Goal: Task Accomplishment & Management: Complete application form

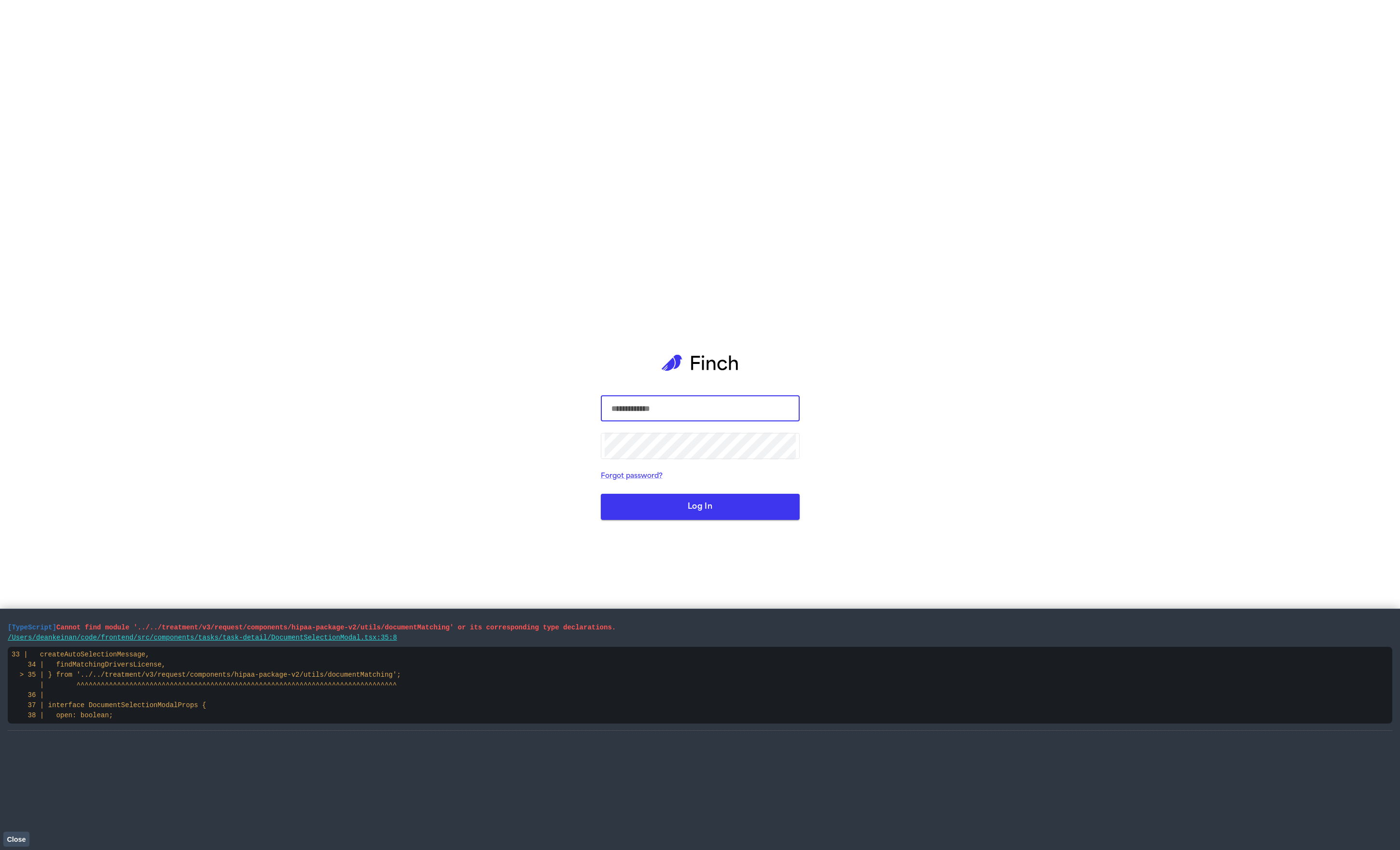
click at [0, 849] on com-1password-button at bounding box center [0, 850] width 0 height 0
type input "**********"
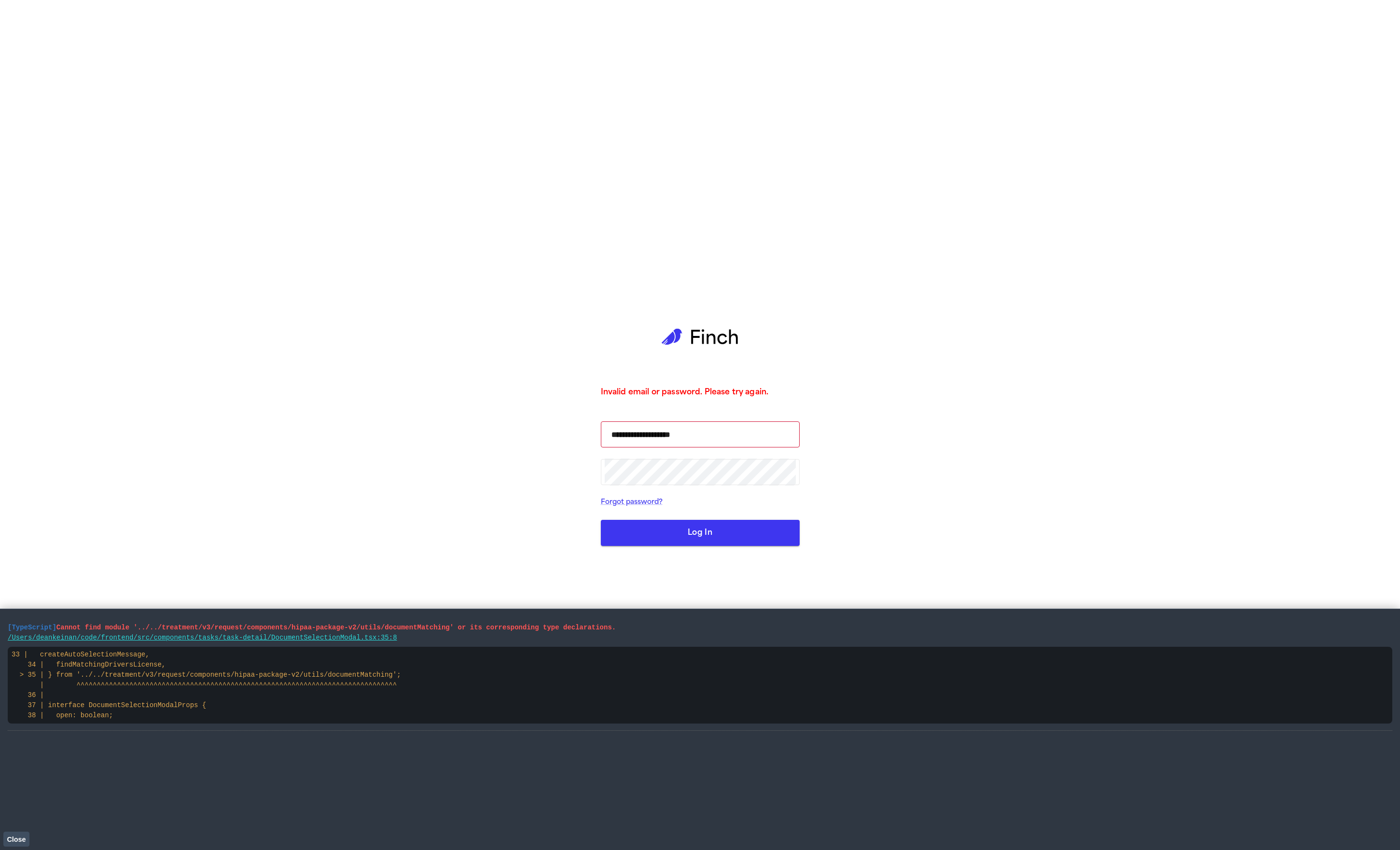
click at [10, 838] on span "Close" at bounding box center [15, 839] width 19 height 8
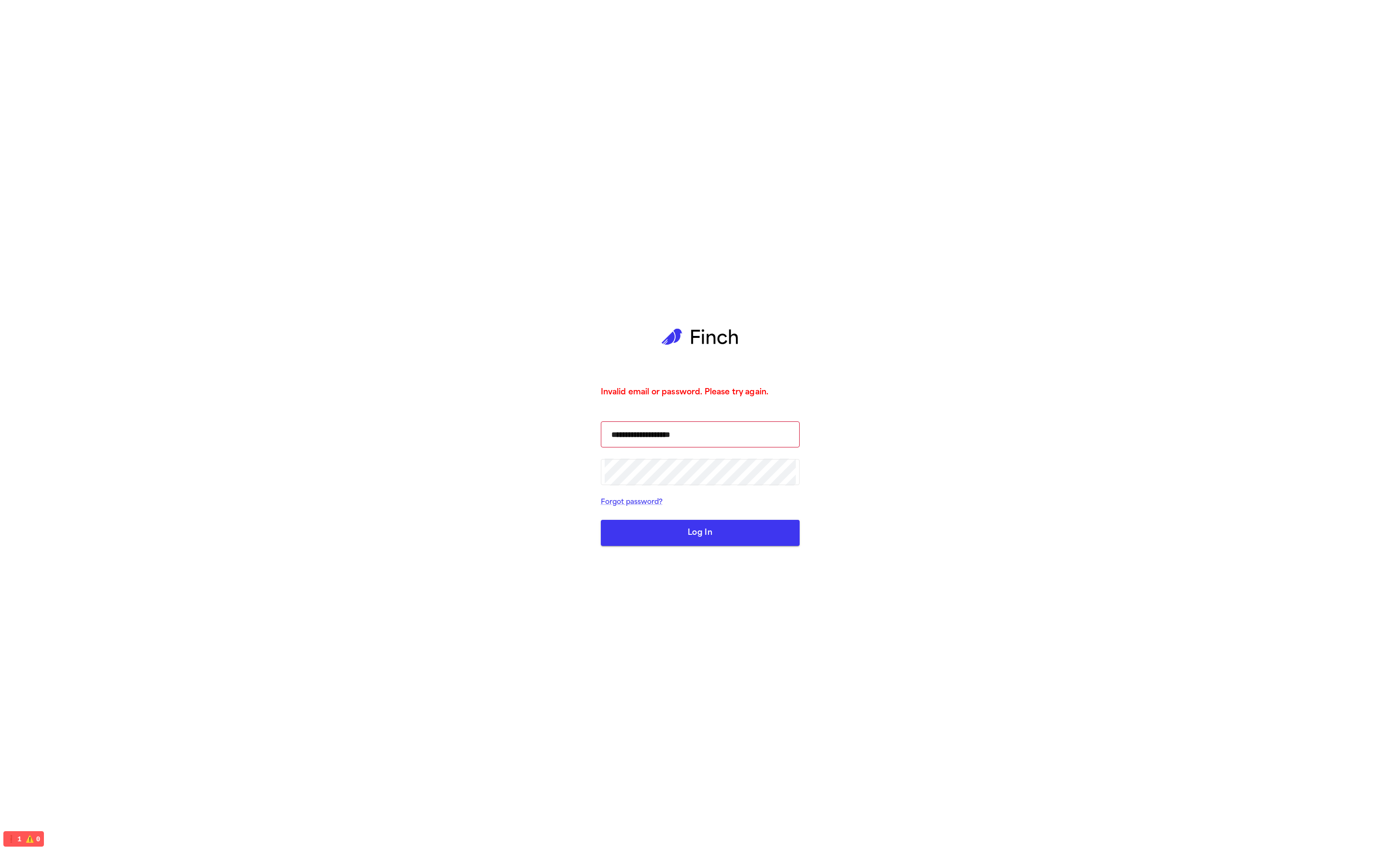
click at [724, 532] on button "Log In" at bounding box center [700, 533] width 199 height 26
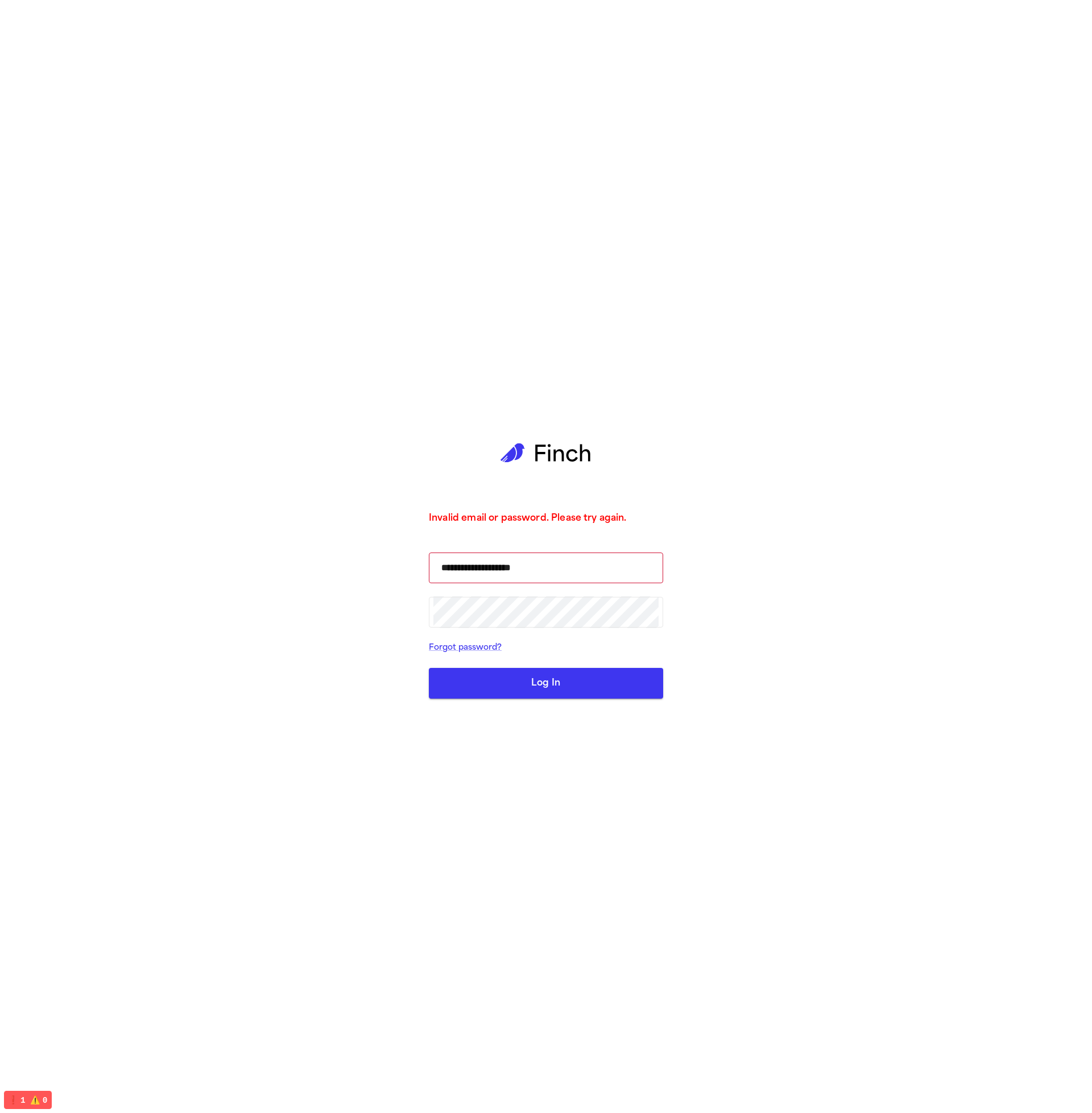
click at [598, 693] on button "Log In" at bounding box center [546, 683] width 234 height 30
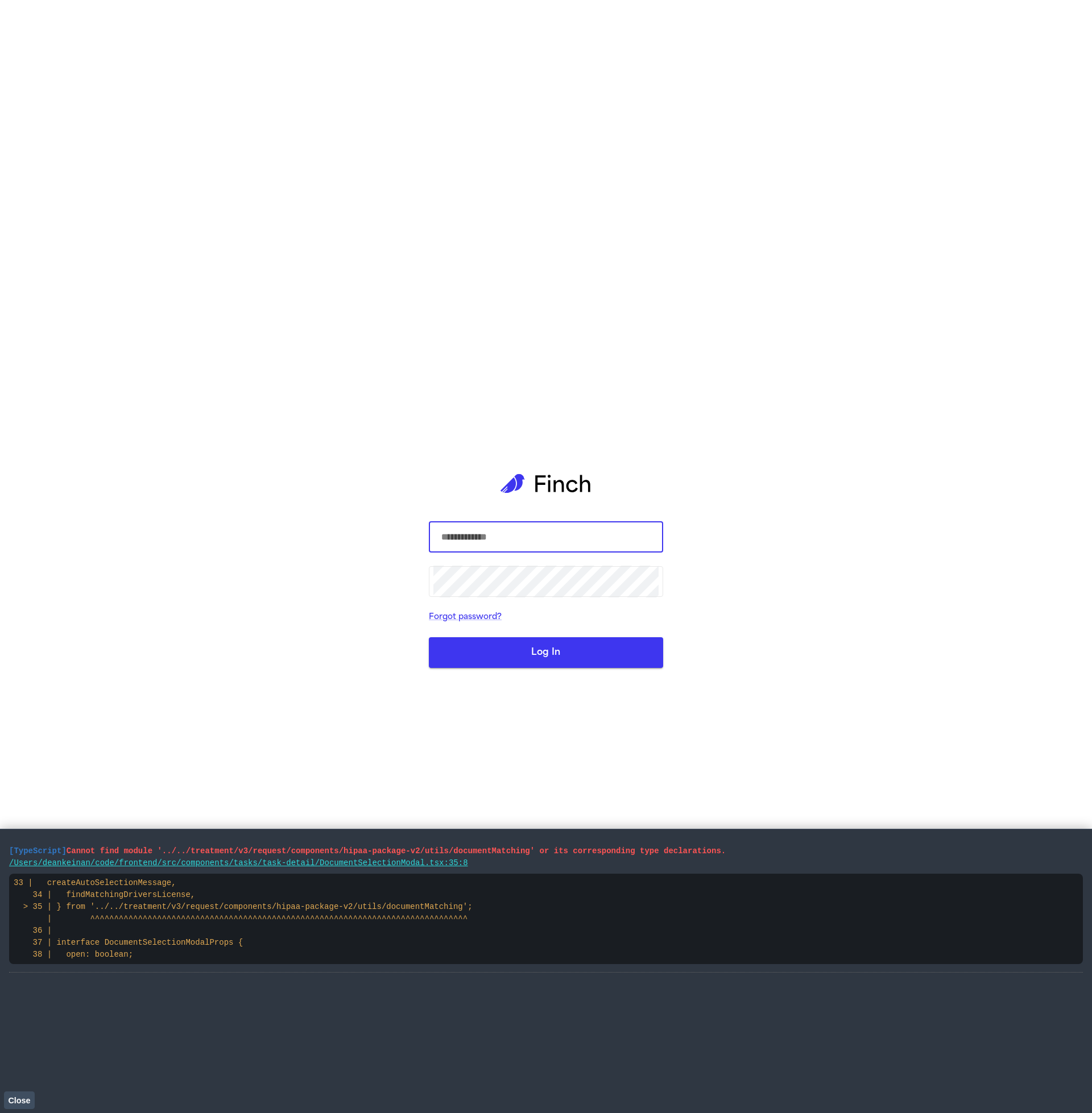
click at [16, 1099] on span "Close" at bounding box center [18, 1101] width 22 height 9
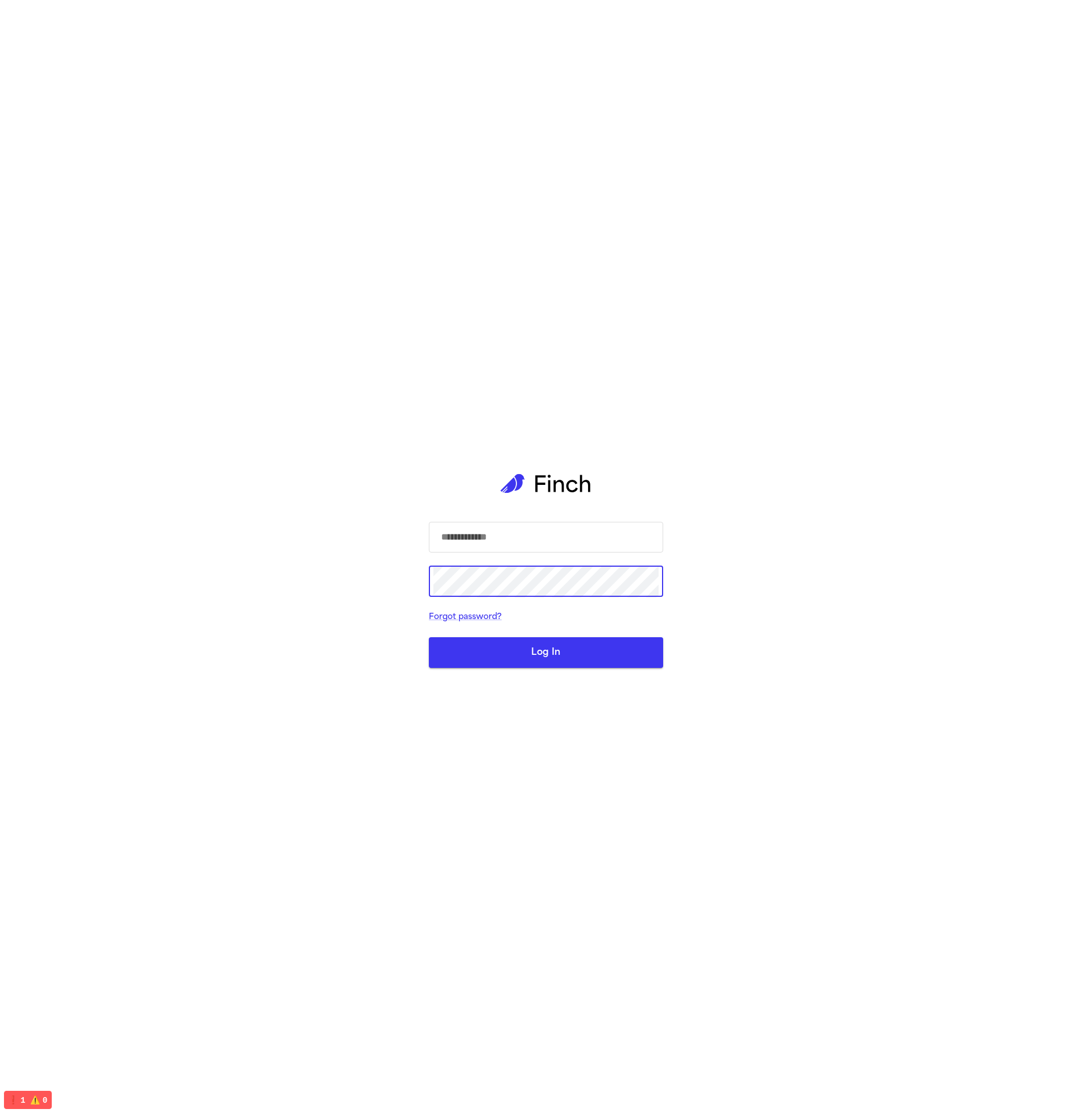
click at [534, 546] on input "text" at bounding box center [546, 537] width 225 height 32
type input "**********"
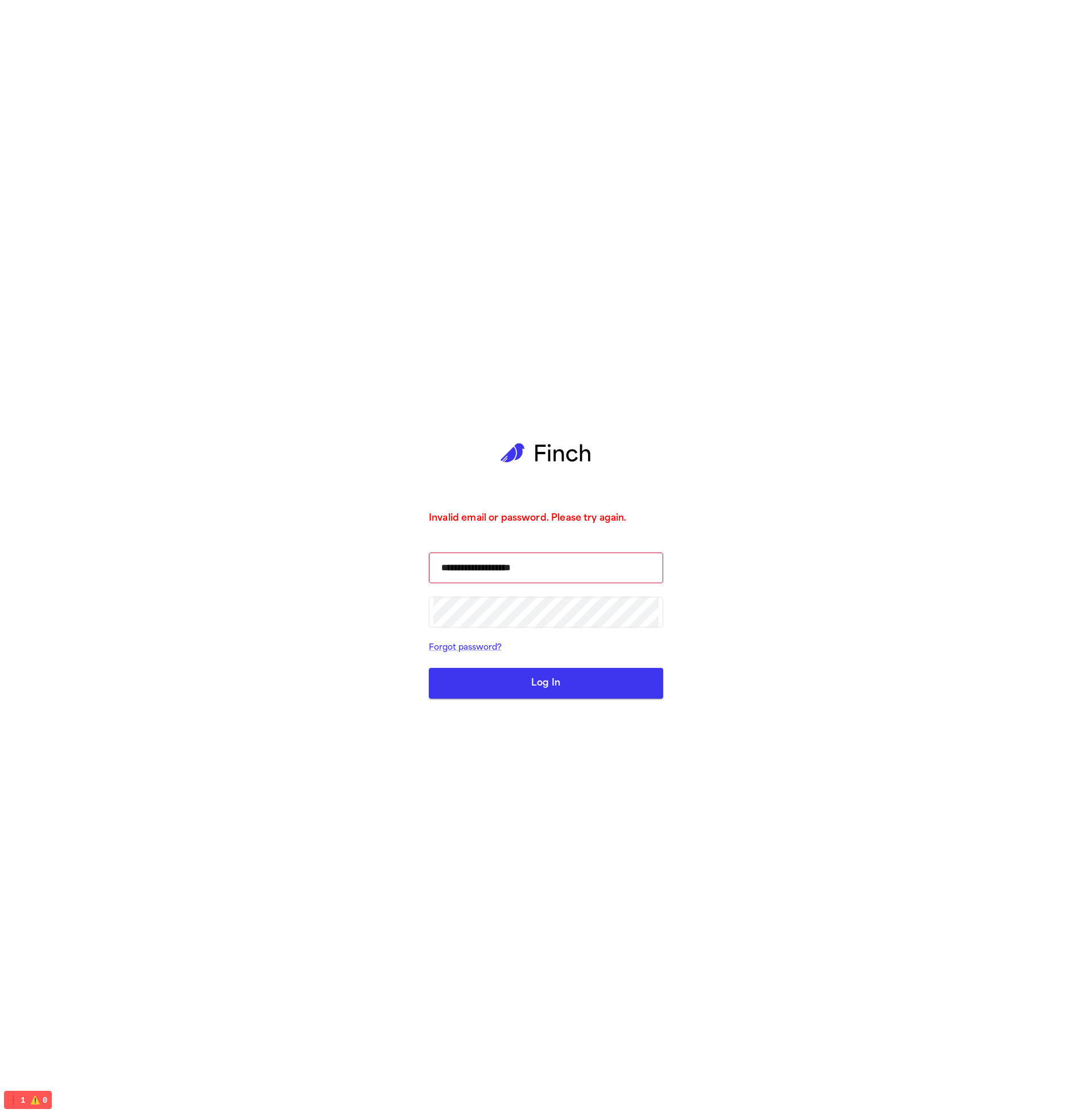
click at [574, 697] on button "Log In" at bounding box center [546, 683] width 234 height 30
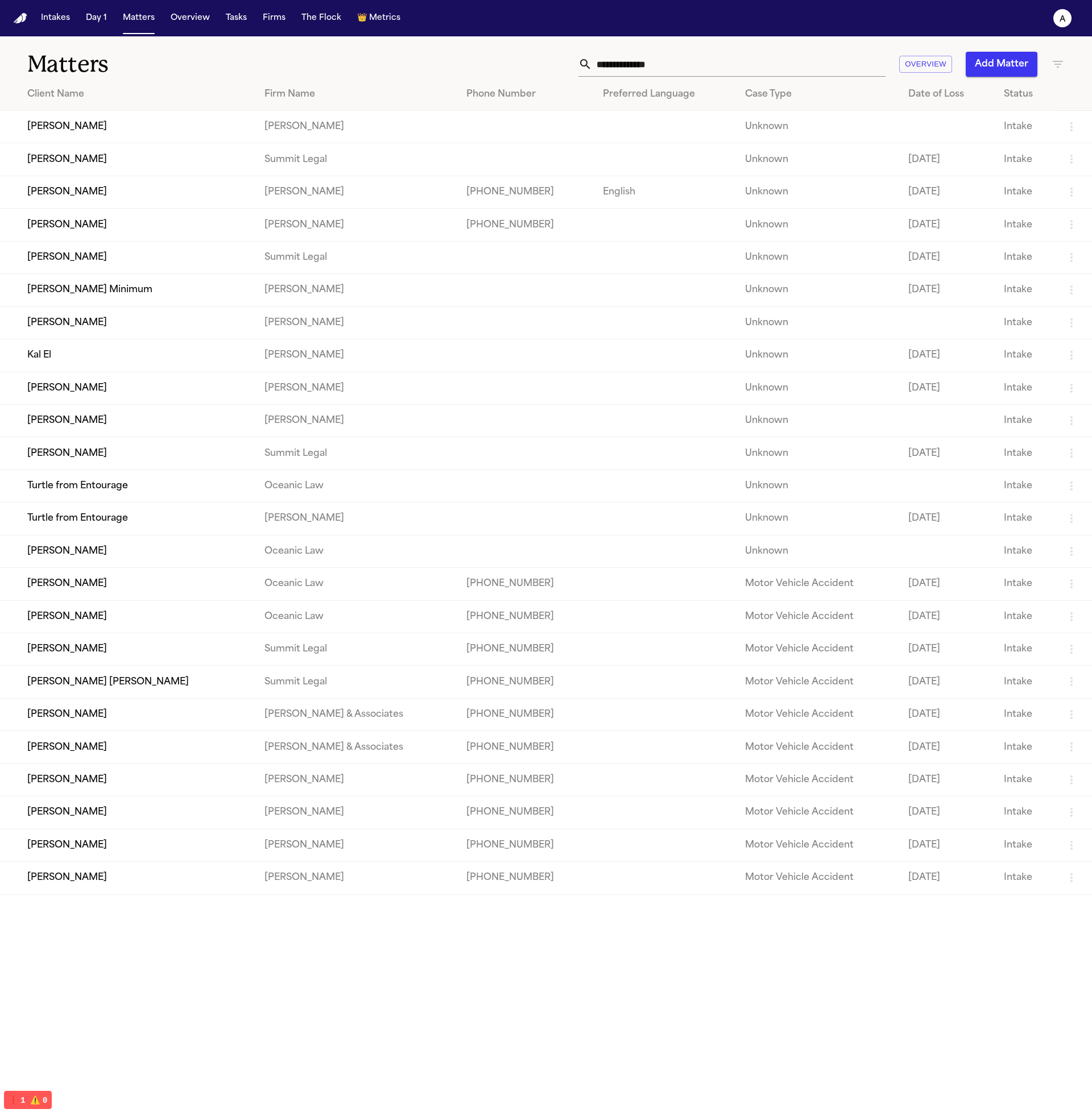
click at [100, 234] on td "[PERSON_NAME]" at bounding box center [127, 225] width 255 height 33
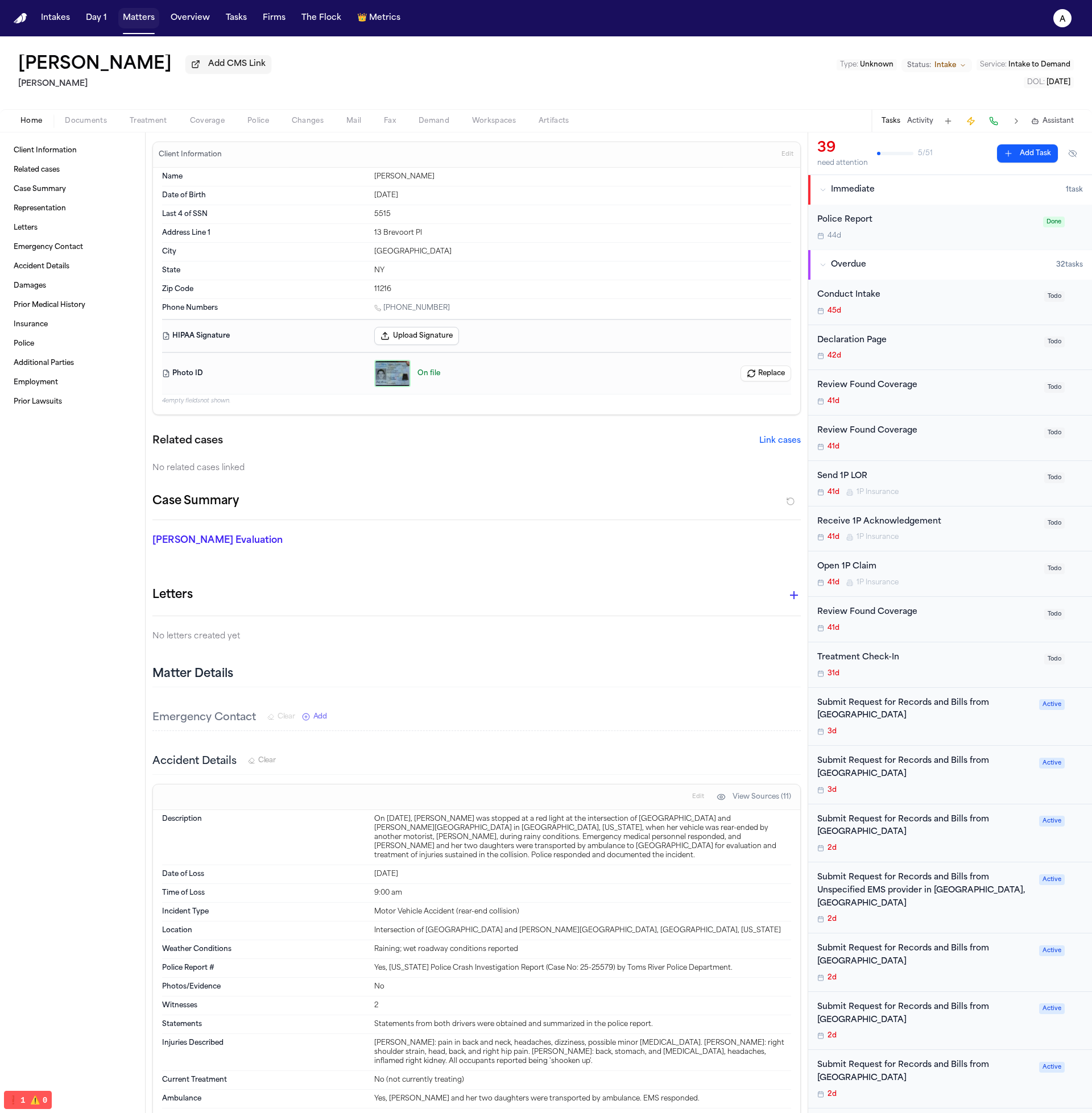
click at [153, 16] on button "Matters" at bounding box center [139, 17] width 41 height 20
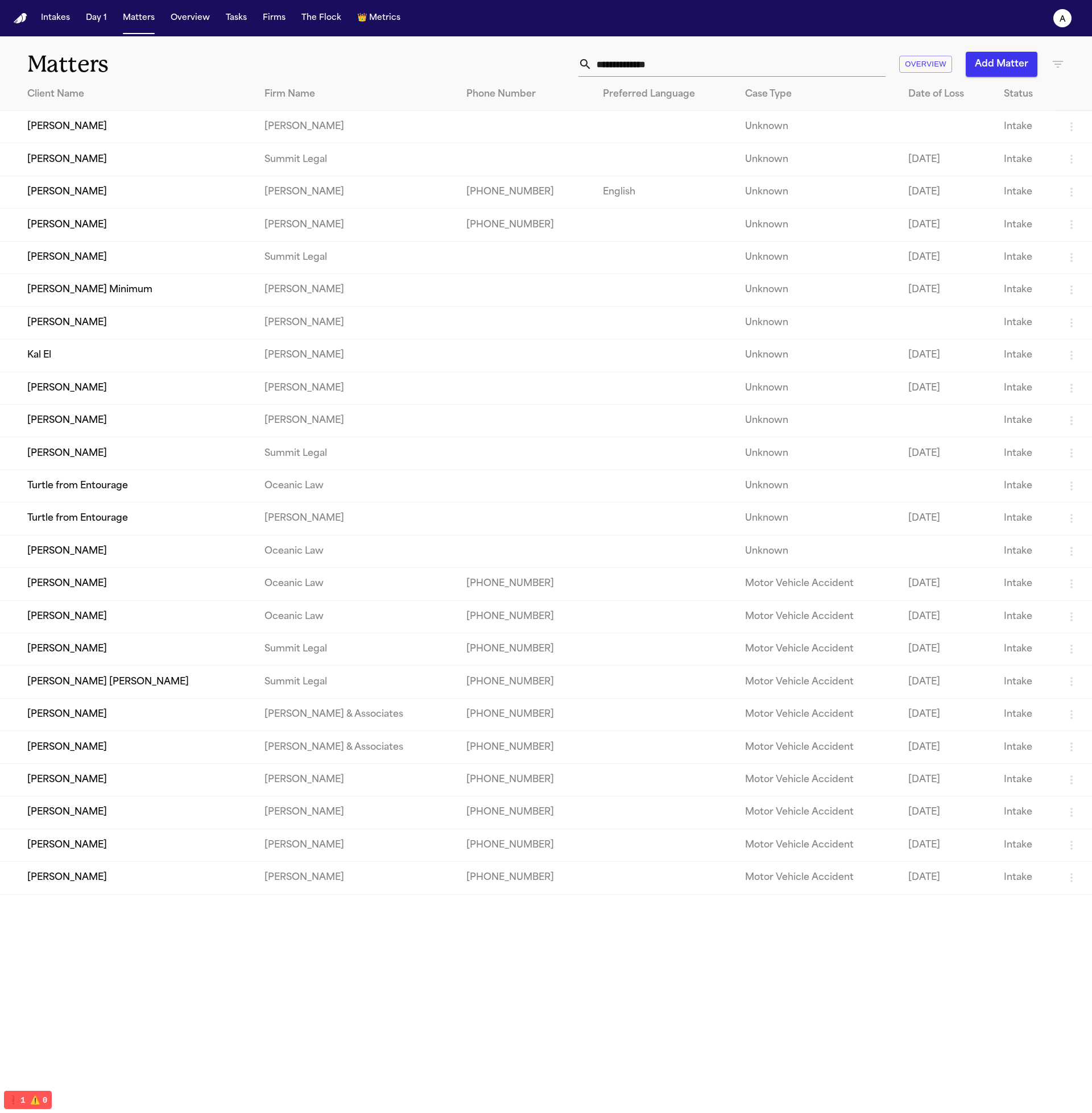
click at [102, 457] on td "[PERSON_NAME]" at bounding box center [127, 453] width 255 height 33
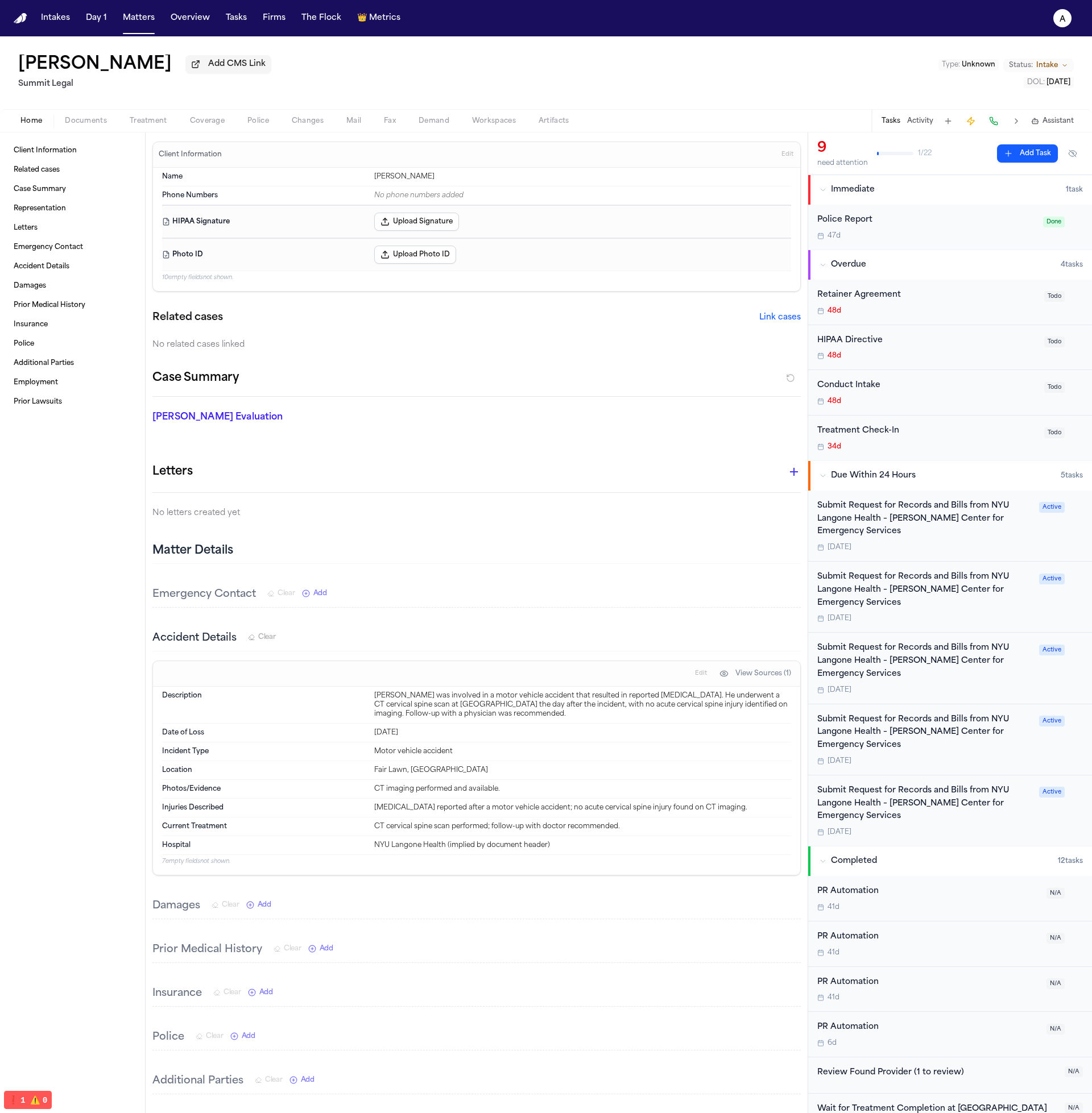
click at [127, 124] on button "Treatment" at bounding box center [148, 121] width 60 height 14
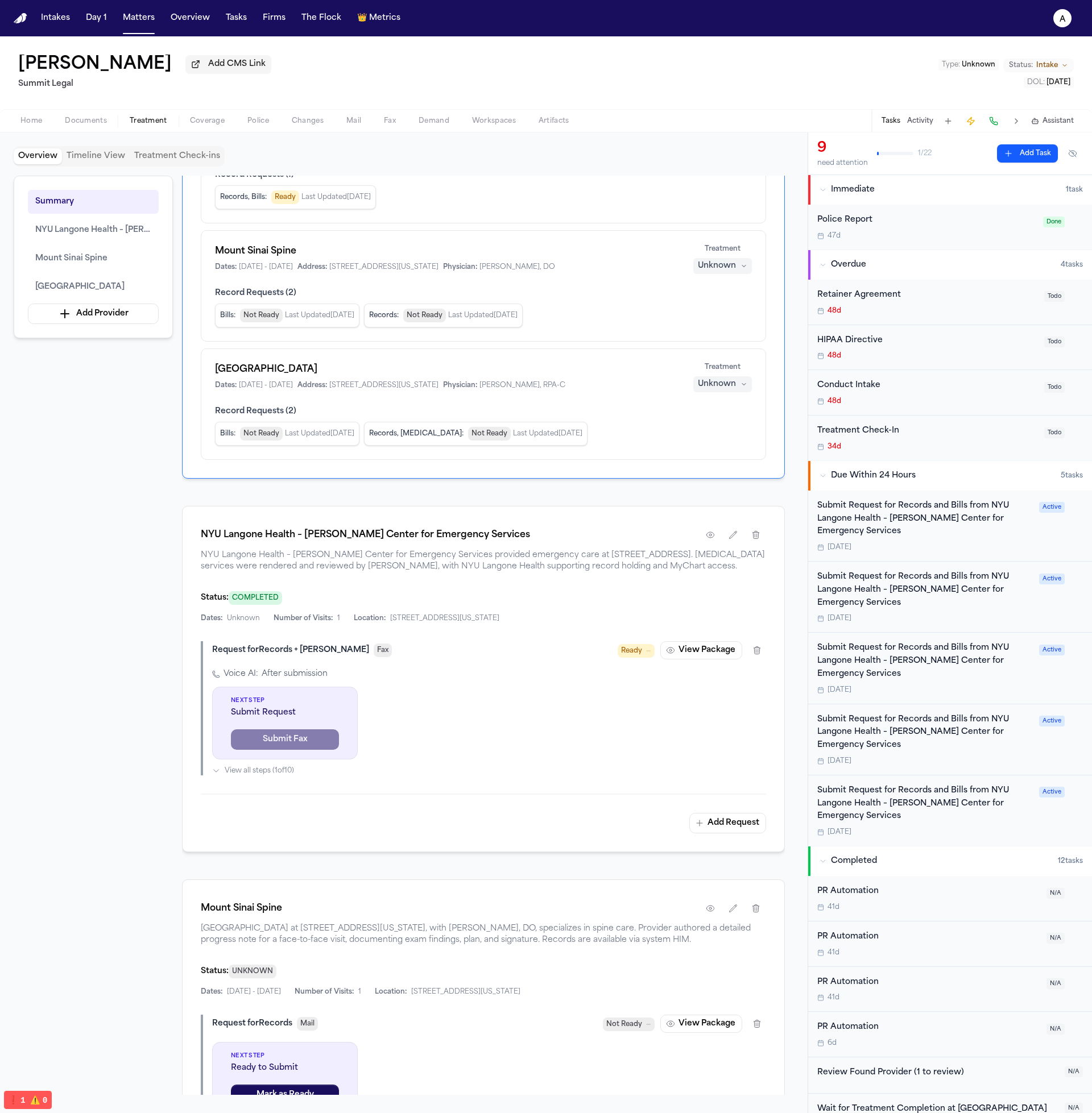
scroll to position [252, 0]
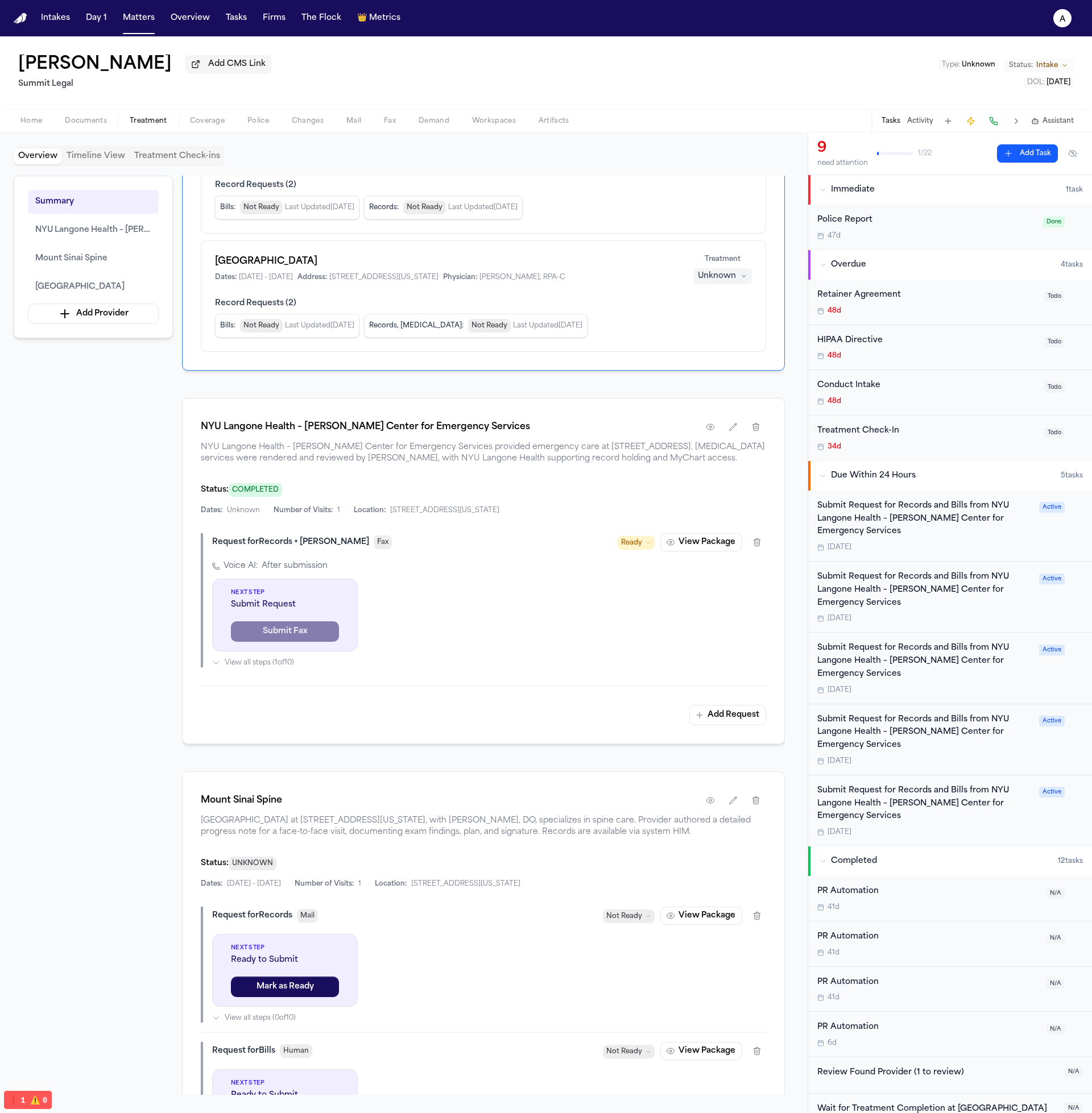
click at [700, 552] on button "View Package" at bounding box center [701, 542] width 82 height 18
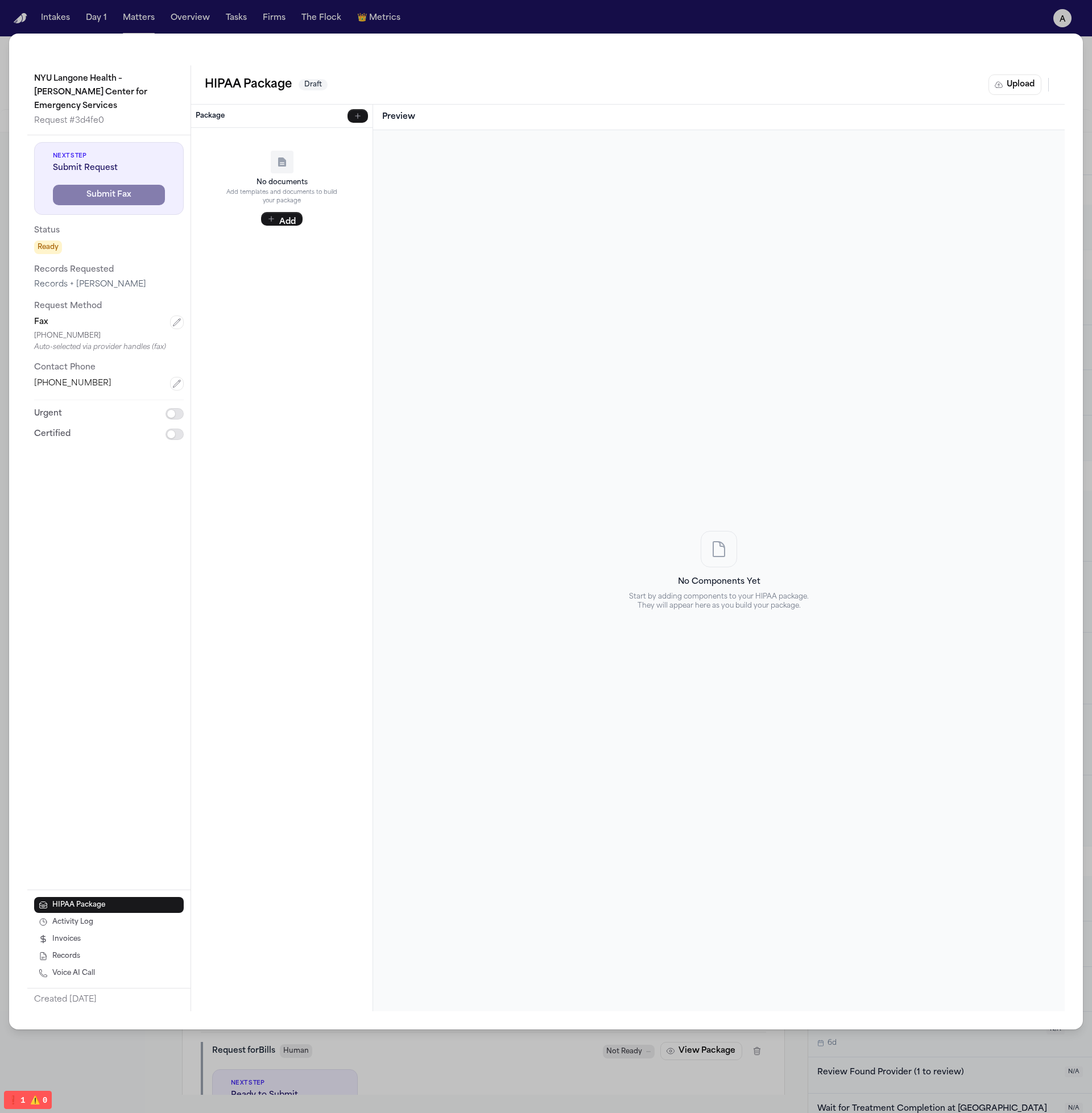
click at [819, 41] on div "NYU Langone Health – Ronald O. Perelman Center for Emergency Services Request #…" at bounding box center [546, 531] width 1074 height 996
click at [829, 16] on div "NYU Langone Health – Ronald O. Perelman Center for Emergency Services Request #…" at bounding box center [546, 556] width 1092 height 1113
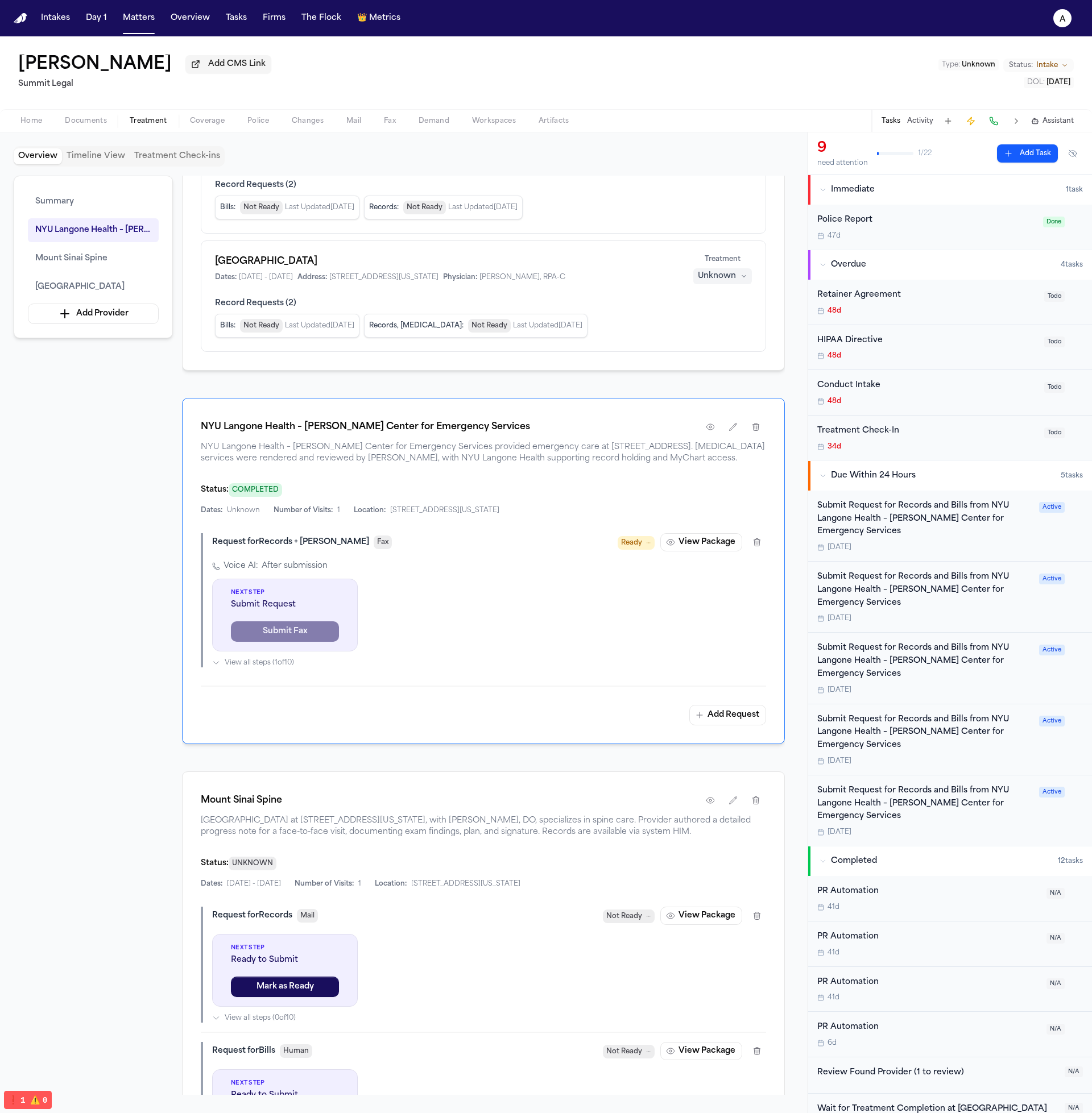
click at [151, 27] on button "Matters" at bounding box center [139, 17] width 41 height 20
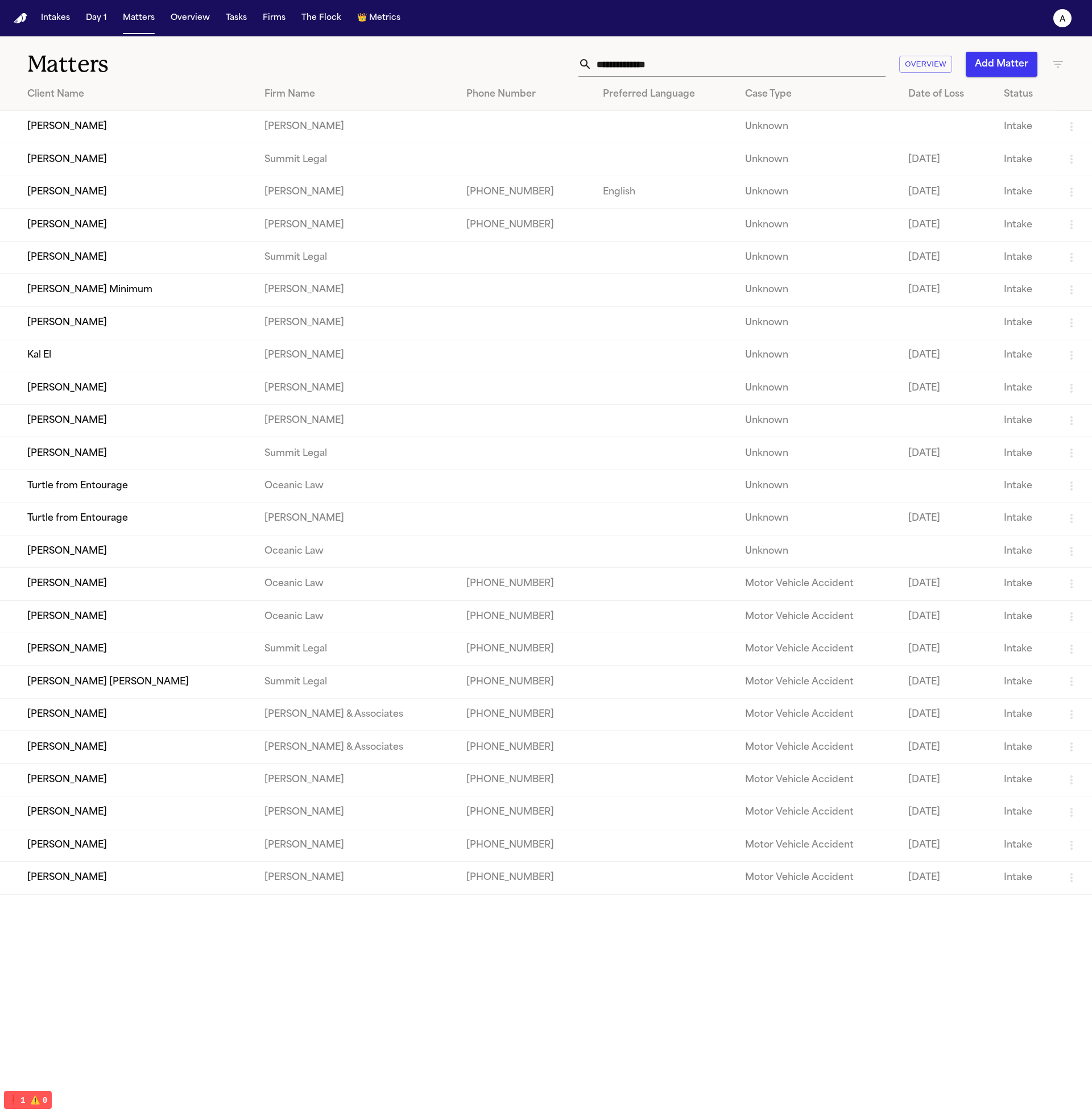
click at [77, 237] on td "[PERSON_NAME]" at bounding box center [127, 225] width 255 height 33
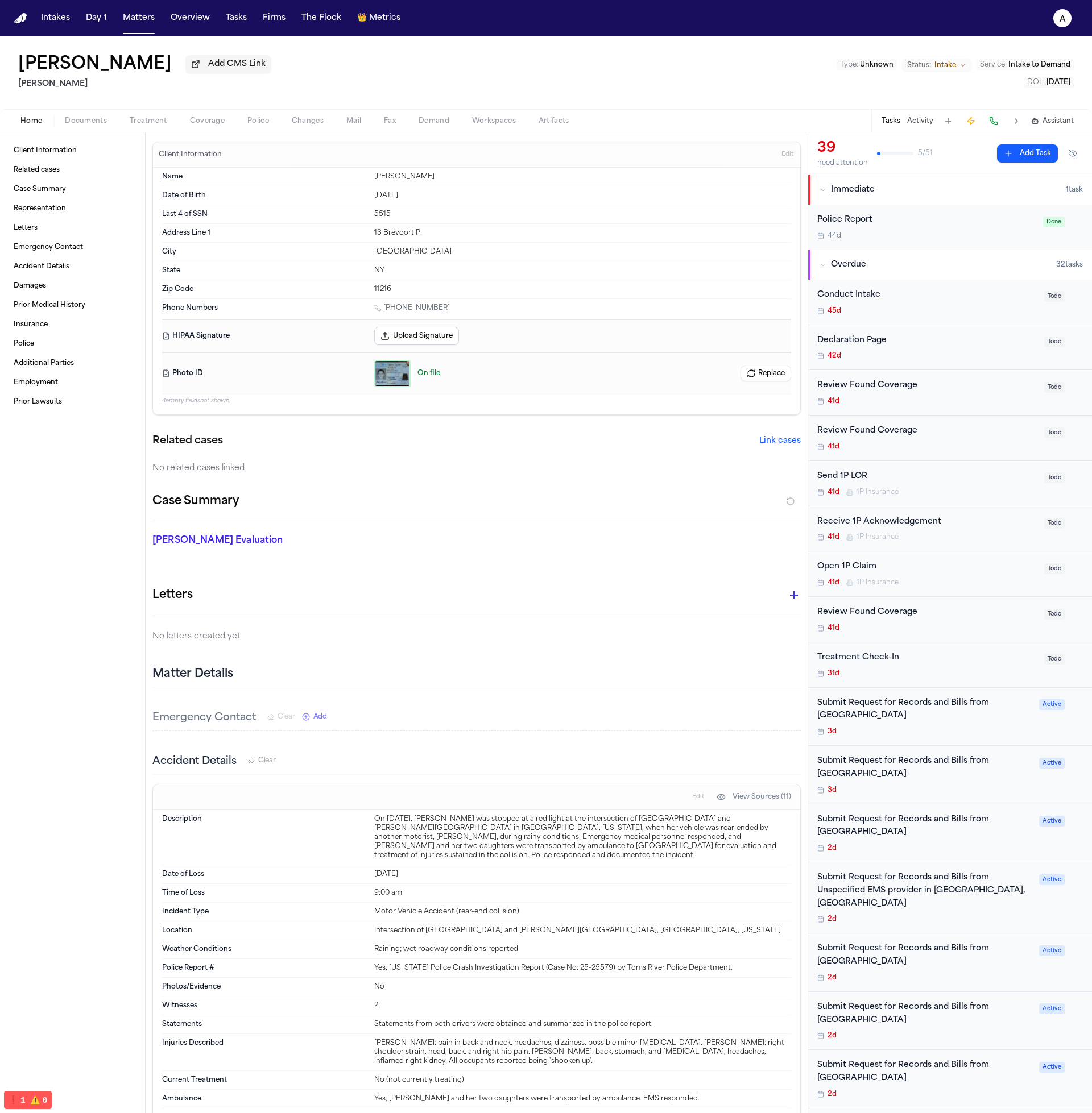
click at [164, 121] on span "Treatment" at bounding box center [148, 121] width 37 height 9
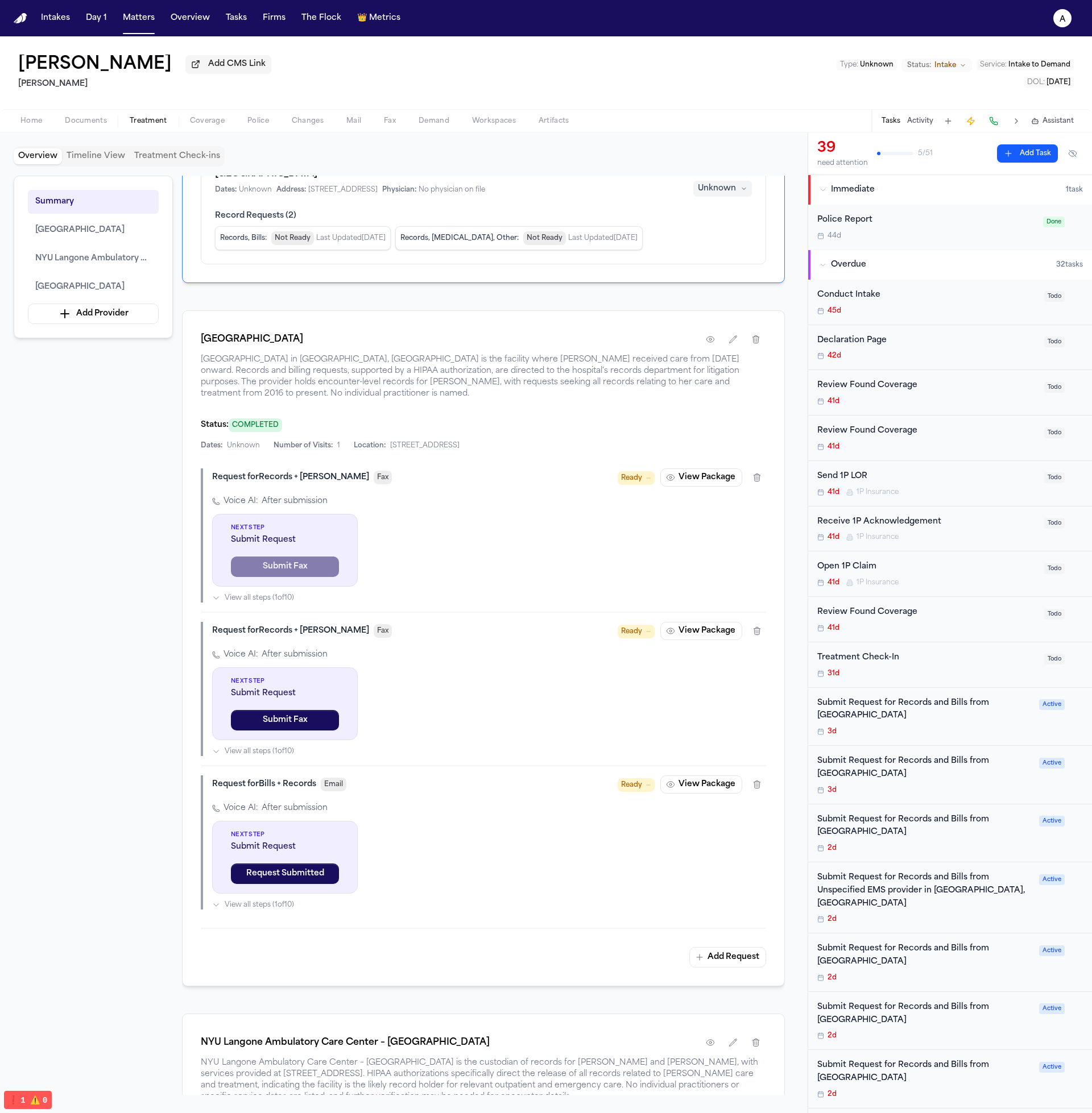
scroll to position [564, 0]
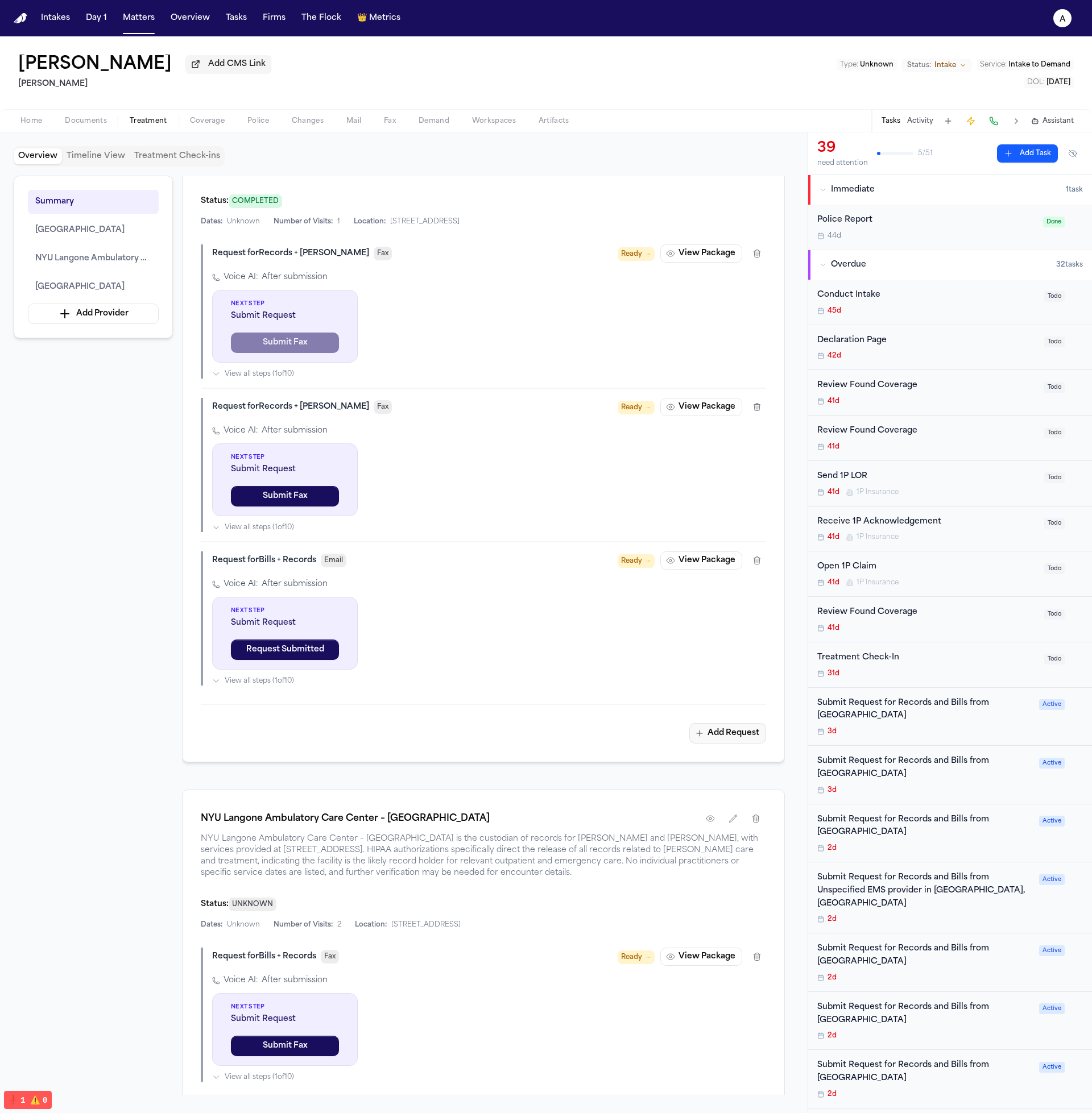
click at [756, 744] on button "Add Request" at bounding box center [727, 733] width 77 height 20
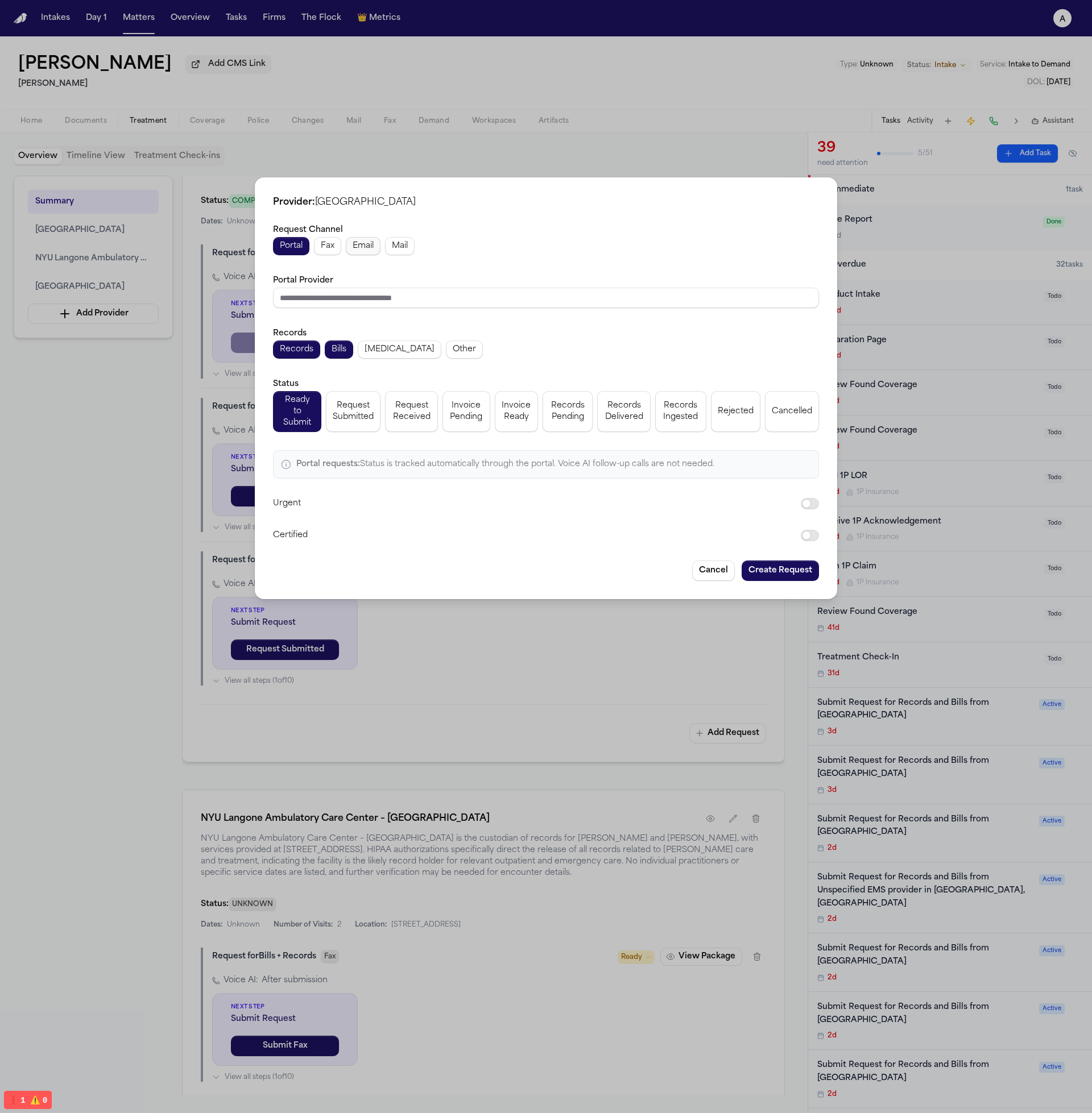
click at [362, 244] on span "Email" at bounding box center [363, 246] width 21 height 11
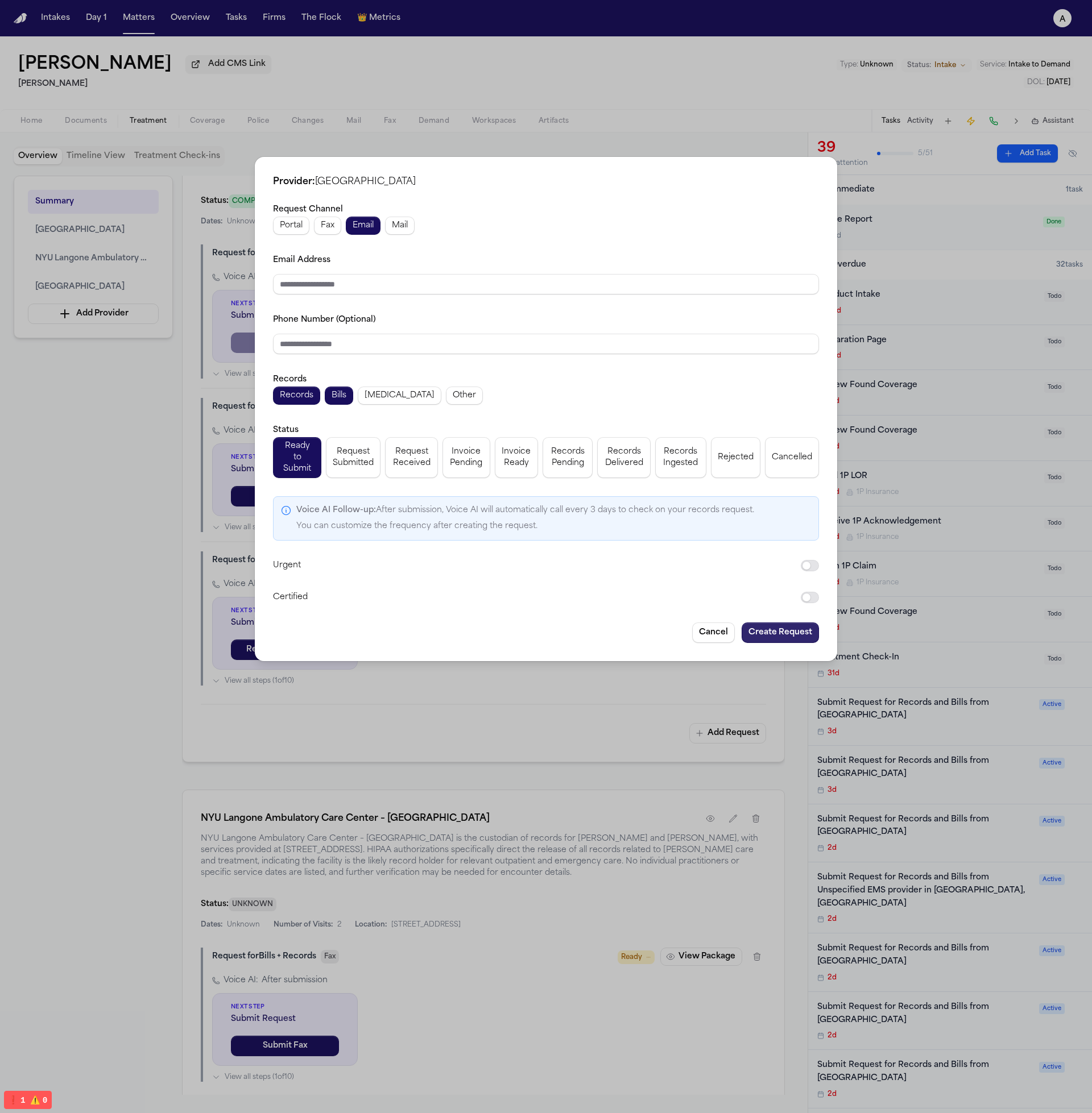
click at [782, 626] on button "Create Request" at bounding box center [780, 632] width 77 height 20
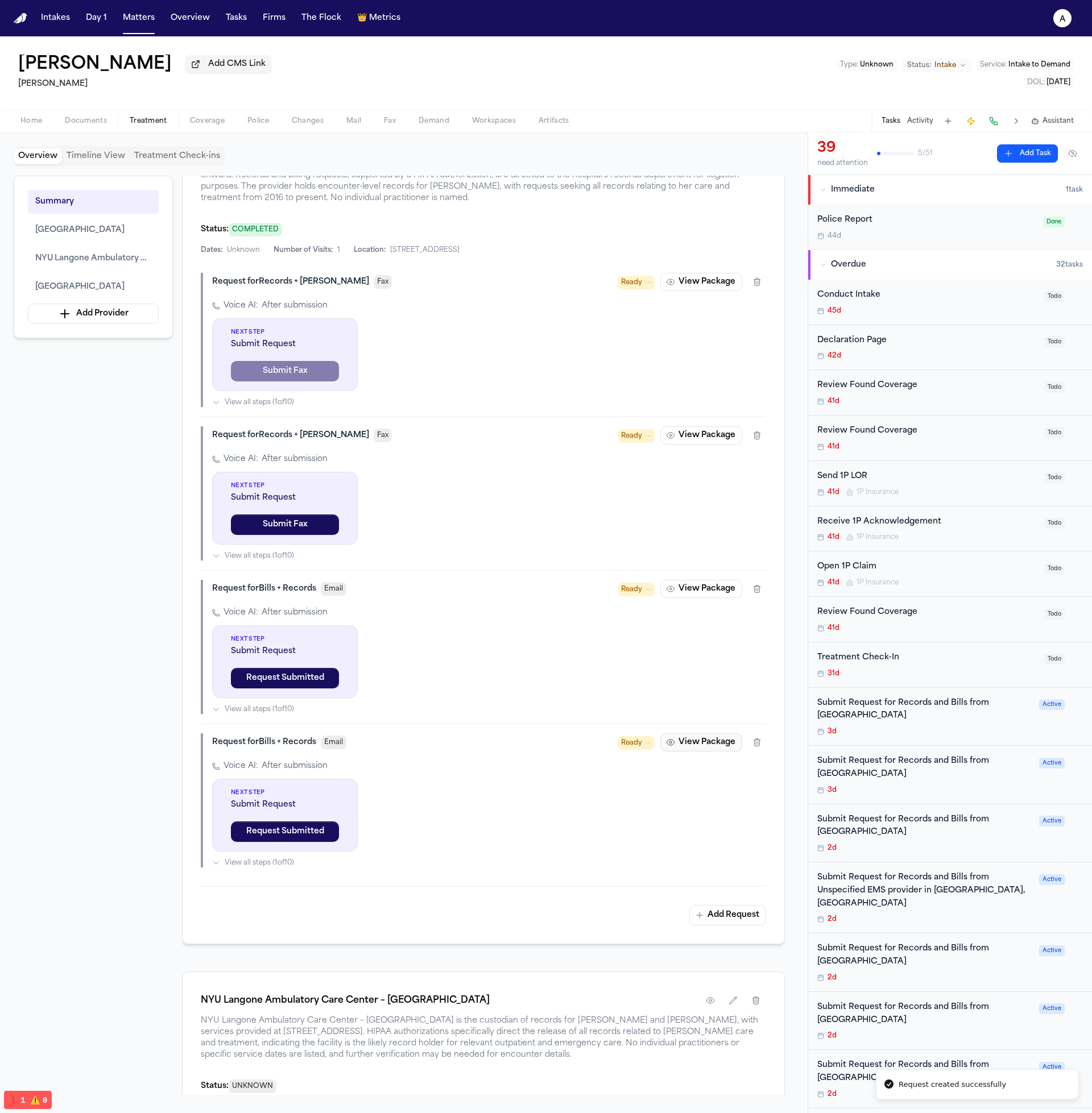
click at [718, 745] on button "View Package" at bounding box center [701, 743] width 82 height 18
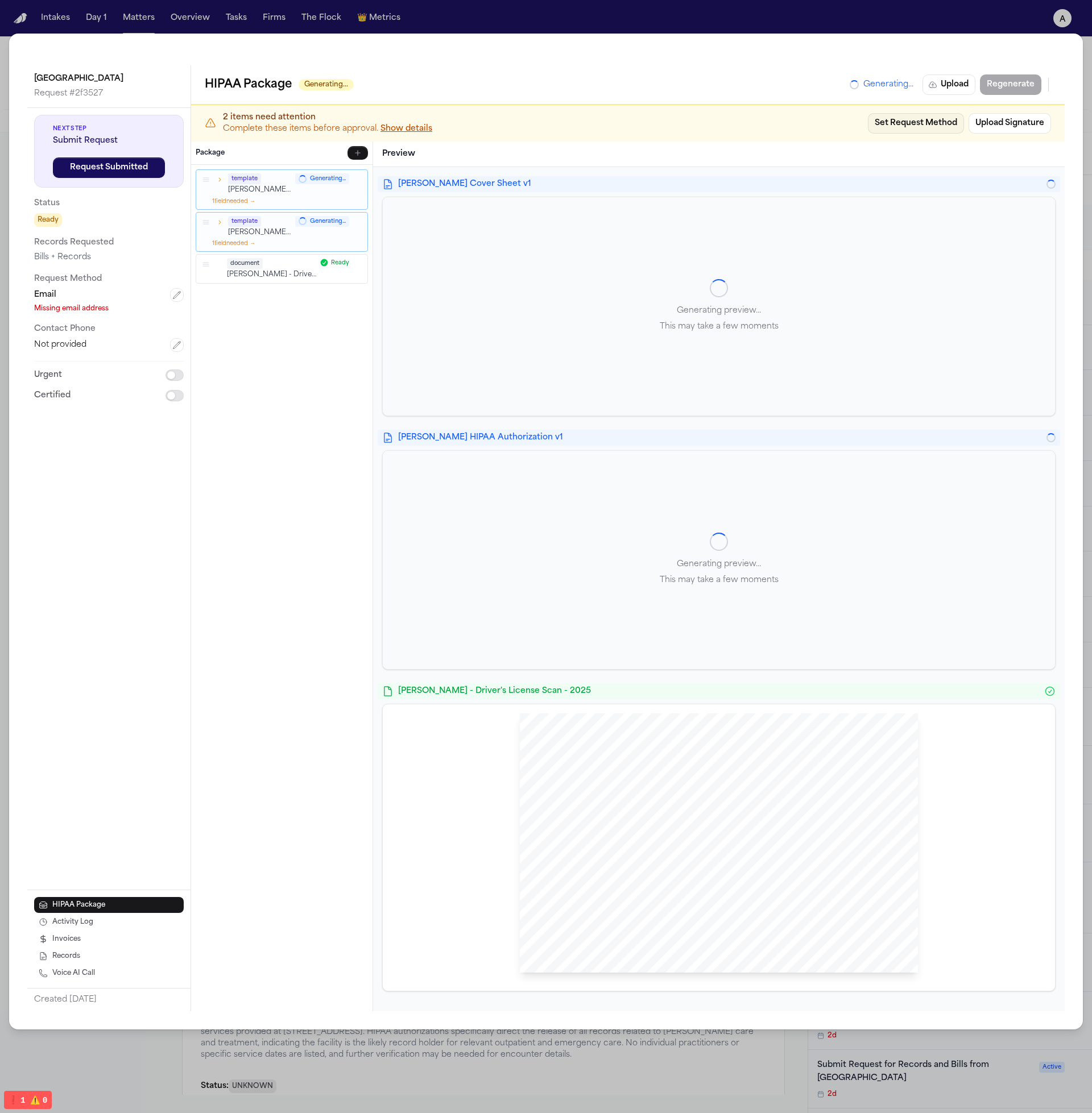
click at [899, 124] on button "Set Request Method" at bounding box center [915, 123] width 96 height 20
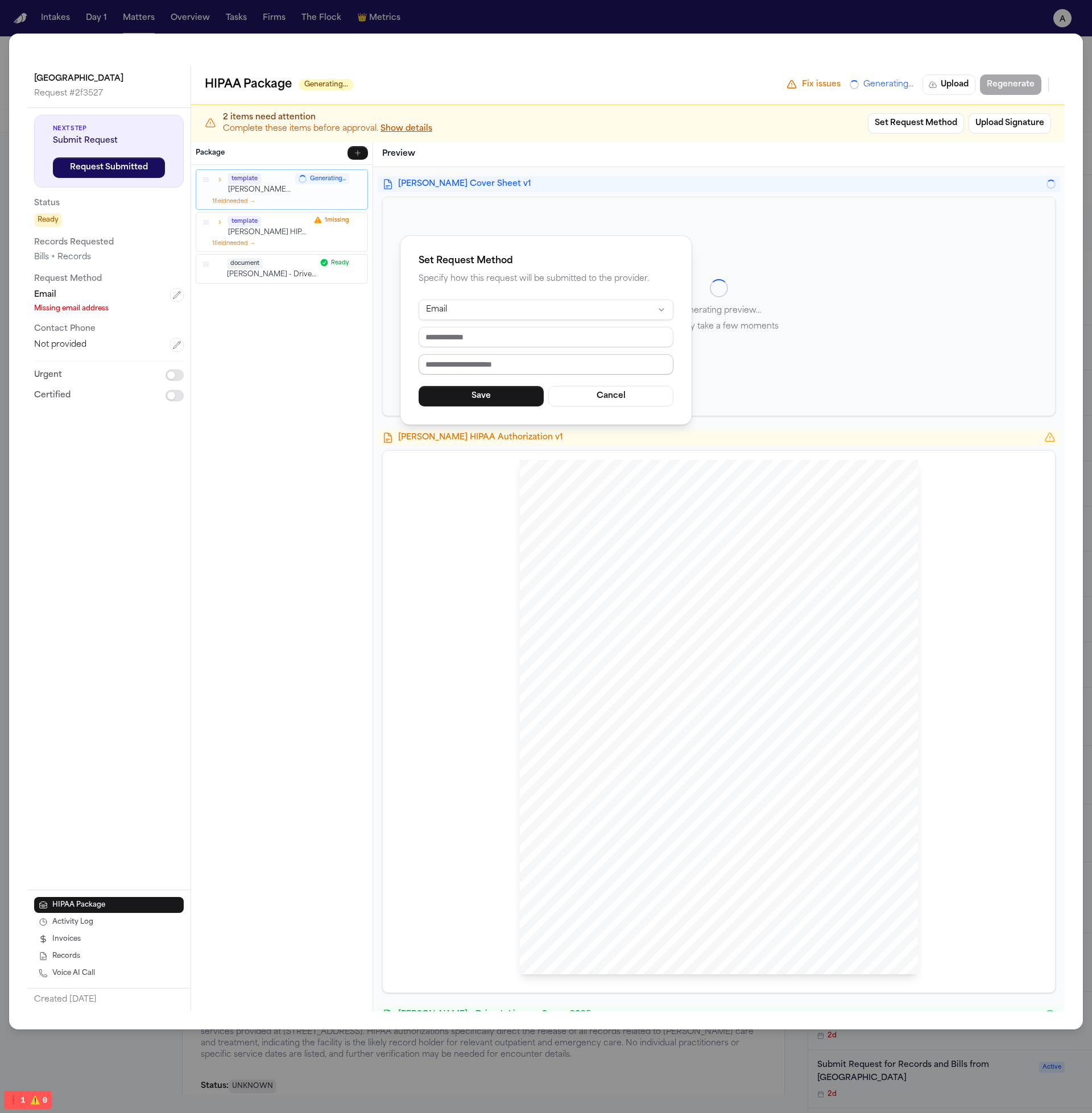
click at [555, 330] on input "email" at bounding box center [546, 337] width 255 height 20
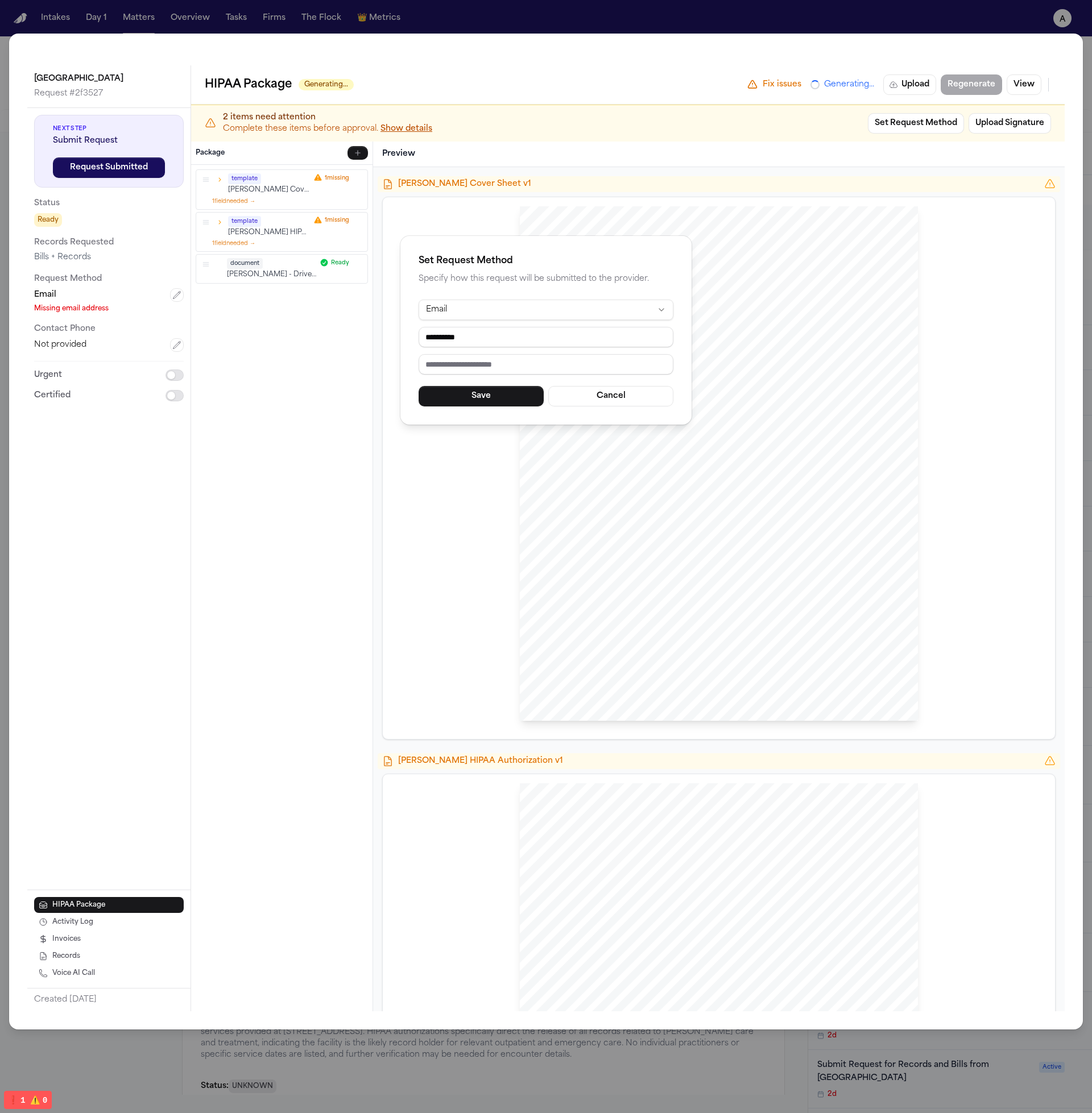
type input "**********"
click at [570, 262] on h2 "Set Request Method" at bounding box center [546, 261] width 255 height 14
click at [499, 398] on button "Save" at bounding box center [480, 396] width 125 height 20
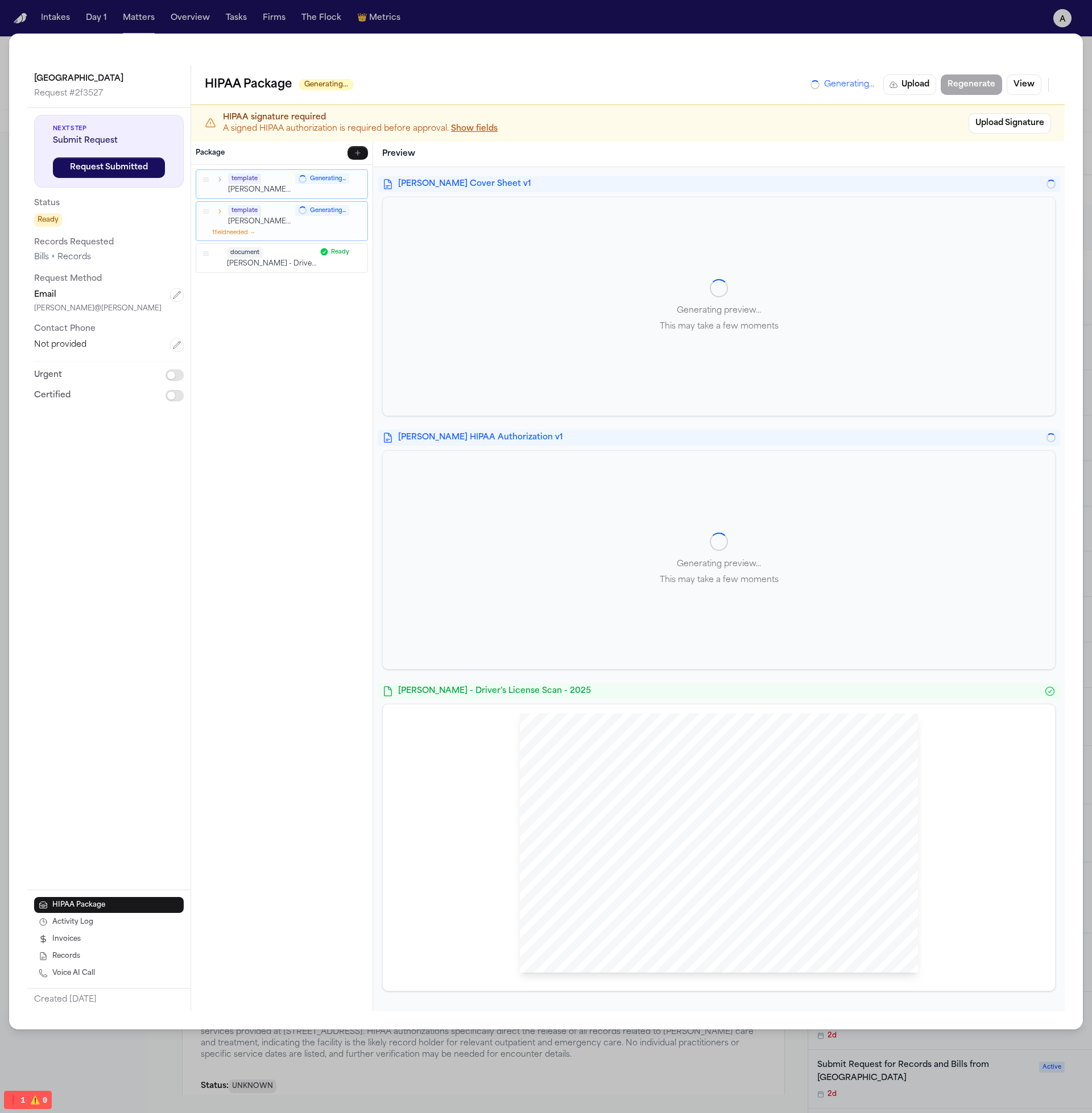
click at [856, 354] on div "Generating preview... This may take a few moments" at bounding box center [719, 307] width 672 height 219
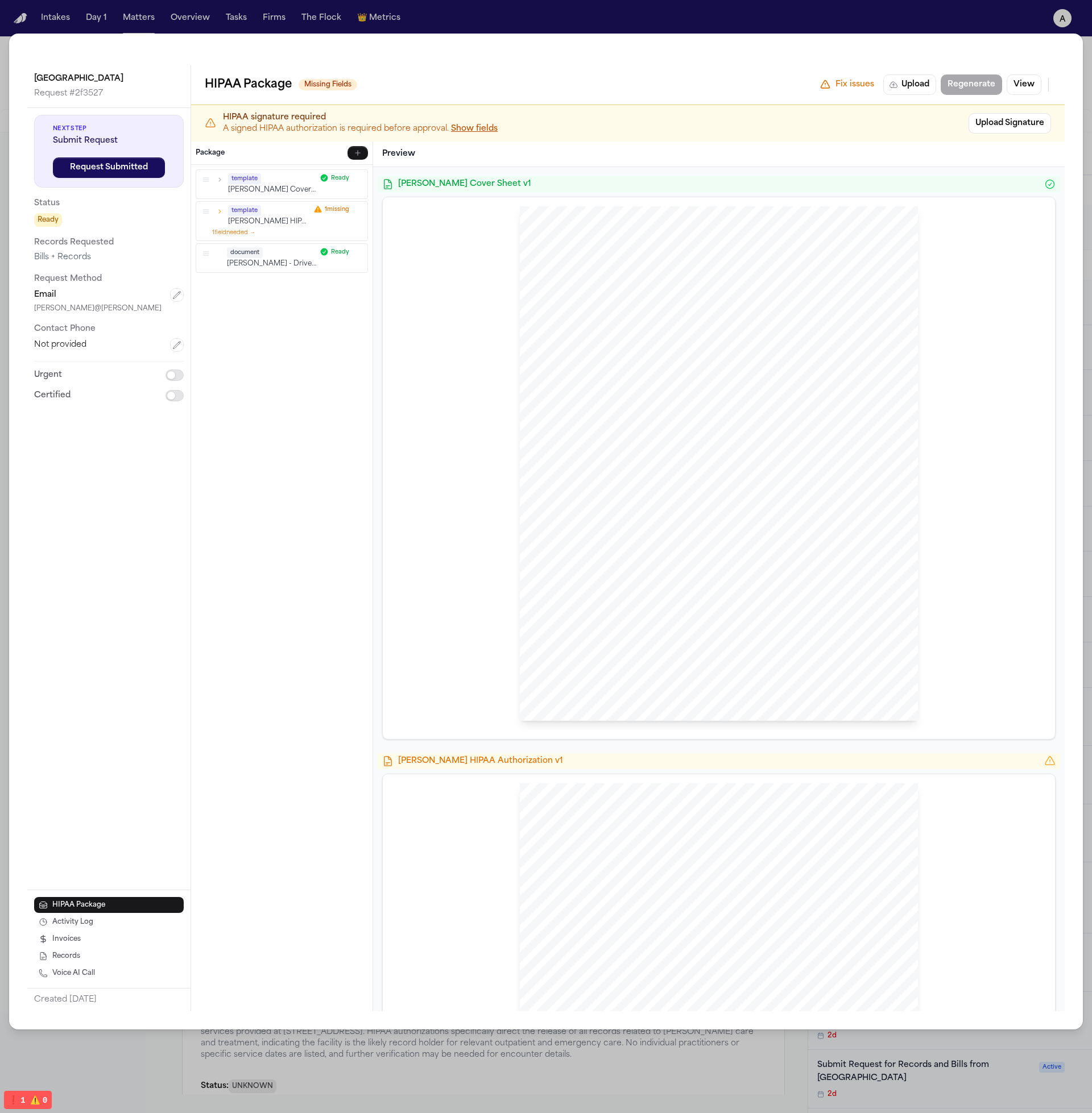
click at [511, 146] on div "Preview" at bounding box center [719, 155] width 691 height 26
click at [628, 466] on span "whichever is" at bounding box center [629, 470] width 42 height 8
drag, startPoint x: 169, startPoint y: 174, endPoint x: 24, endPoint y: 174, distance: 145.0
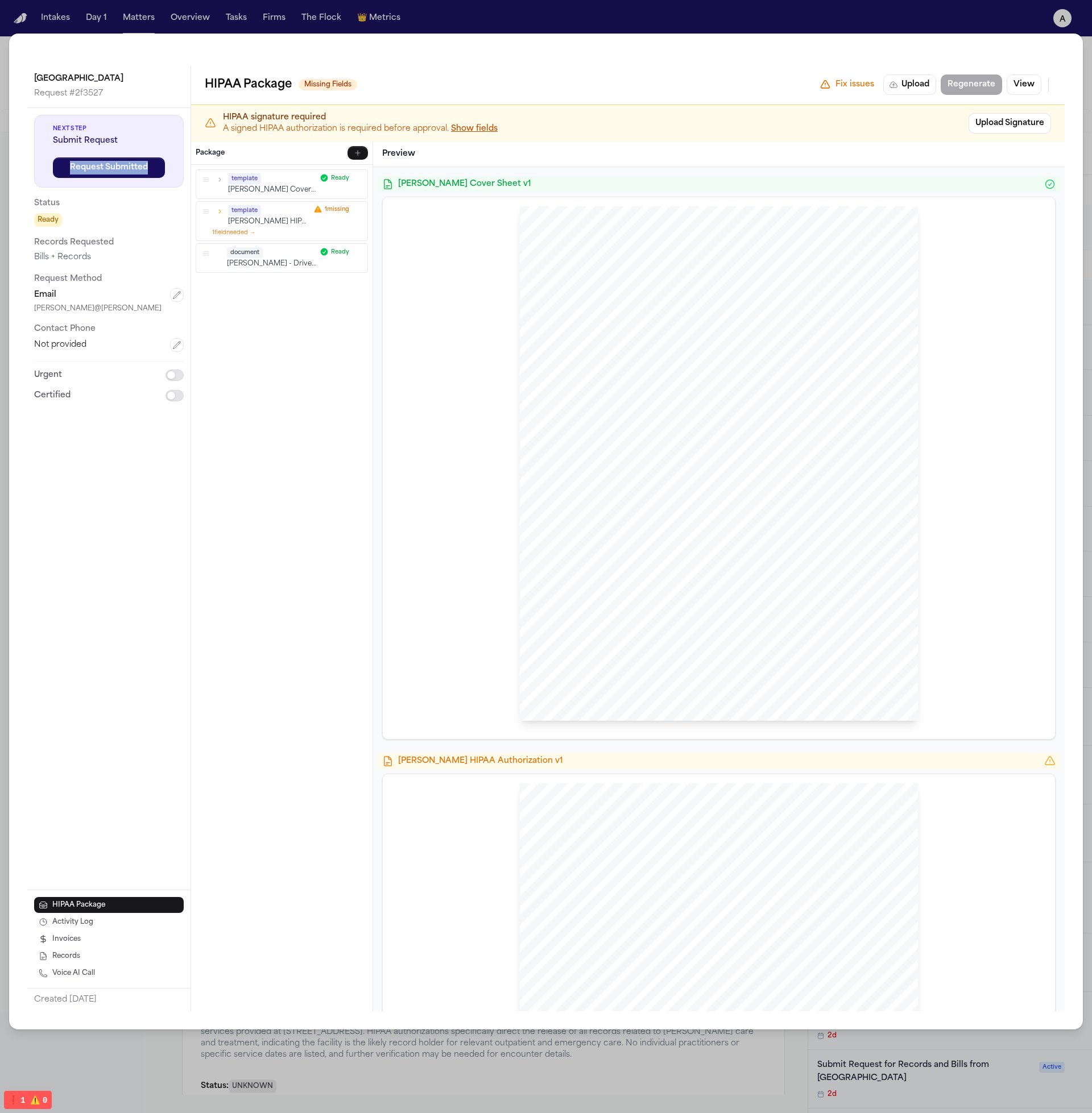
click at [24, 174] on div "Community Medical Center Request # 2f3527 Next Step Submit Request Request Subm…" at bounding box center [546, 531] width 1074 height 996
click at [172, 296] on icon "button" at bounding box center [177, 295] width 9 height 9
click at [153, 297] on html "Intakes Day 1 Matters Overview Tasks Firms The Flock 👑 Metrics a Lisa Rada Add …" at bounding box center [546, 556] width 1092 height 1113
click at [699, 656] on html "Intakes Day 1 Matters Overview Tasks Firms The Flock 👑 Metrics a Lisa Rada Add …" at bounding box center [546, 556] width 1092 height 1113
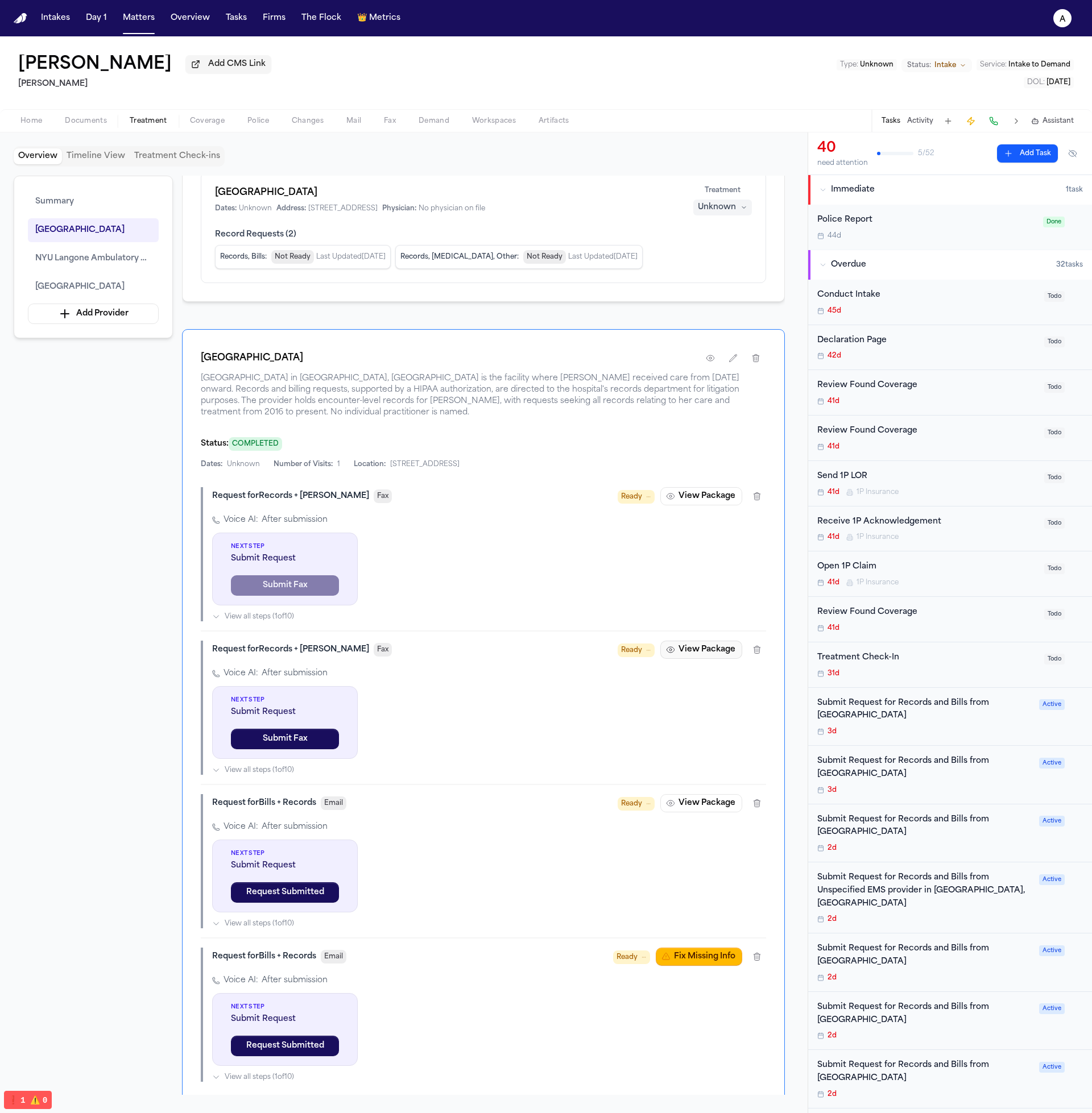
scroll to position [512, 0]
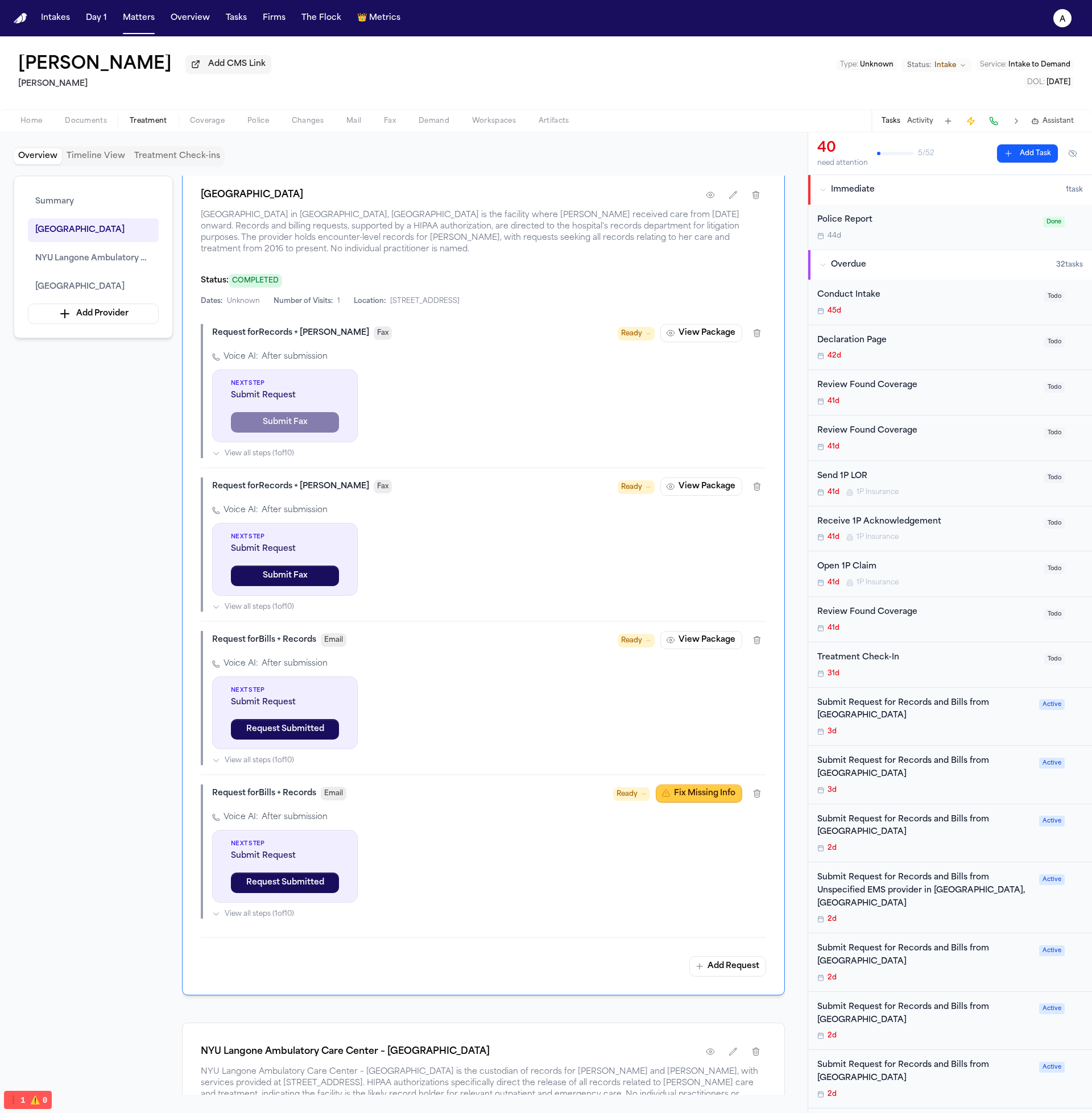
click at [698, 797] on button "Fix Missing Info" at bounding box center [699, 794] width 87 height 18
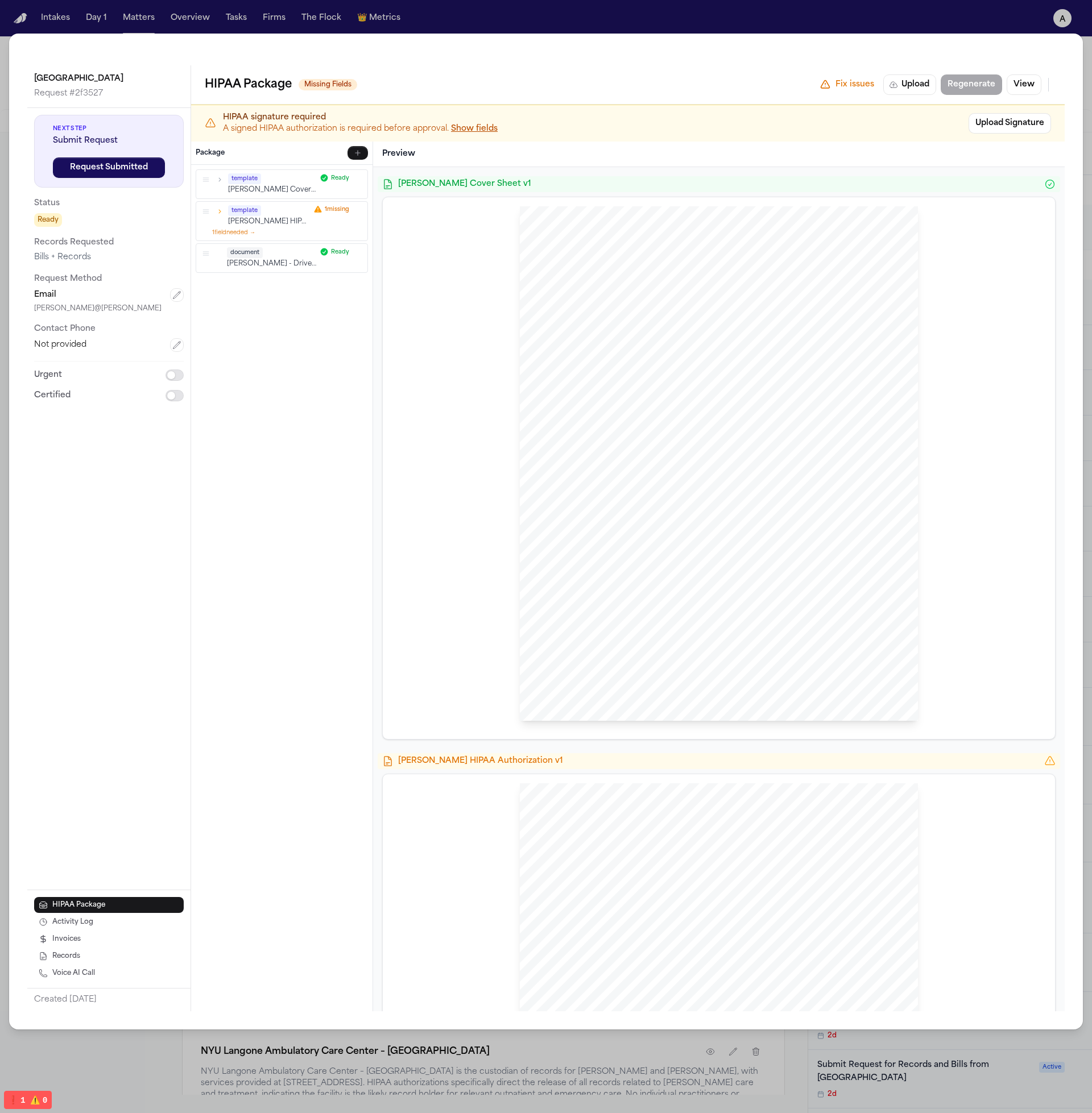
scroll to position [457, 0]
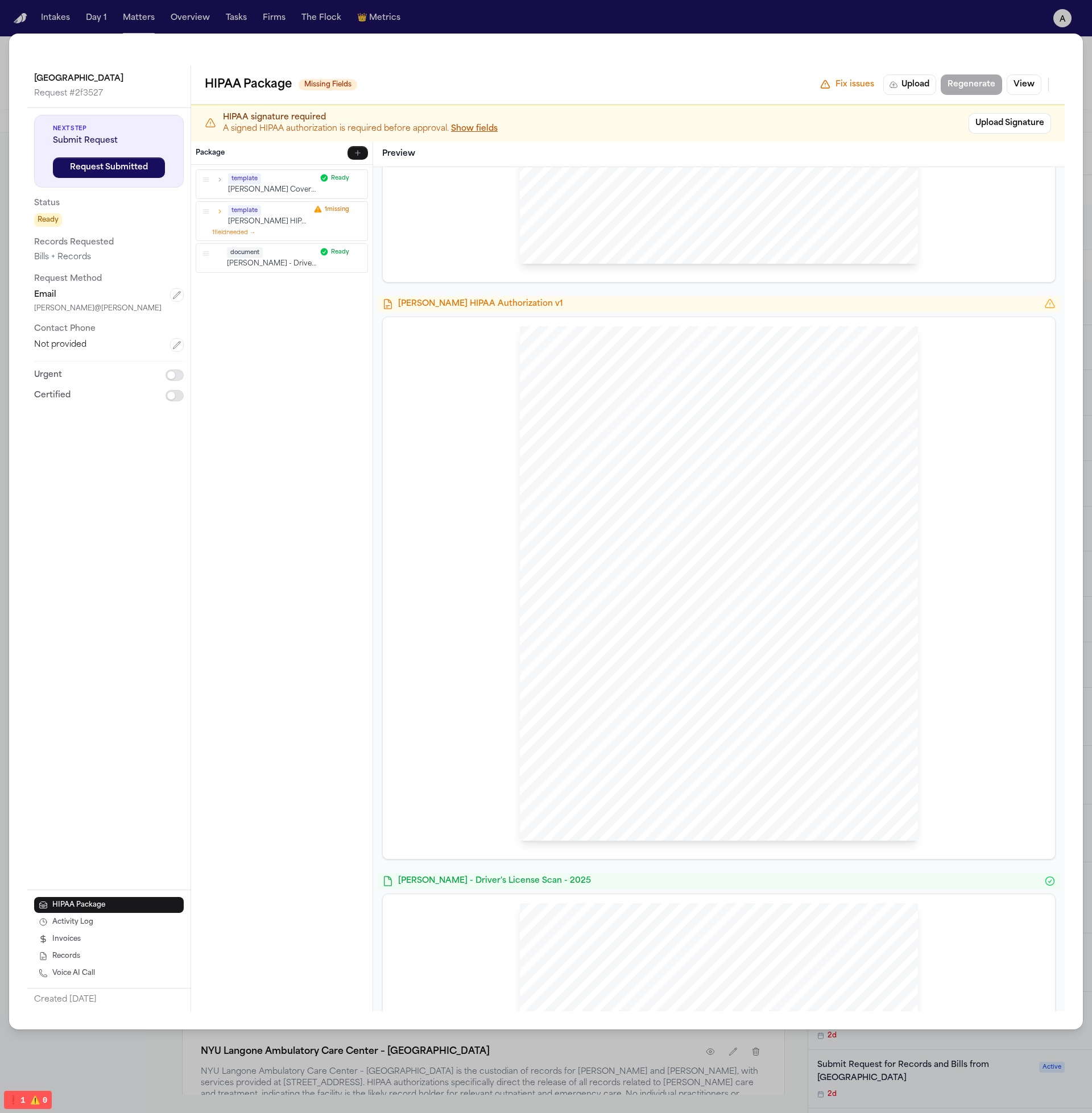
click at [216, 22] on div "Community Medical Center Request # 2f3527 Next Step Submit Request Request Subm…" at bounding box center [546, 556] width 1092 height 1113
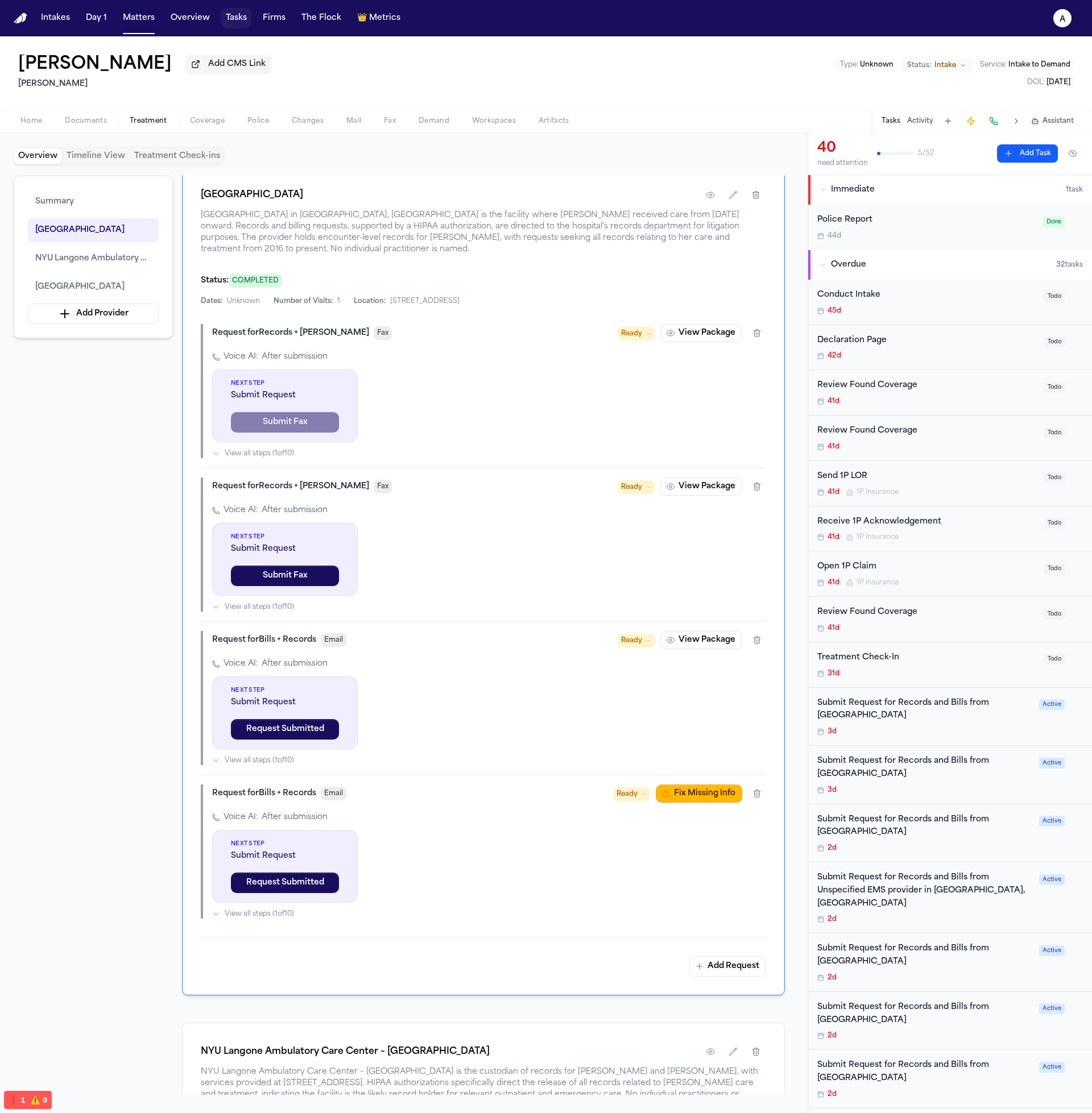
click at [244, 16] on button "Tasks" at bounding box center [236, 17] width 30 height 20
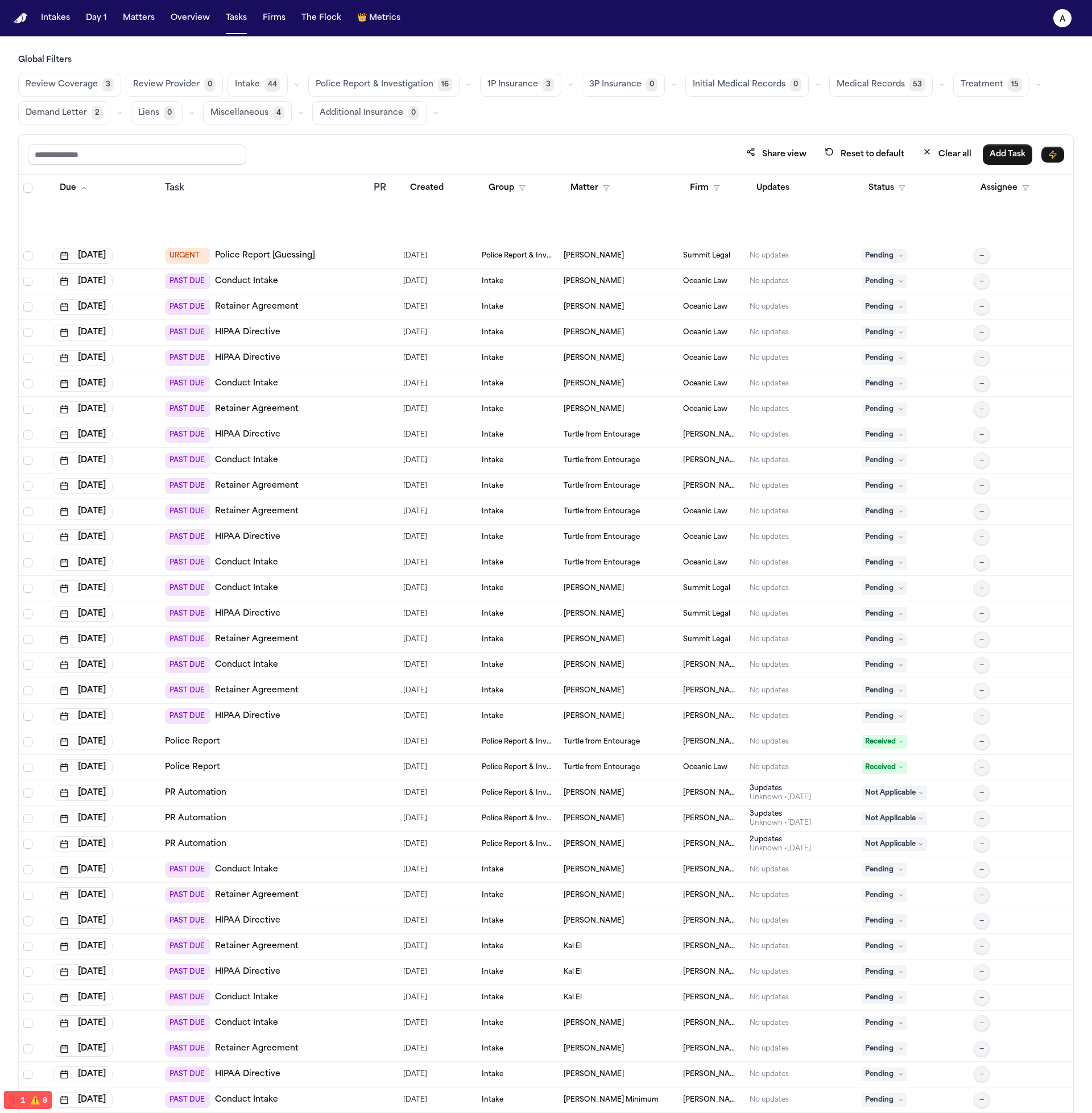
scroll to position [961, 0]
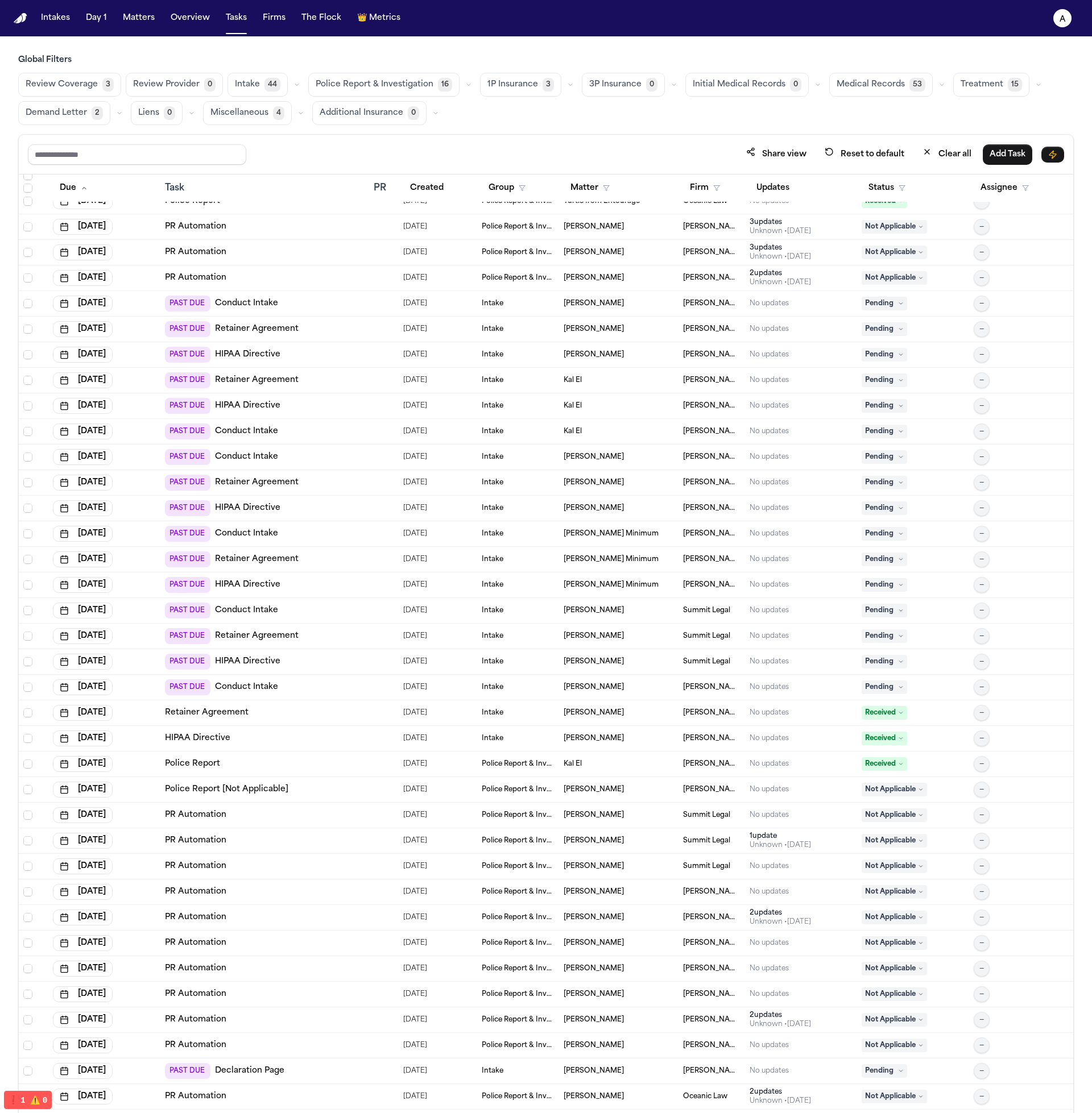
click at [859, 90] on span "Medical Records" at bounding box center [870, 84] width 68 height 11
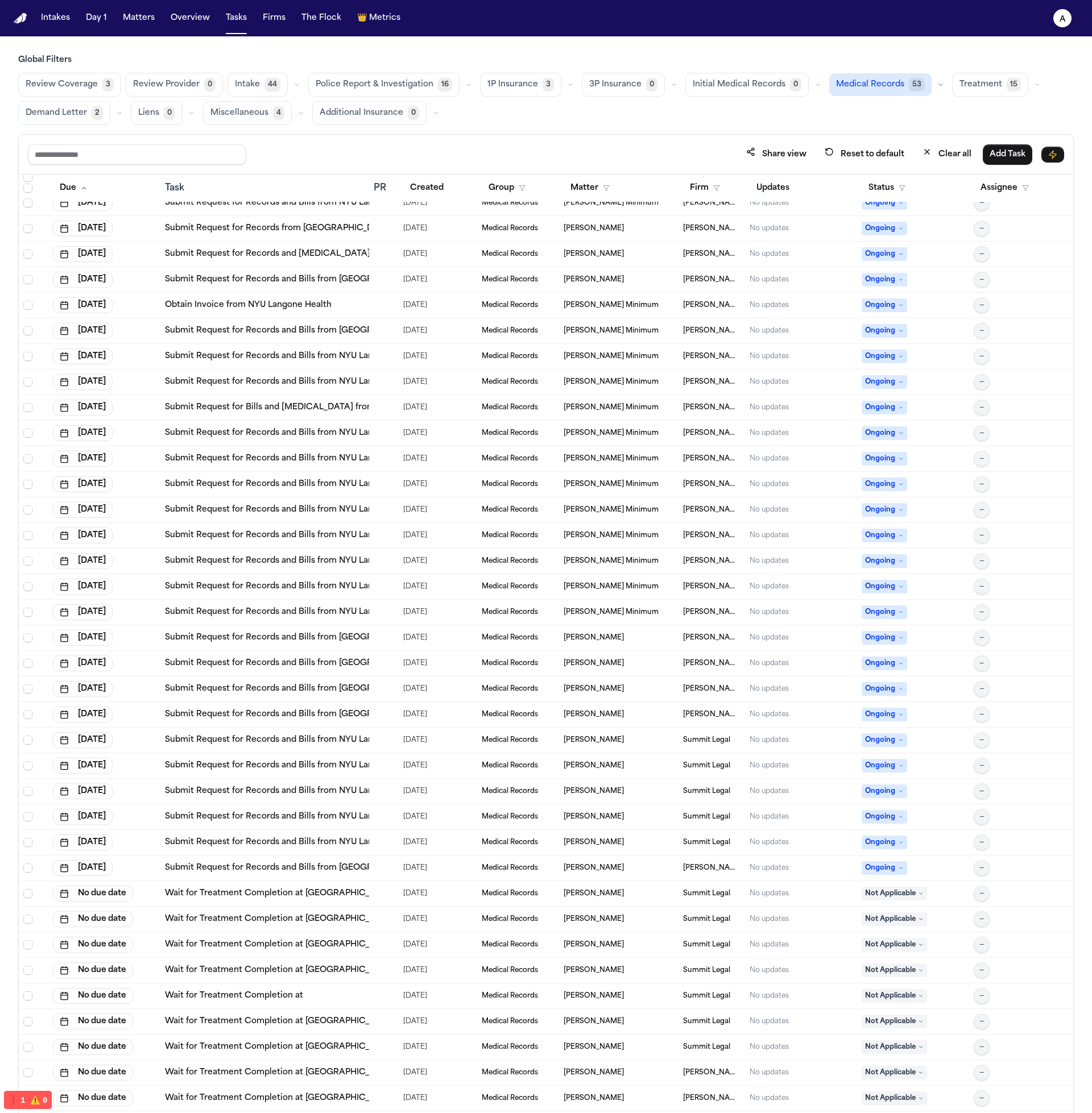
scroll to position [68, 0]
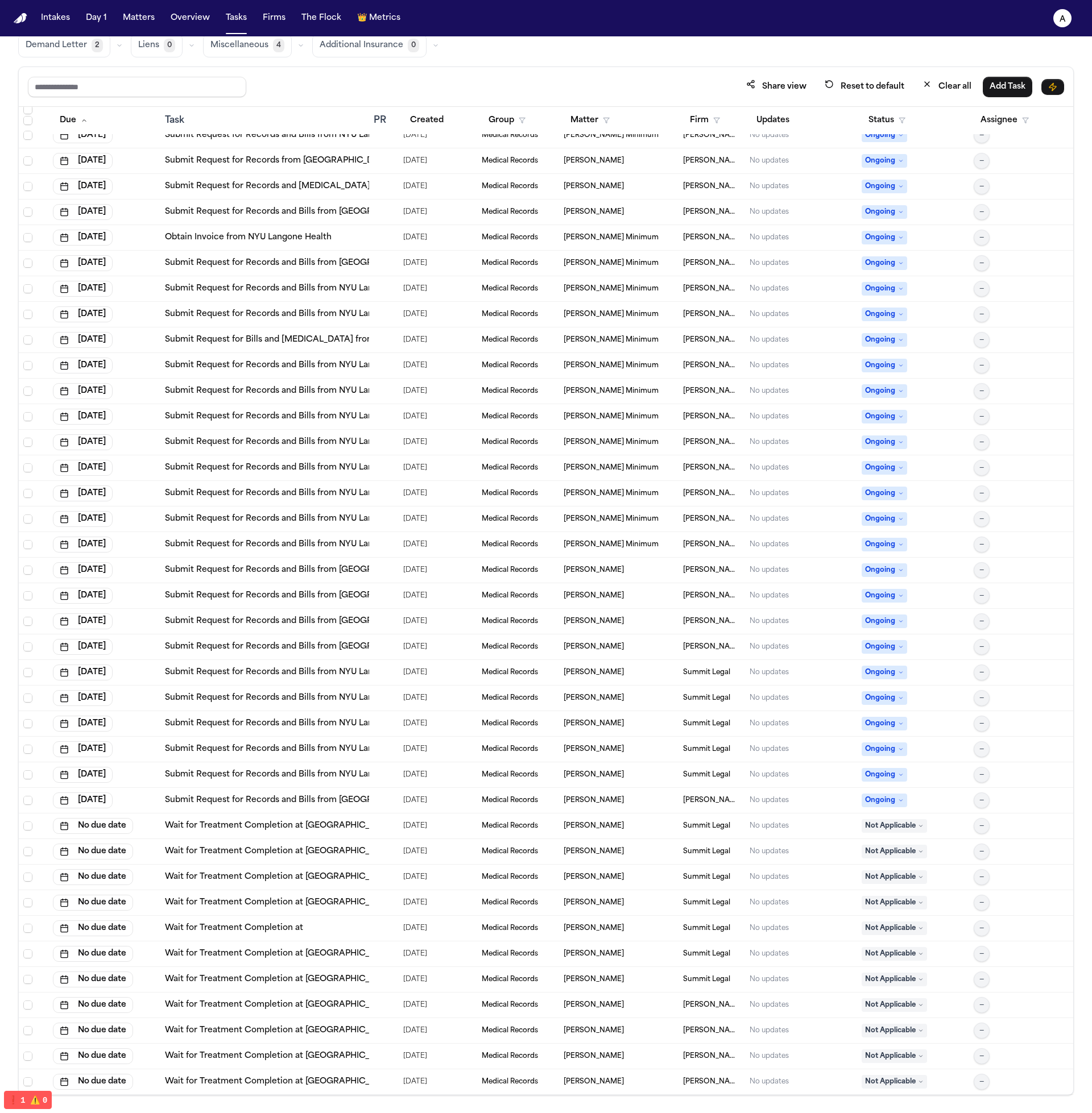
click at [379, 806] on td at bounding box center [383, 801] width 30 height 26
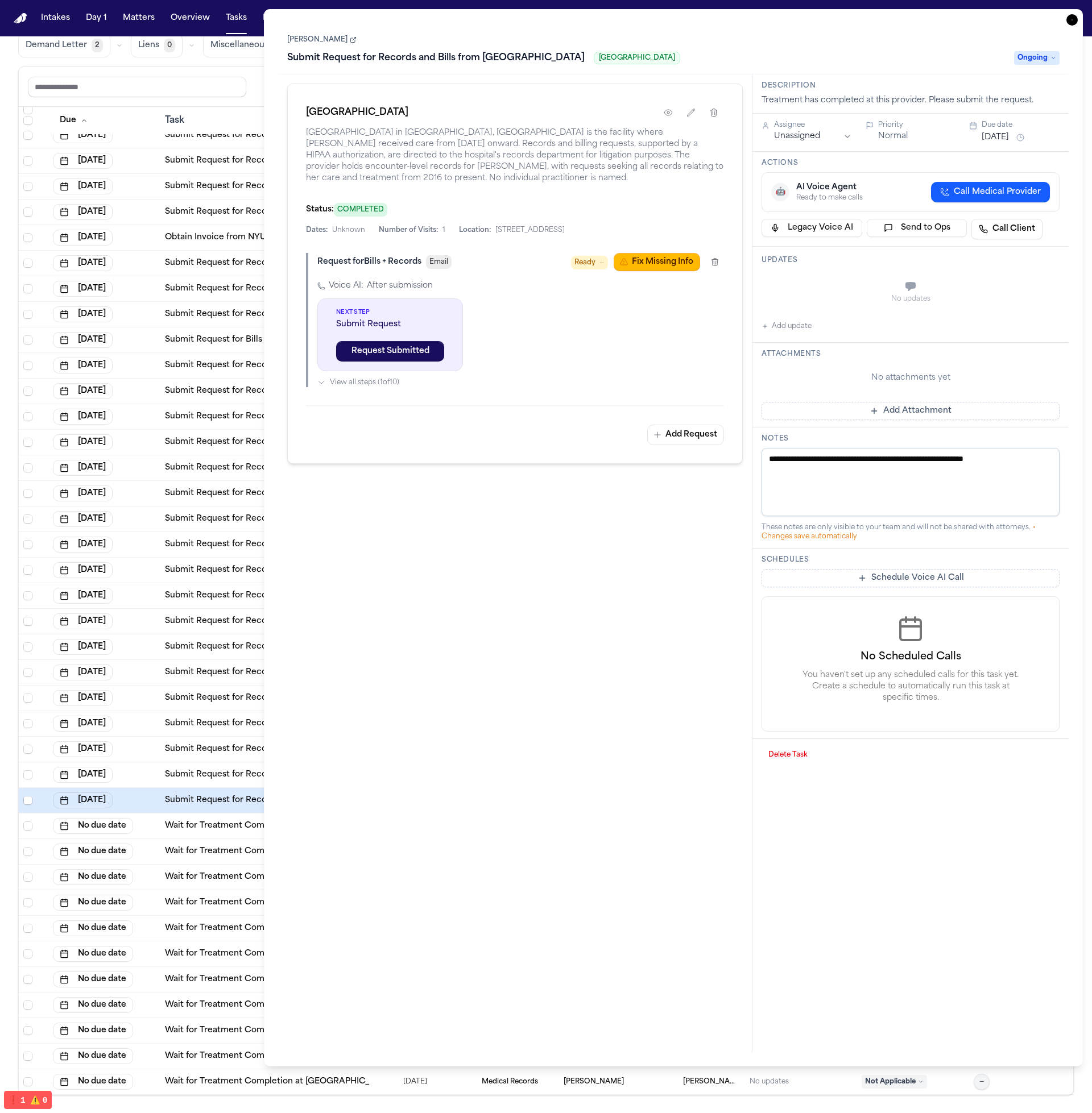
click at [574, 267] on span "Ready" at bounding box center [585, 263] width 21 height 11
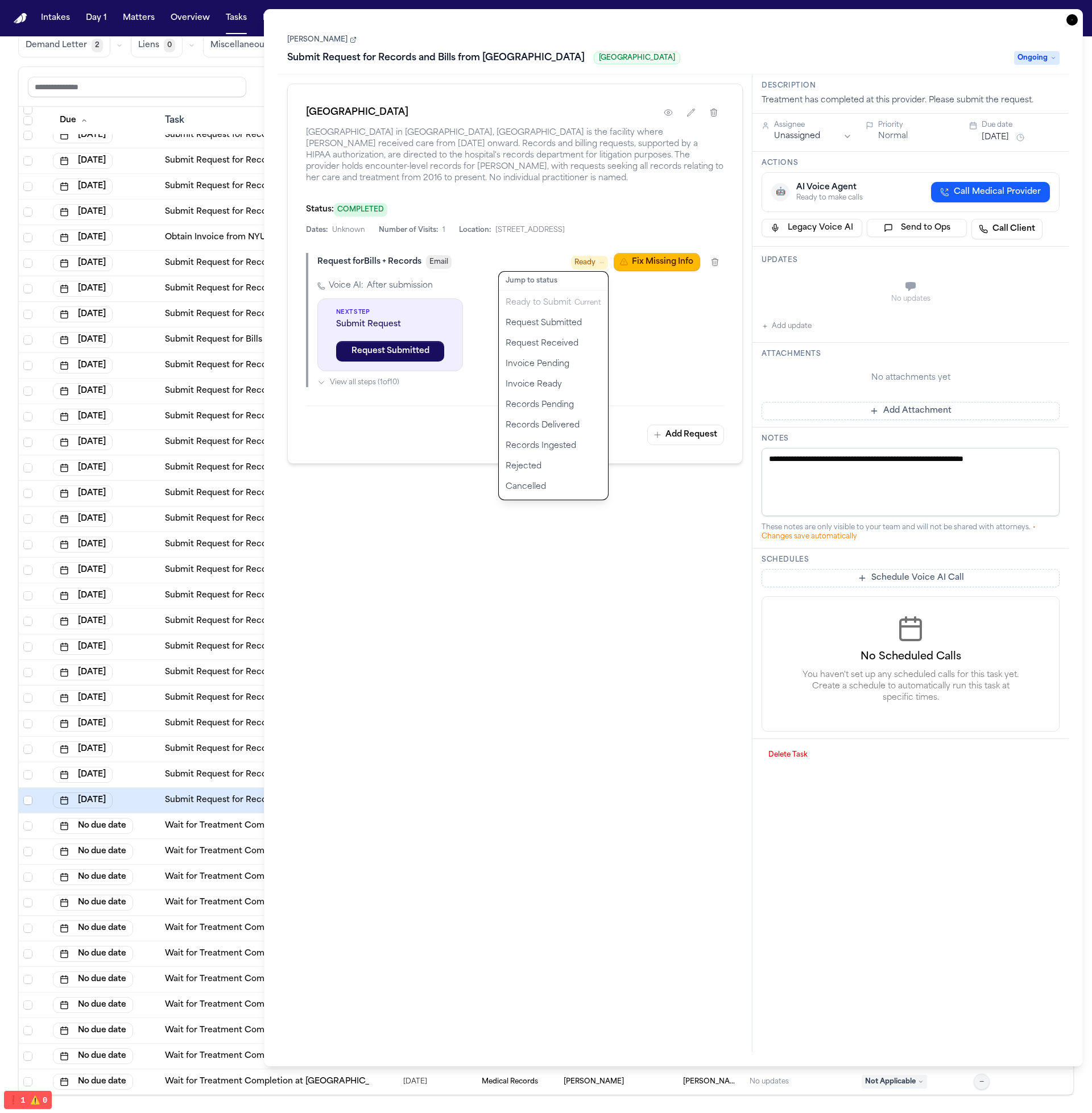
click at [574, 267] on span "Ready" at bounding box center [585, 263] width 21 height 11
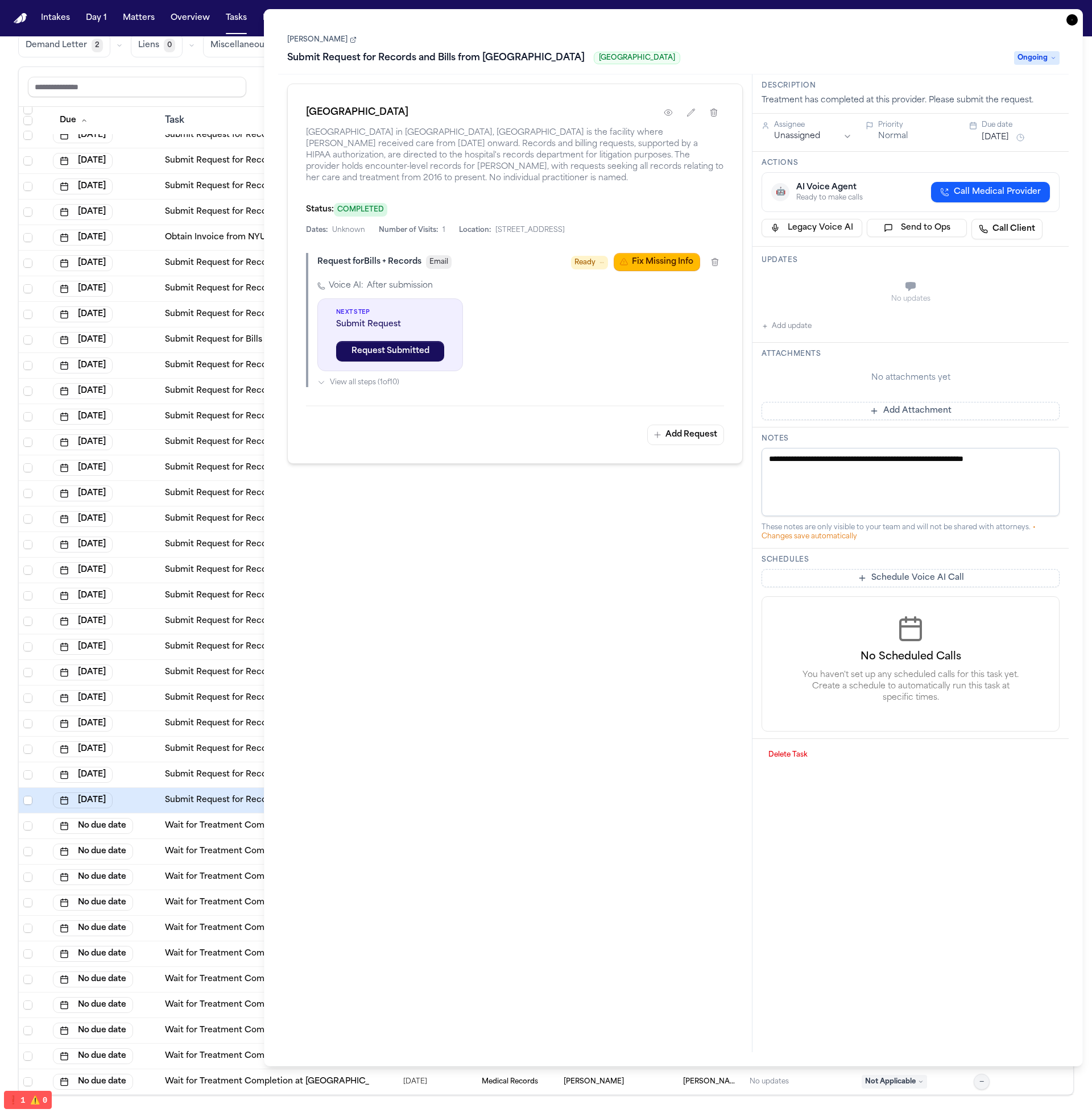
click at [645, 246] on div "Community Medical Center Community Medical Center in Toms River, NJ is the faci…" at bounding box center [515, 273] width 455 height 380
click at [644, 271] on button "Fix Missing Info" at bounding box center [656, 262] width 87 height 18
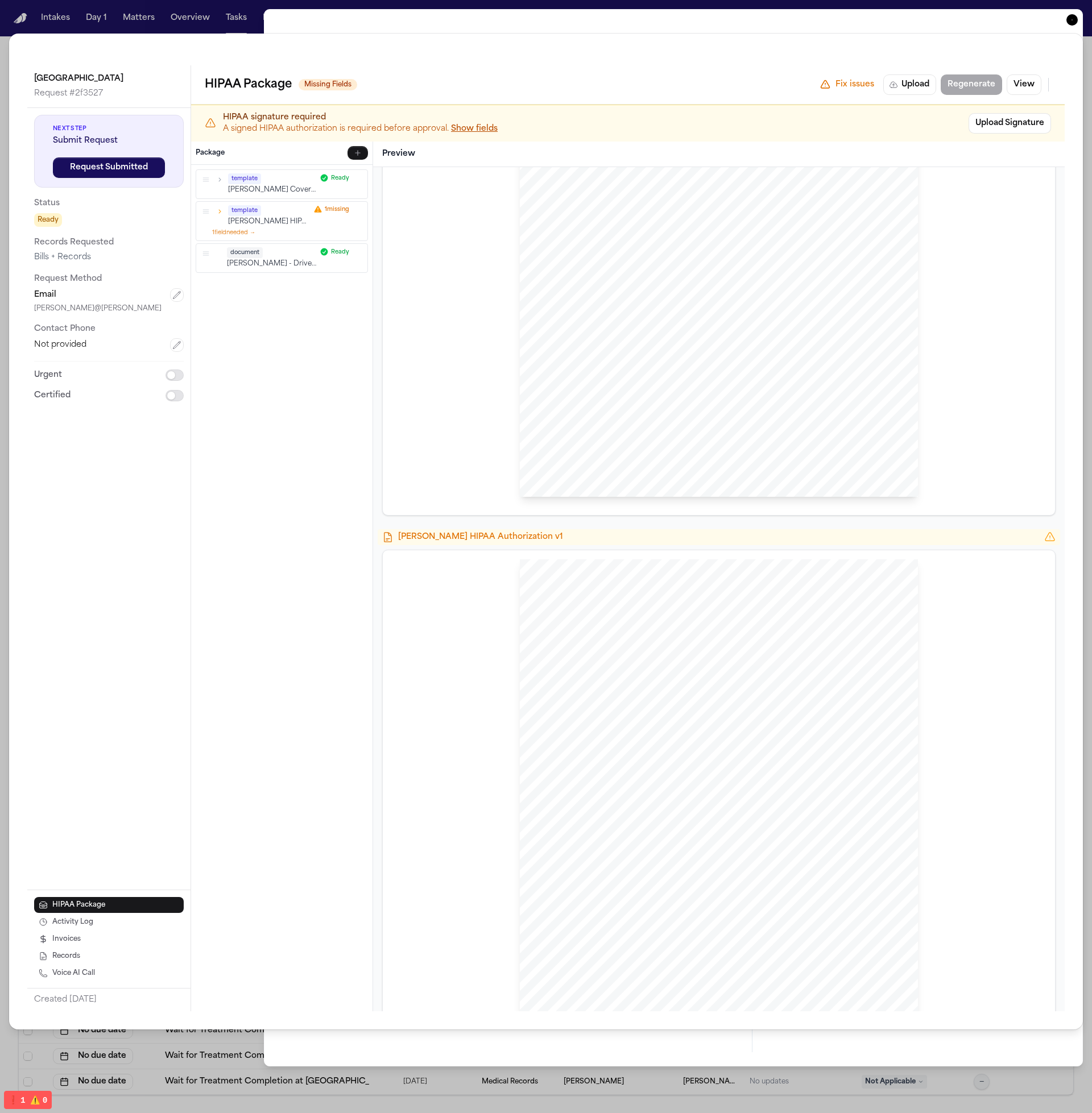
scroll to position [505, 0]
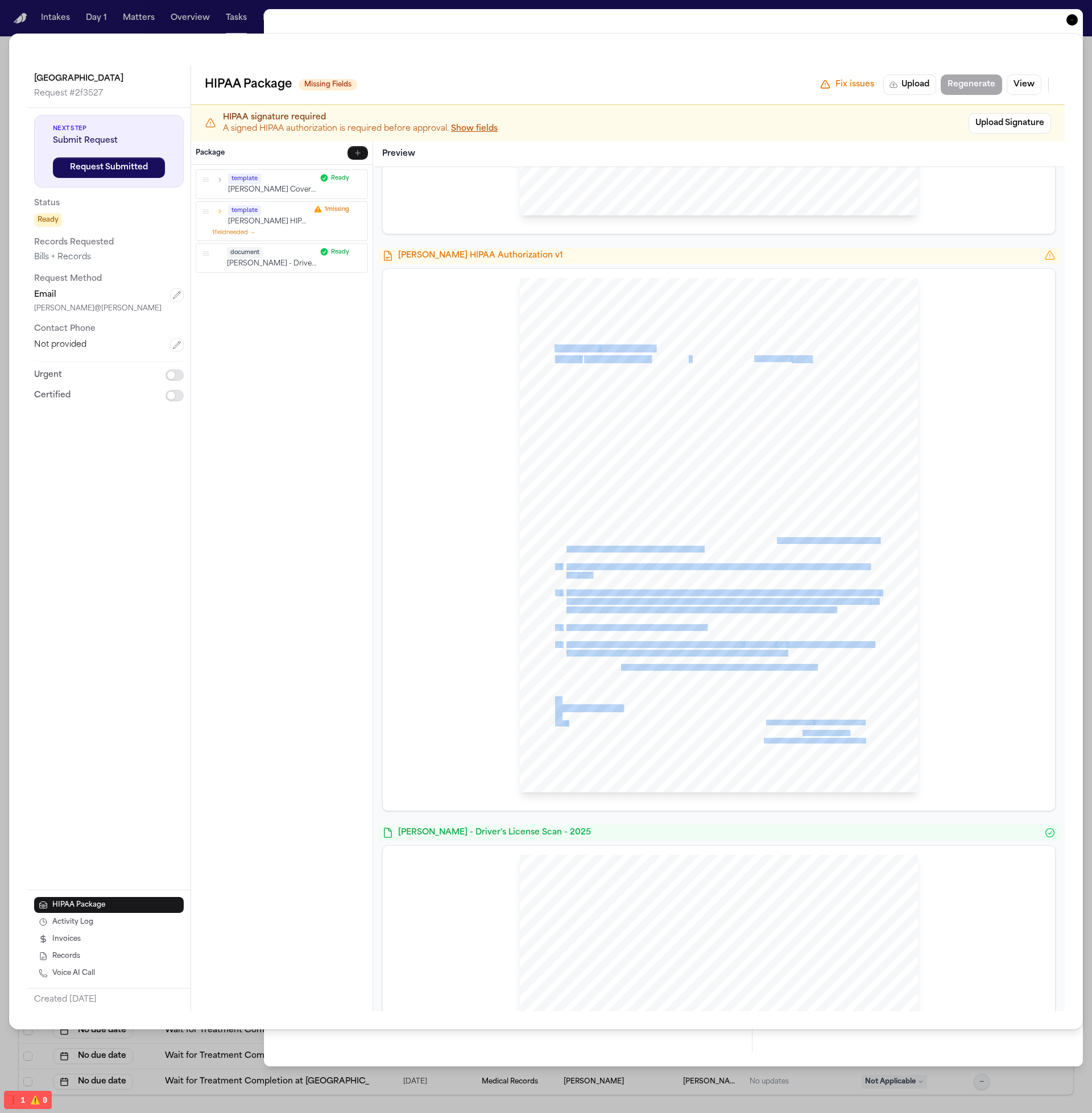
drag, startPoint x: 737, startPoint y: 550, endPoint x: 637, endPoint y: 574, distance: 102.8
click at [637, 574] on div "HIPAA Privacy Authorization For Disclosure of Protected Health Information Rele…" at bounding box center [719, 535] width 398 height 515
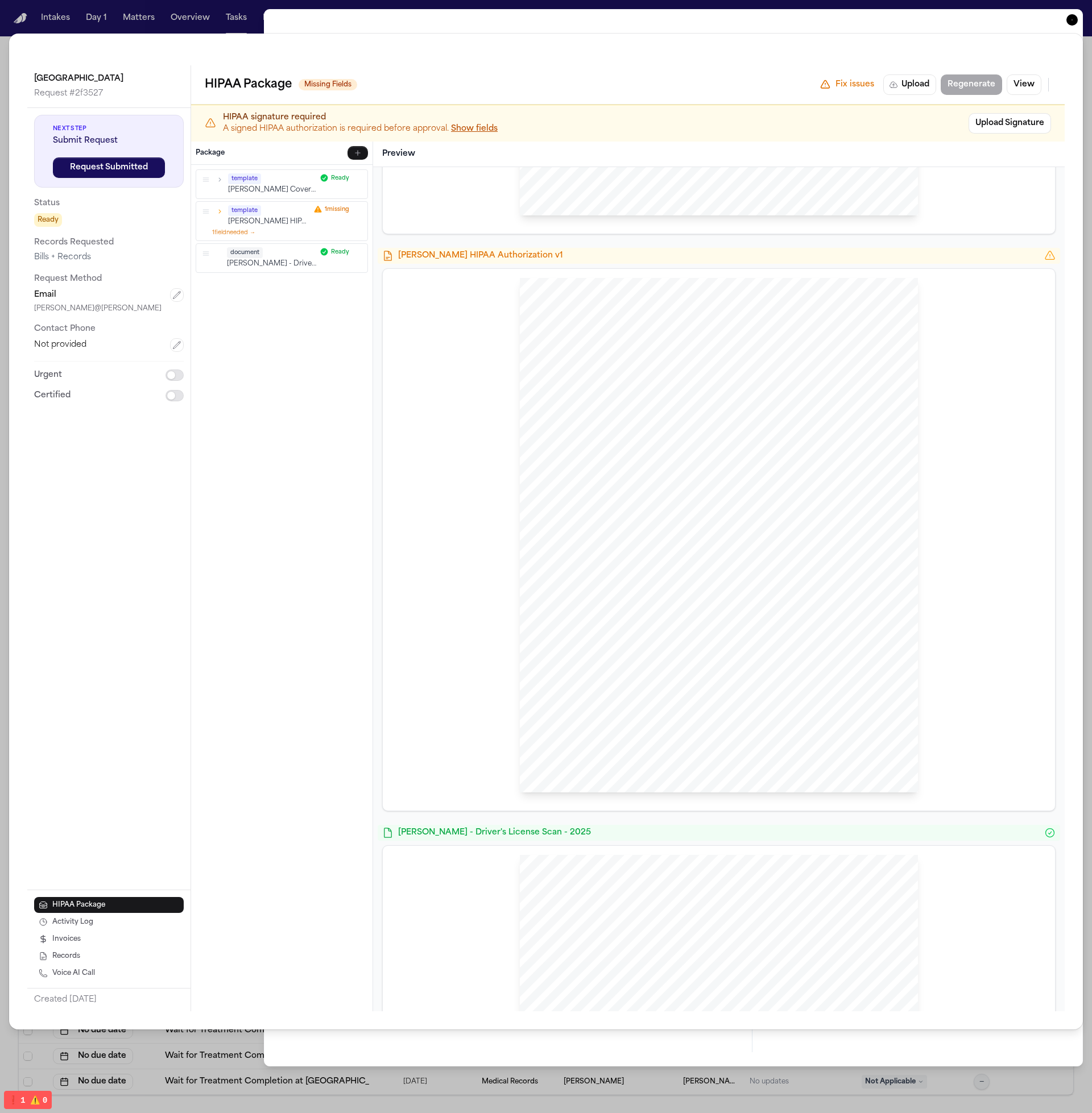
click at [646, 574] on div "HIPAA Privacy Authorization For Disclosure of Protected Health Information Rele…" at bounding box center [719, 535] width 398 height 515
click at [657, 552] on span "no longer be protected by the Federal Privacy Rules." at bounding box center [634, 550] width 137 height 6
click at [679, 492] on div "HIPAA Privacy Authorization For Disclosure of Protected Health Information Rele…" at bounding box center [719, 535] width 398 height 515
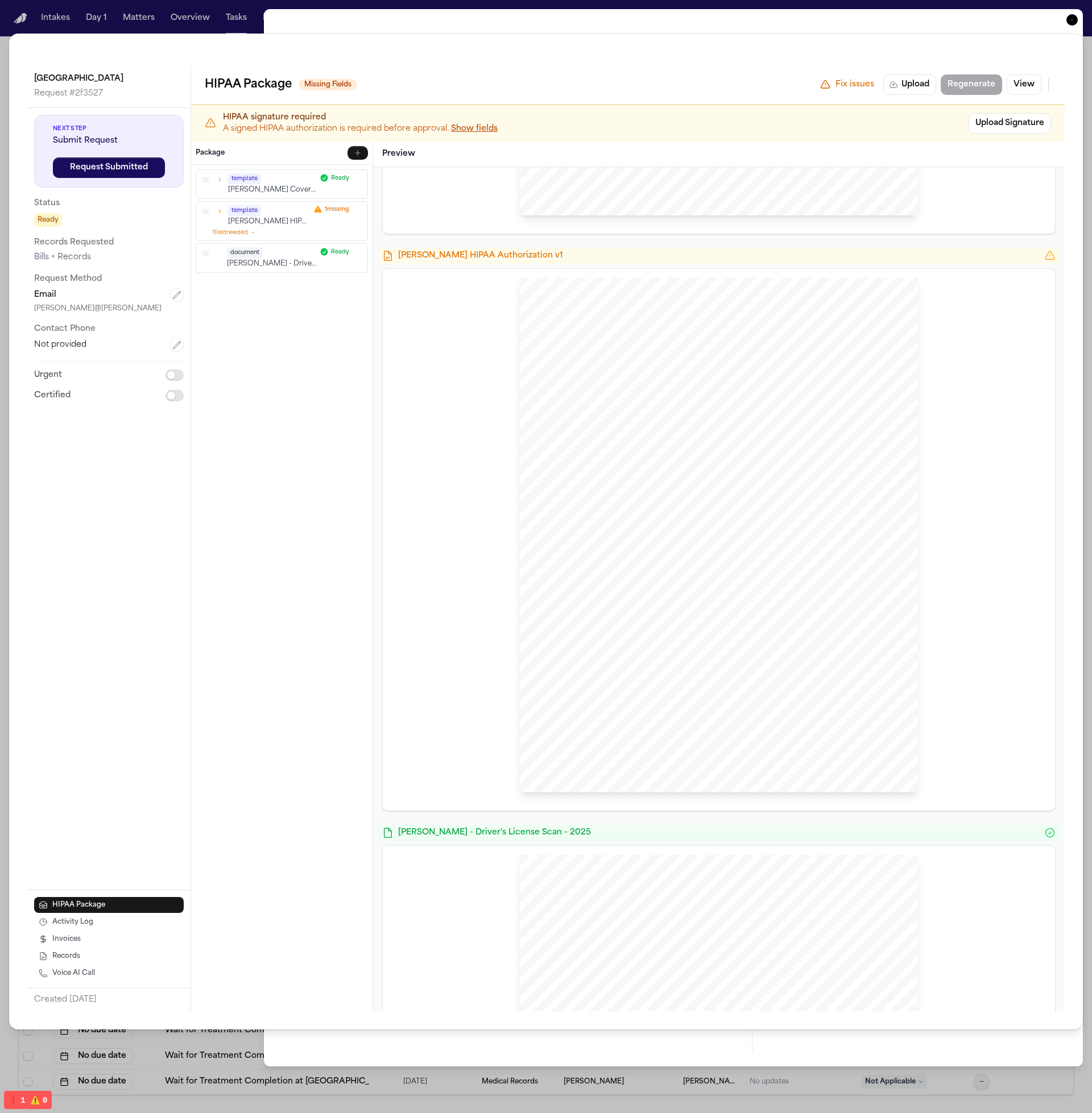
click at [684, 492] on div "HIPAA Privacy Authorization For Disclosure of Protected Health Information Rele…" at bounding box center [719, 535] width 398 height 515
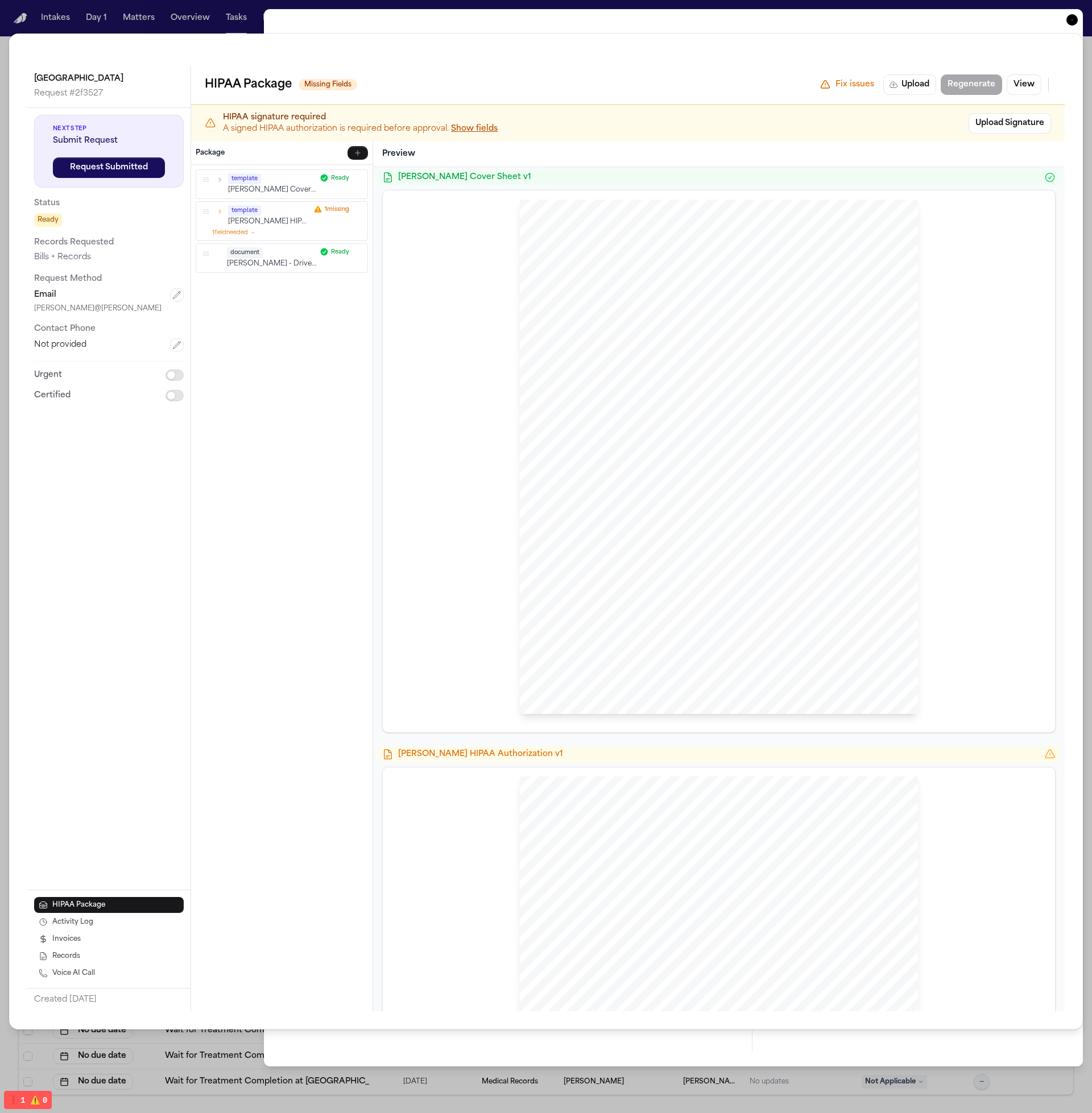
scroll to position [0, 0]
drag, startPoint x: 203, startPoint y: 212, endPoint x: 219, endPoint y: 255, distance: 45.9
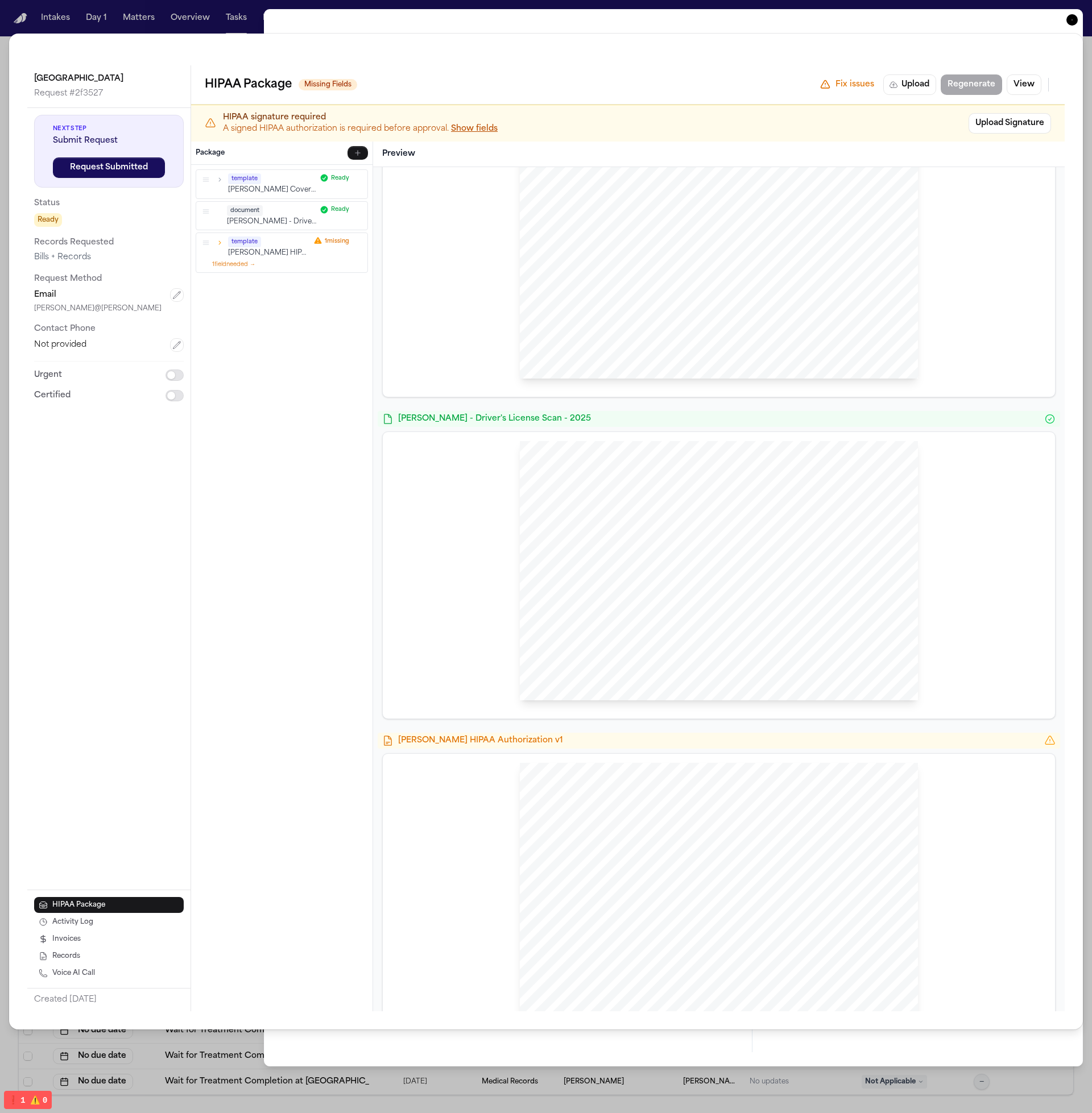
scroll to position [619, 0]
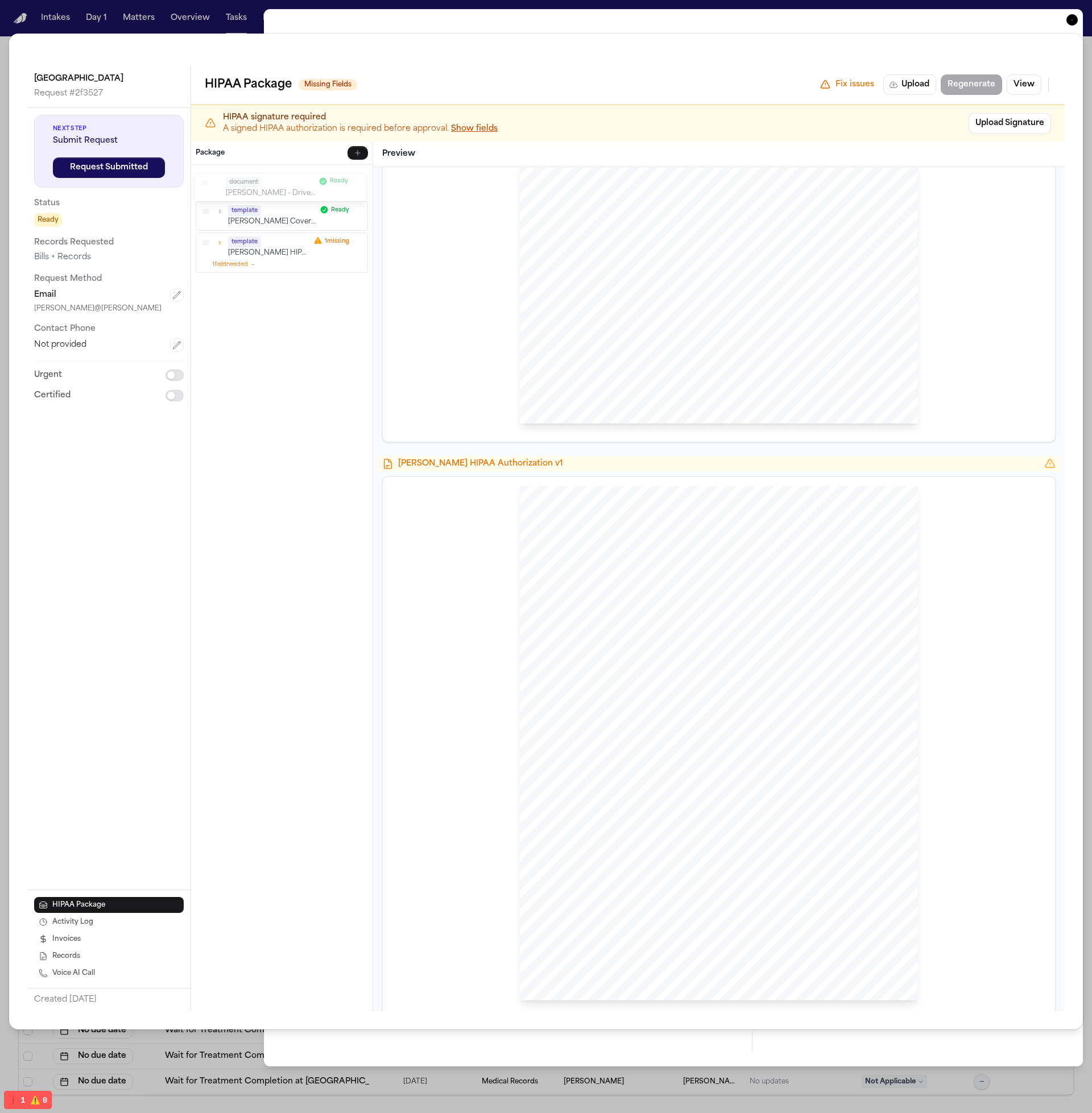
drag, startPoint x: 205, startPoint y: 214, endPoint x: 205, endPoint y: 185, distance: 29.0
click at [205, 185] on button "button" at bounding box center [204, 183] width 10 height 10
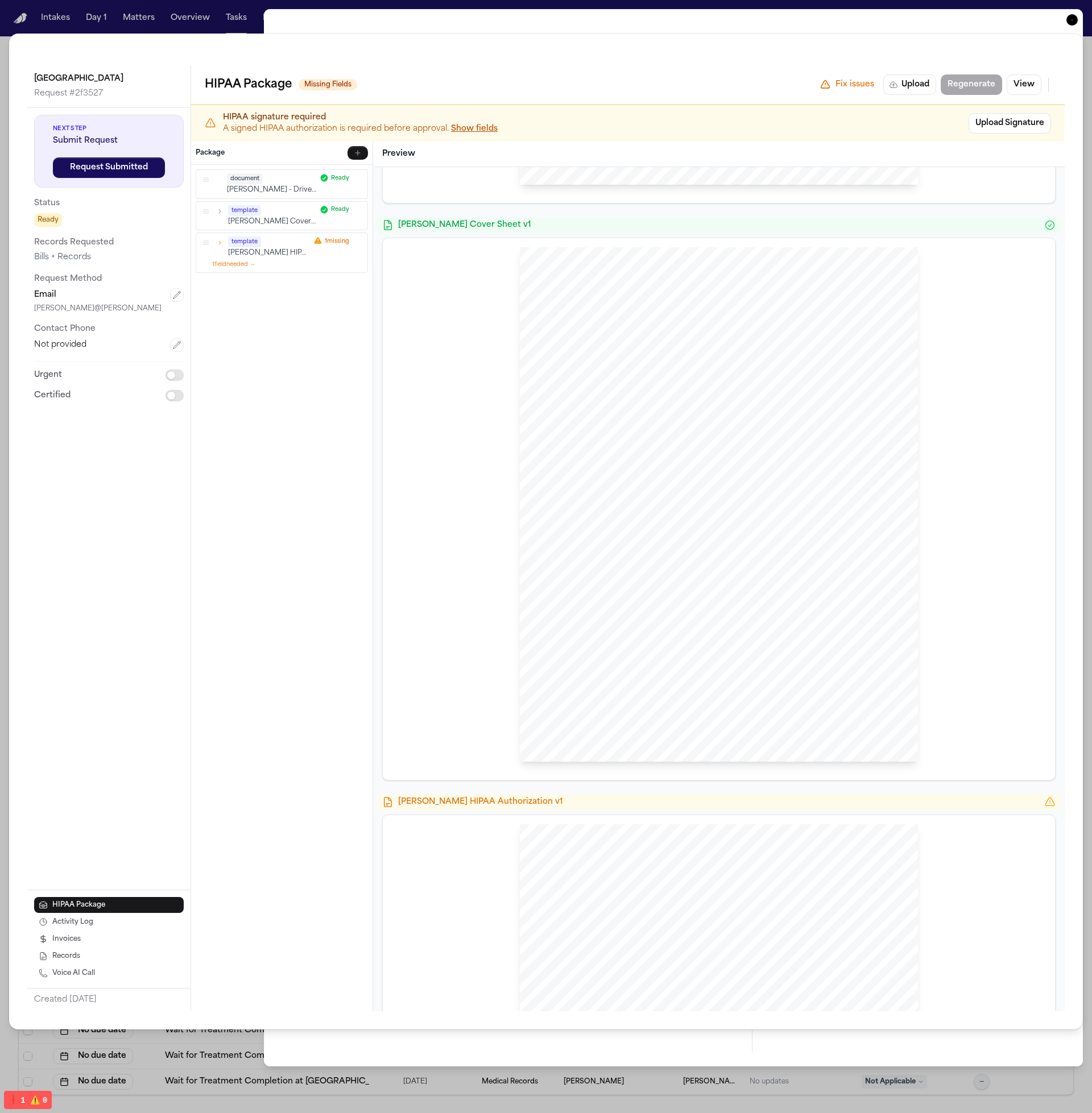
scroll to position [636, 0]
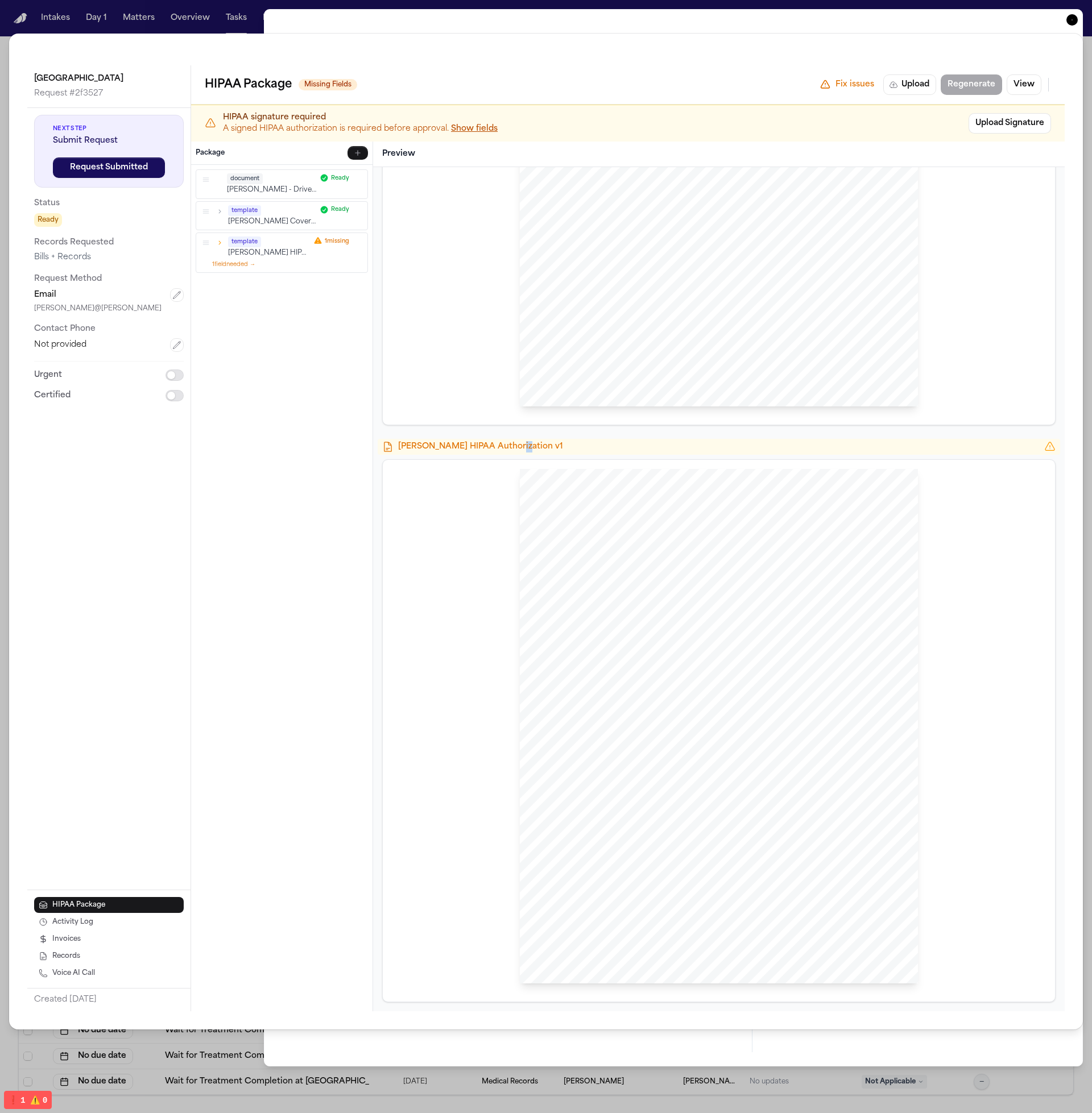
click at [507, 453] on div "Hecht HIPAA Authorization v1" at bounding box center [719, 446] width 682 height 16
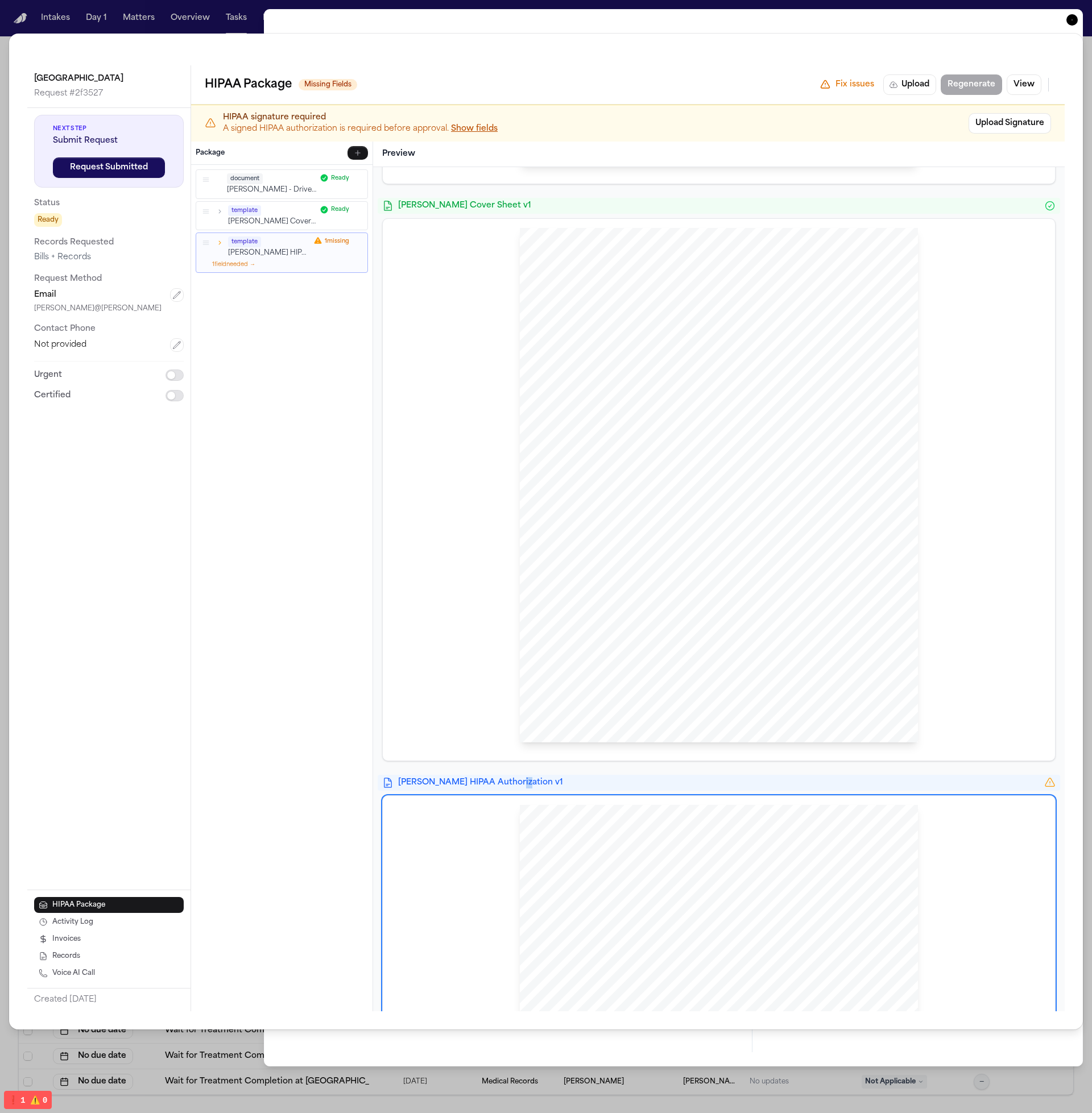
click at [346, 526] on div "document L. Rada - Driver's License Scan - 2025 Ready template Hecht Cover Shee…" at bounding box center [282, 588] width 181 height 847
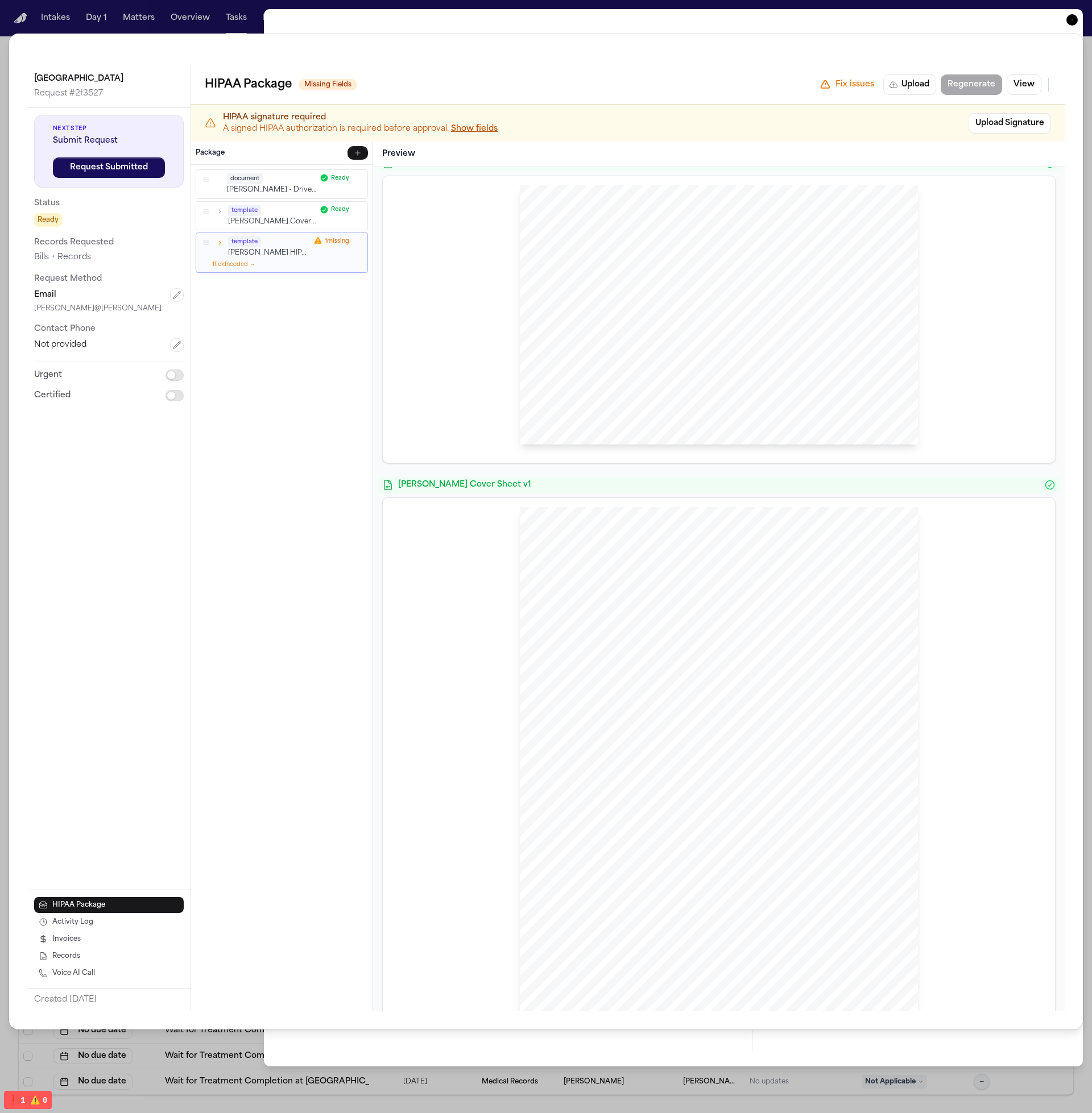
click at [453, 459] on div at bounding box center [719, 319] width 672 height 287
click at [411, 560] on div "Hecht Sent Via EMAIL: dean@finch Community Medical Center 99 Highway 37 West, T…" at bounding box center [719, 769] width 654 height 523
click at [427, 473] on div "L. Rada - Driver's License Scan - 2025 Hecht Cover Sheet v1 Hecht Sent Via EMAI…" at bounding box center [719, 886] width 673 height 1462
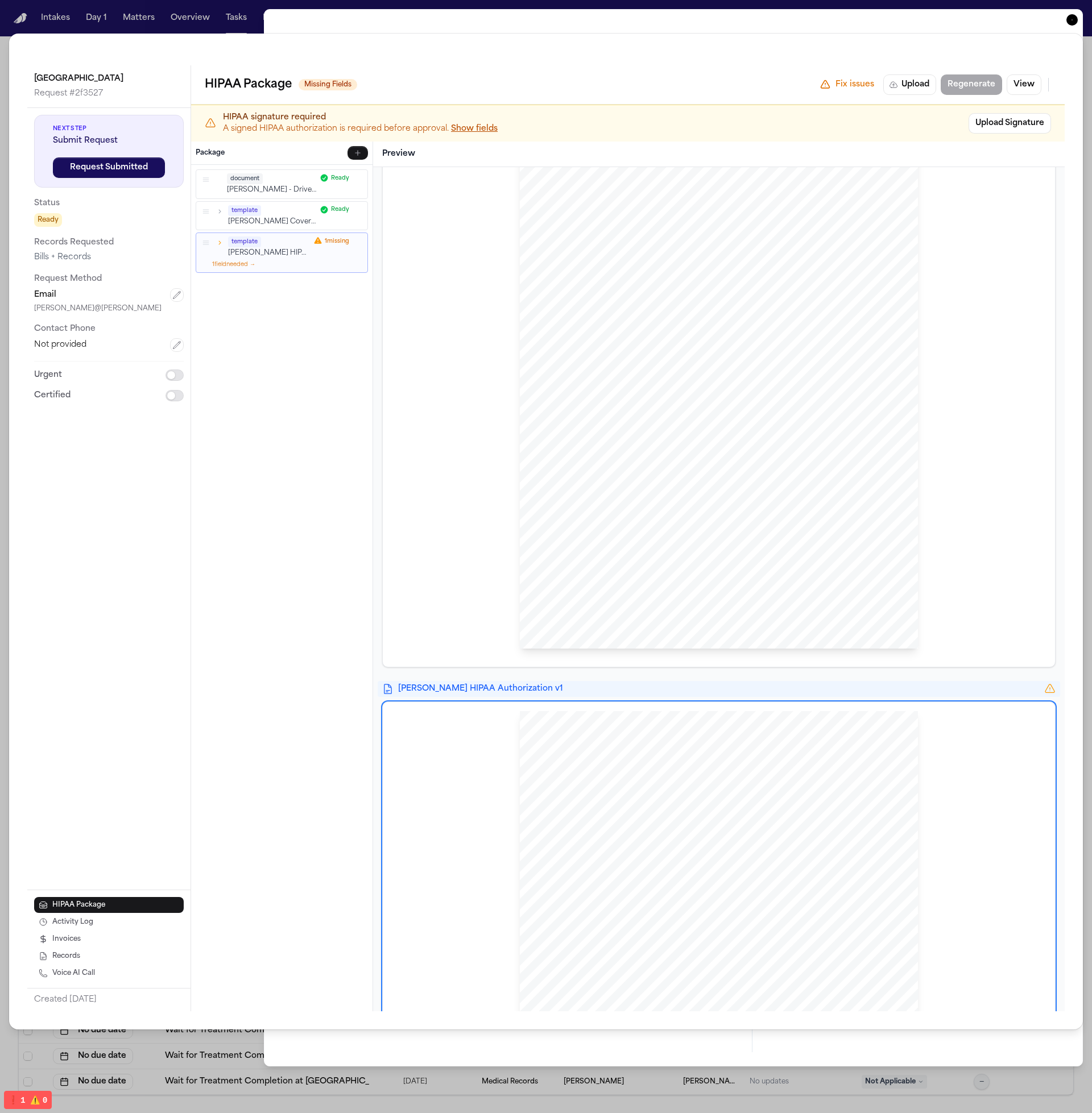
scroll to position [636, 0]
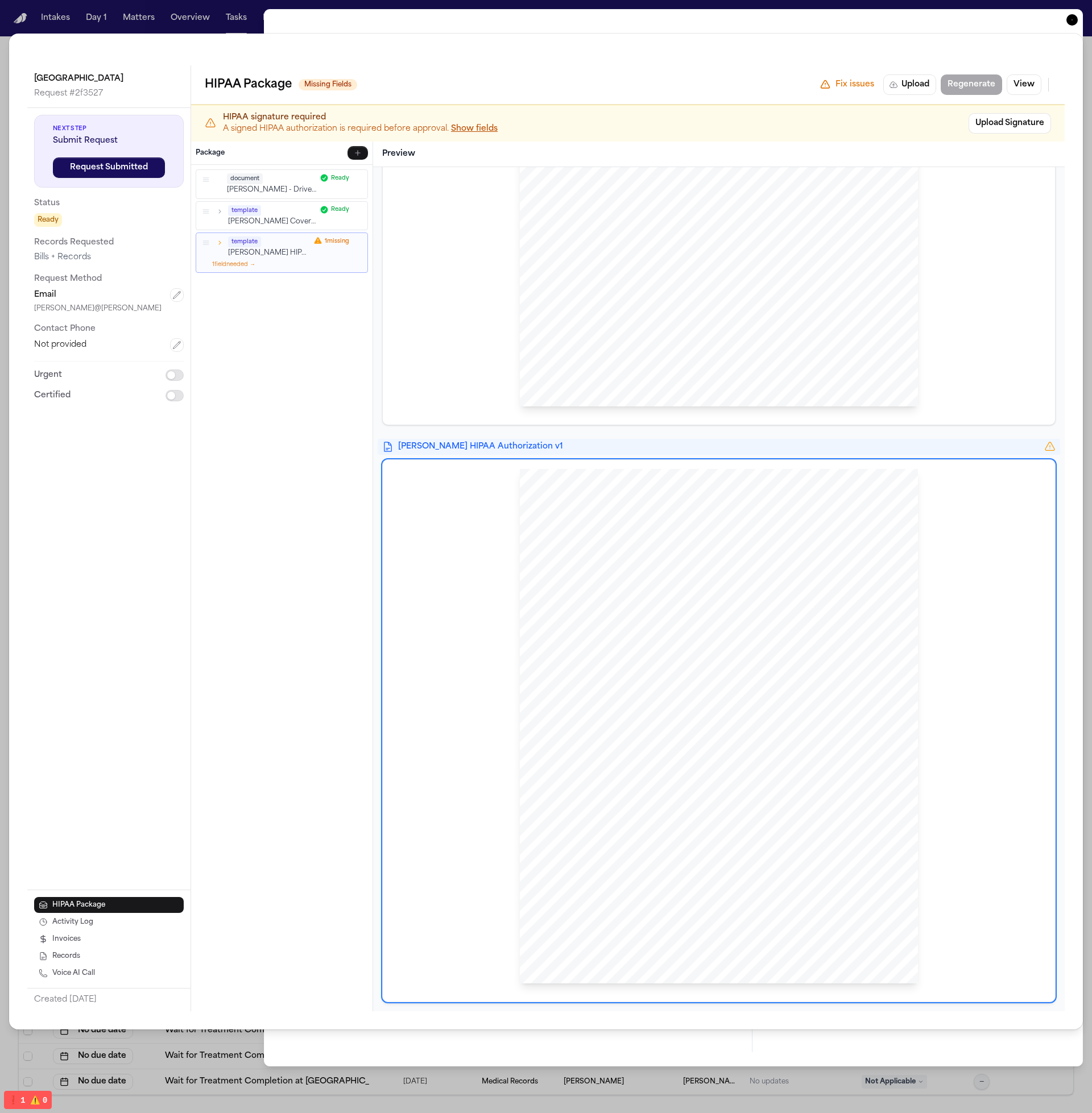
click at [759, 700] on div "HIPAA Privacy Authorization For Disclosure of Protected Health Information Rele…" at bounding box center [719, 726] width 398 height 515
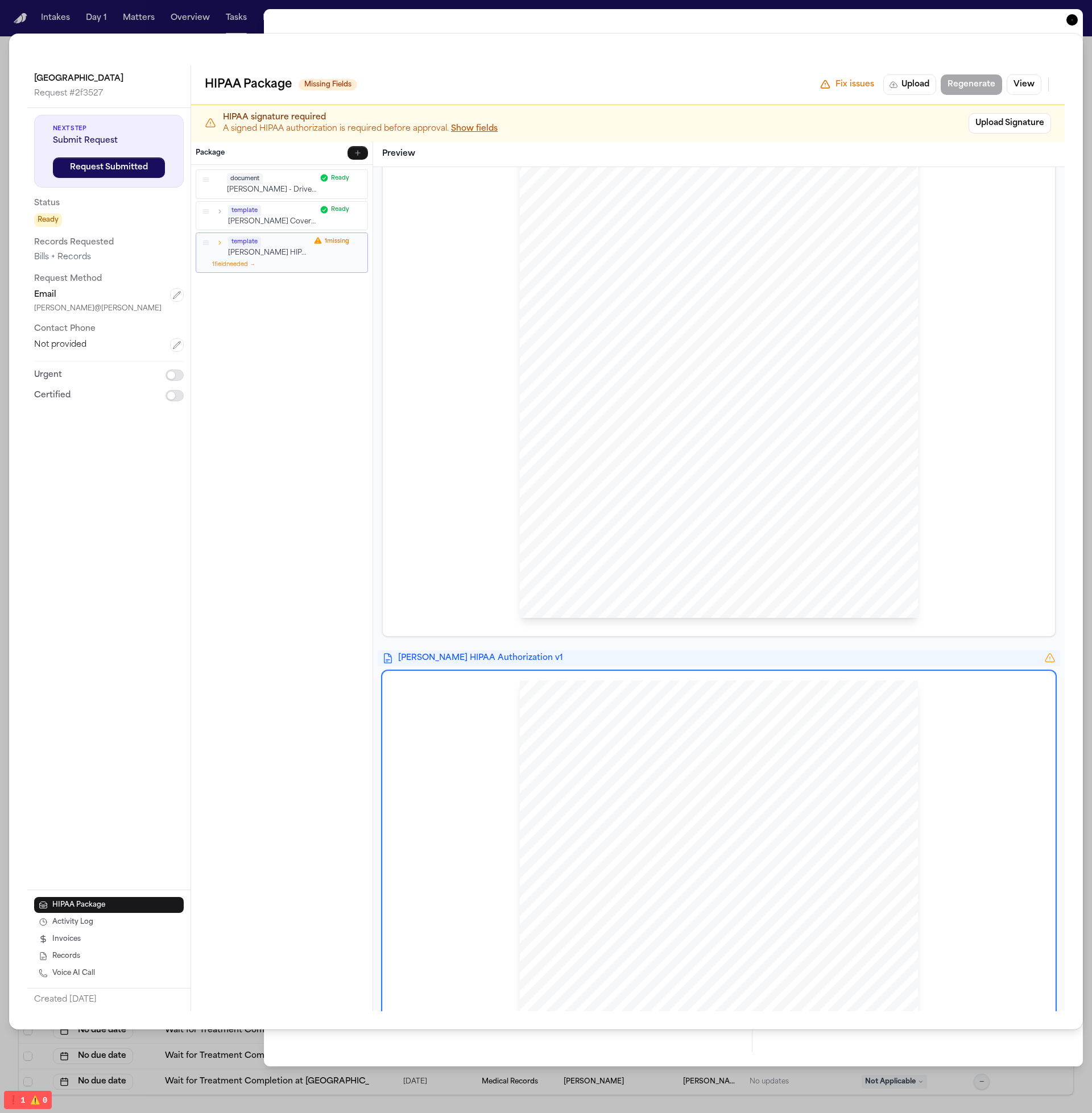
click at [718, 603] on div "Hecht Sent Via EMAIL: dean@finch Community Medical Center 99 Highway 37 West, T…" at bounding box center [719, 360] width 398 height 515
drag, startPoint x: 563, startPoint y: 635, endPoint x: 541, endPoint y: 654, distance: 29.1
click at [563, 635] on div "Hecht Sent Via EMAIL: dean@finch Community Medical Center 99 Highway 37 West, T…" at bounding box center [719, 365] width 672 height 542
click at [538, 655] on span "Hecht HIPAA Authorization v1" at bounding box center [719, 658] width 641 height 11
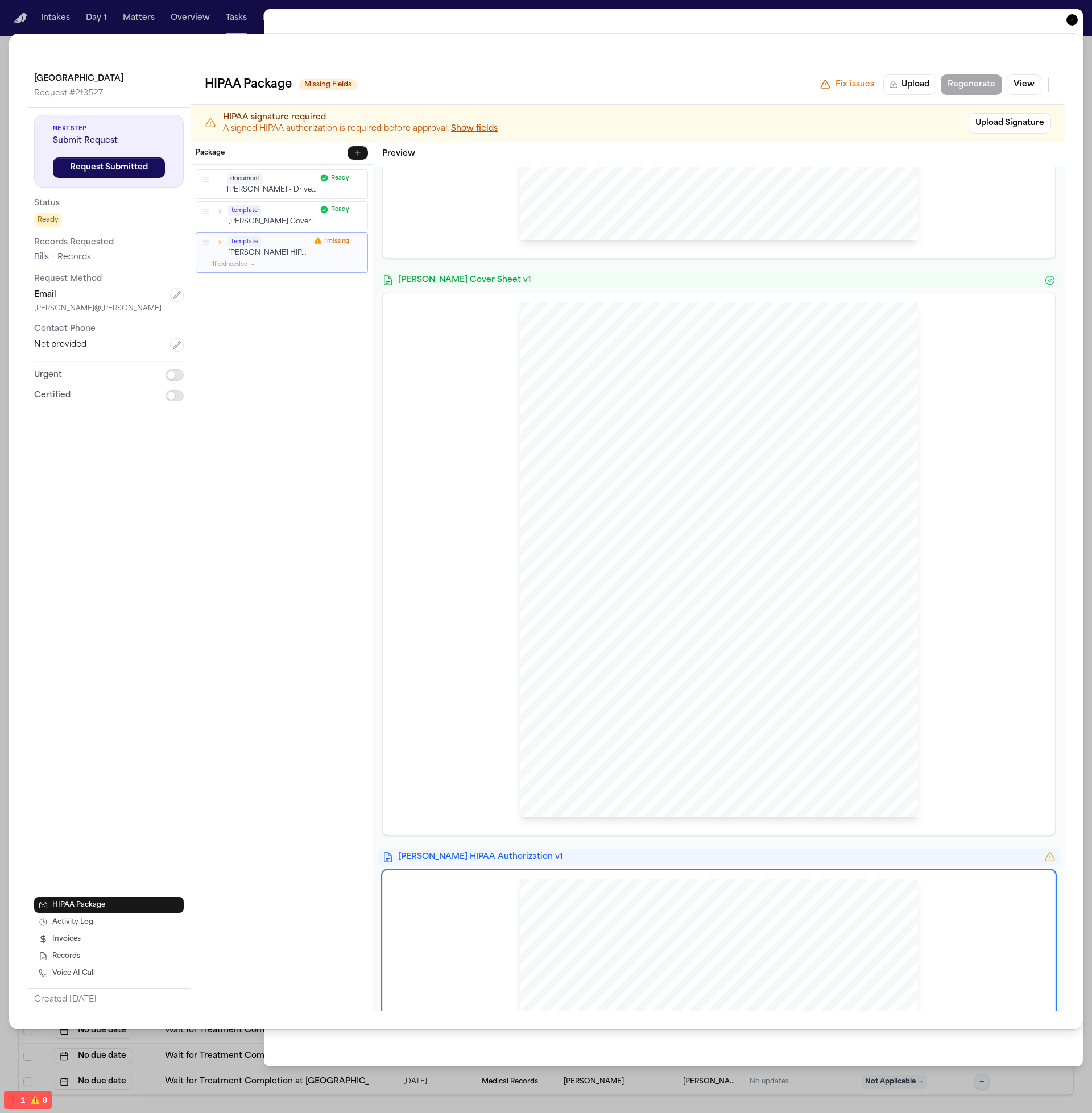
scroll to position [0, 0]
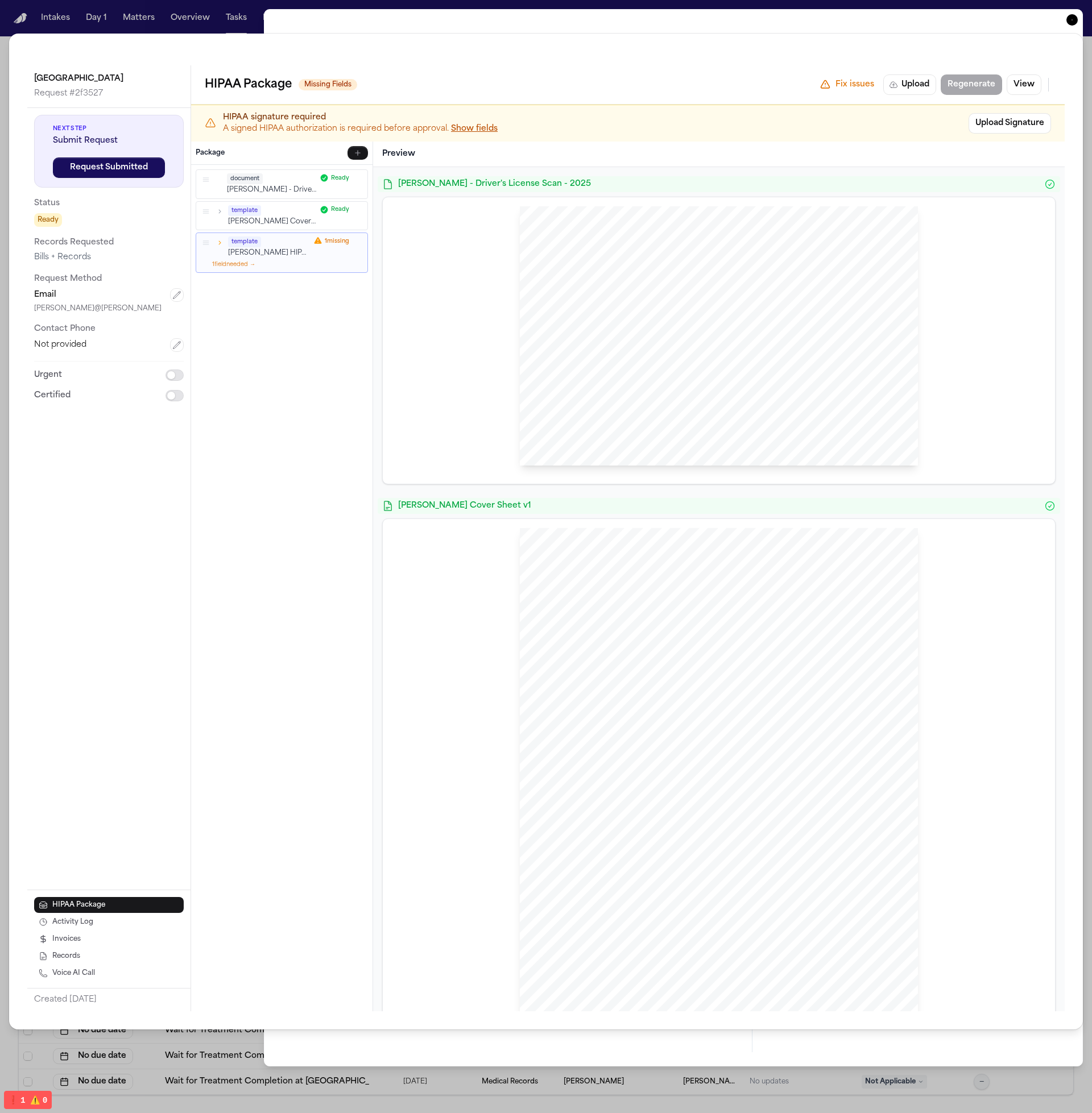
click at [733, 479] on div at bounding box center [719, 341] width 672 height 287
click at [728, 497] on div "L. Rada - Driver's License Scan - 2025 Hecht Cover Sheet v1 Hecht Sent Via EMAI…" at bounding box center [719, 907] width 673 height 1462
click at [727, 510] on span "Hecht Cover Sheet v1" at bounding box center [719, 505] width 641 height 11
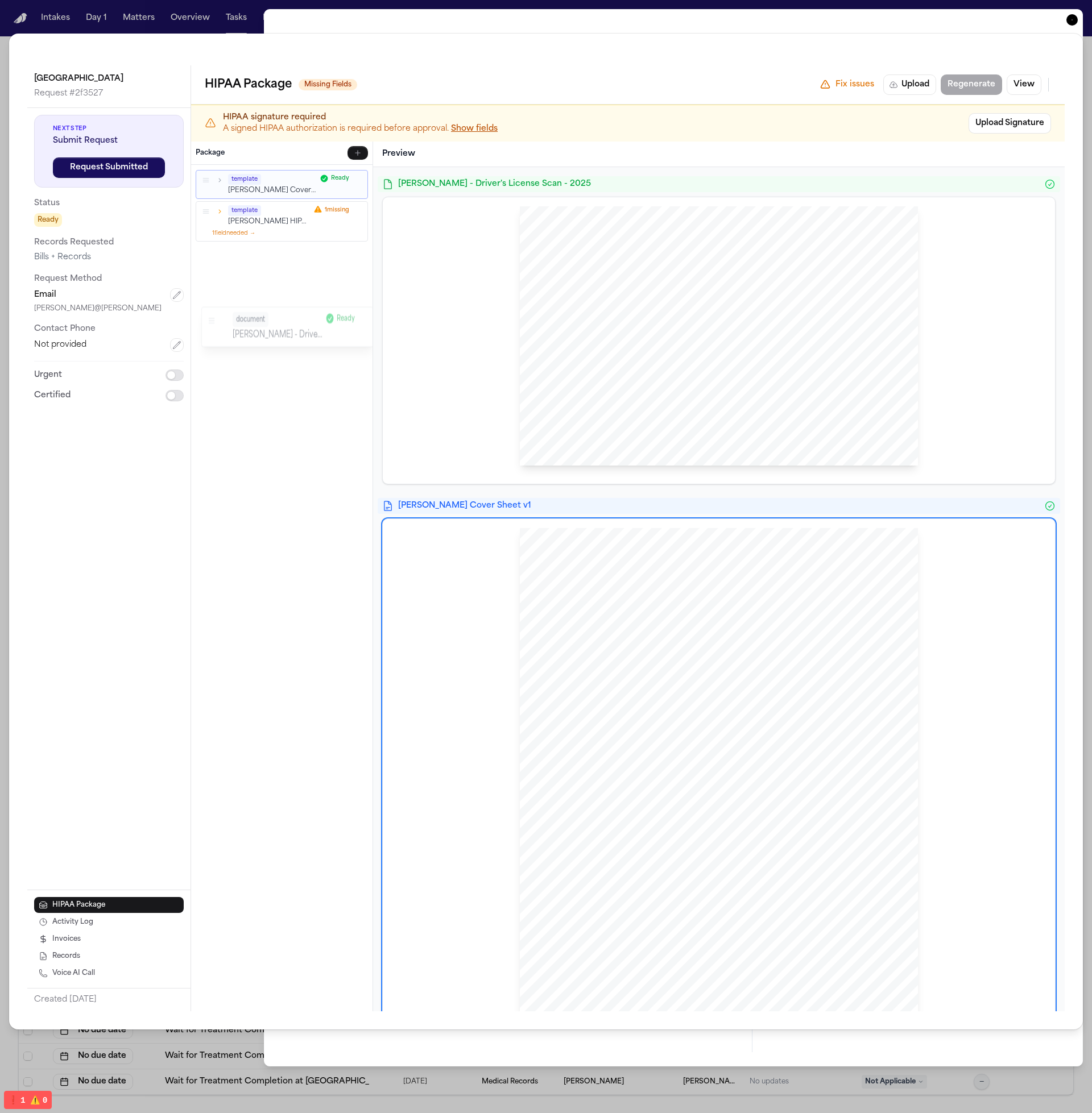
drag, startPoint x: 203, startPoint y: 179, endPoint x: 210, endPoint y: 317, distance: 138.2
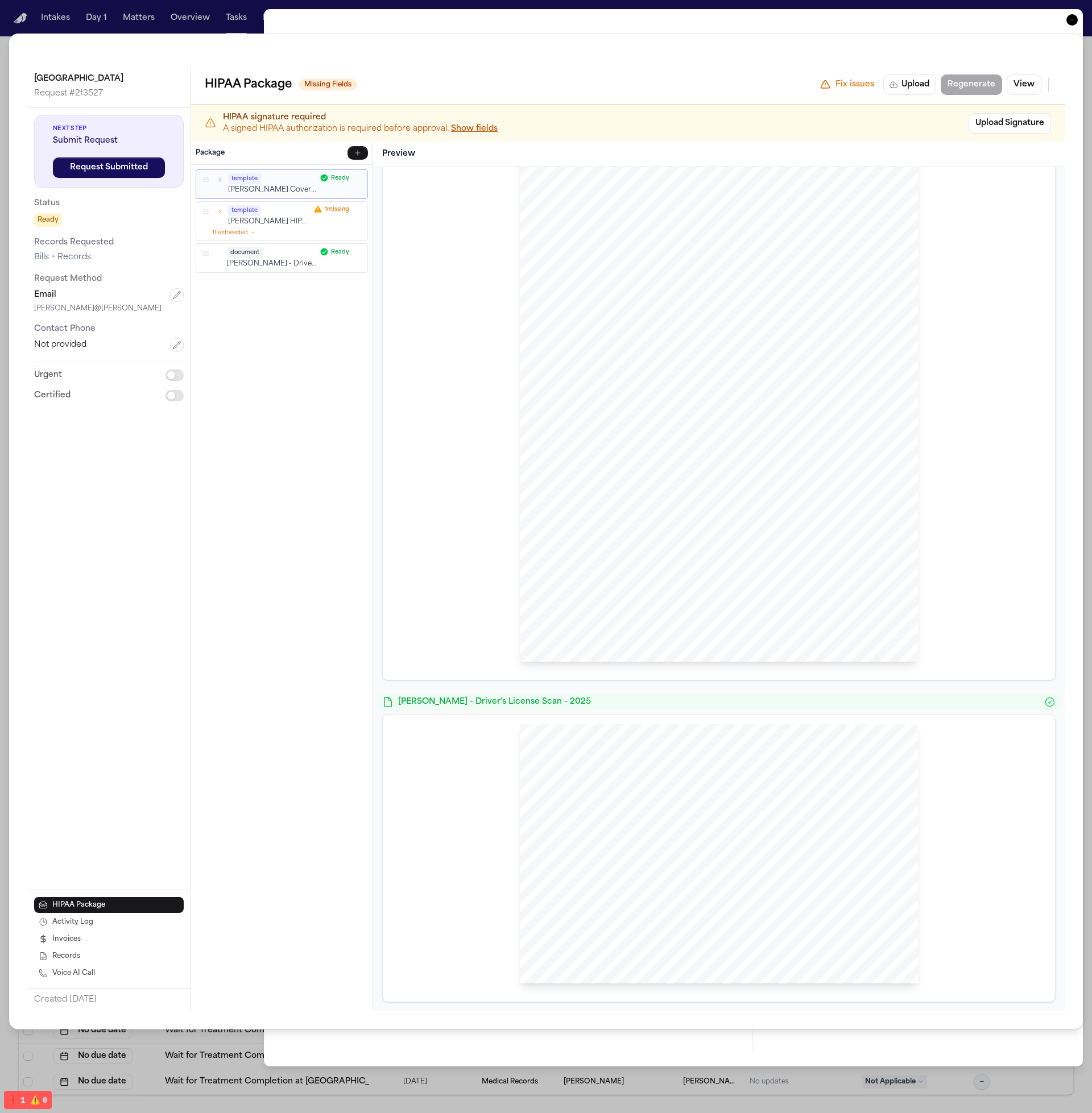
scroll to position [636, 0]
click at [777, 859] on div at bounding box center [719, 854] width 398 height 259
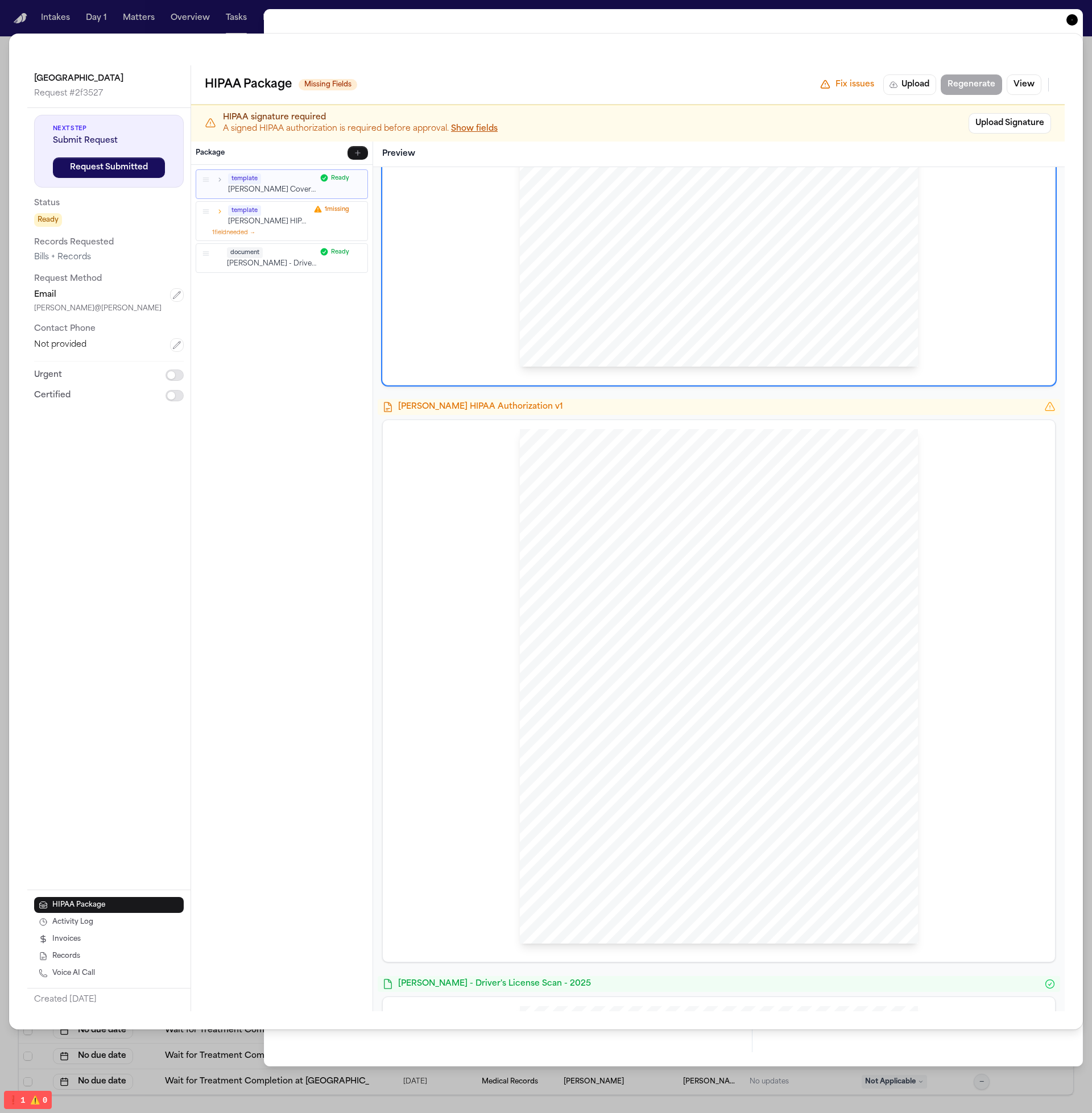
scroll to position [0, 0]
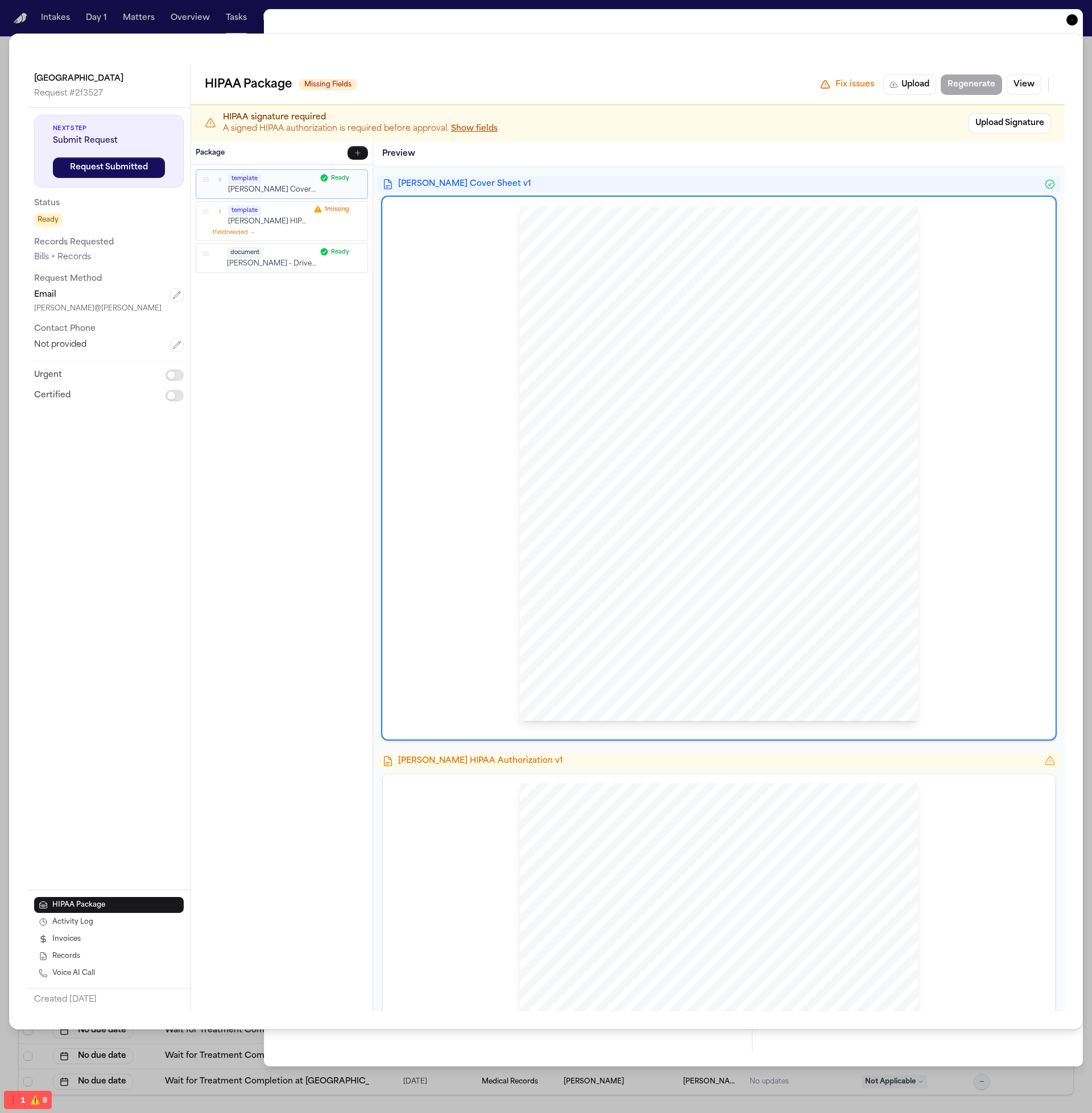
click at [607, 411] on span "Act." at bounding box center [613, 415] width 13 height 8
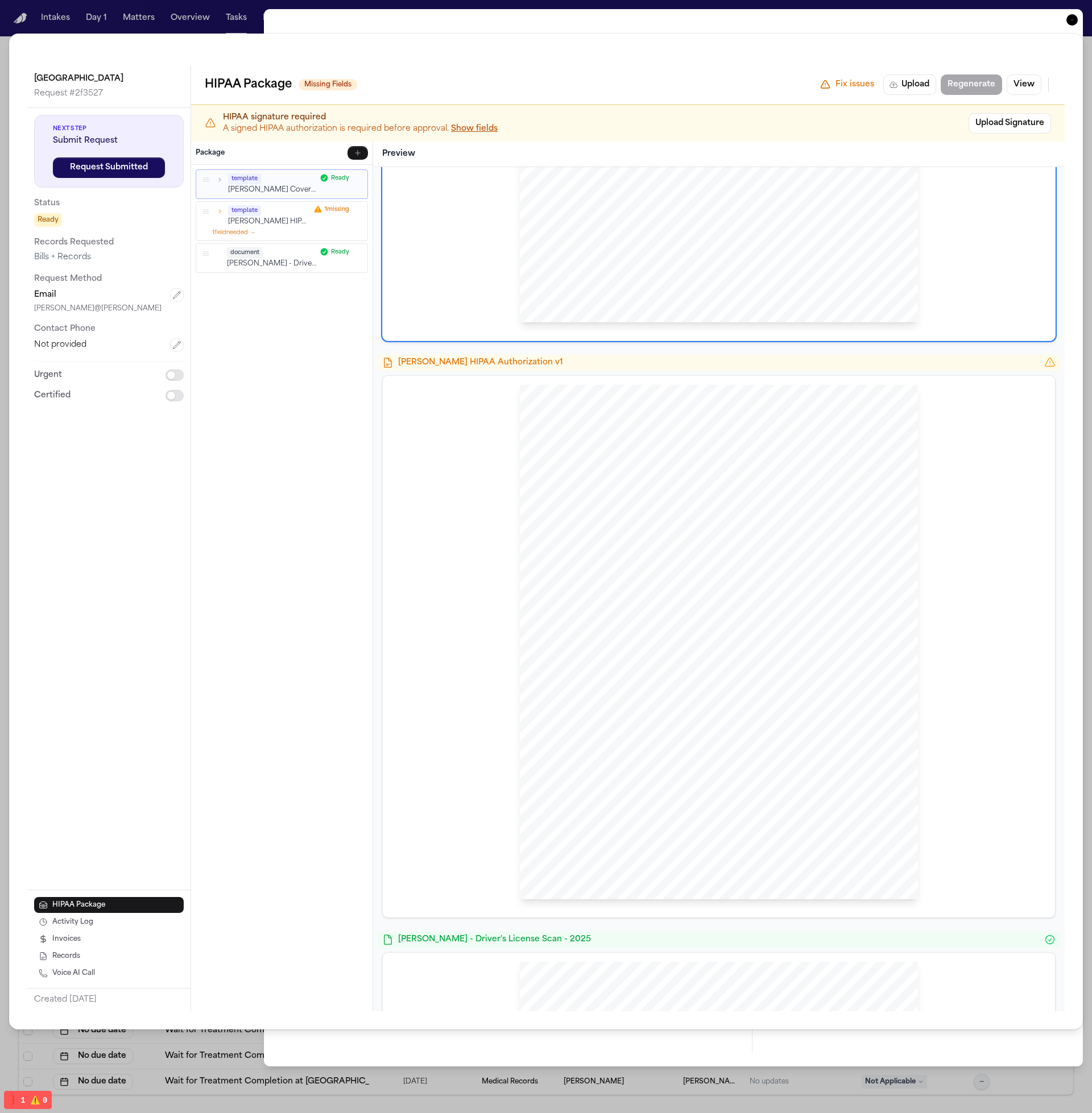
click at [614, 355] on div "Hecht HIPAA Authorization v1" at bounding box center [719, 363] width 682 height 16
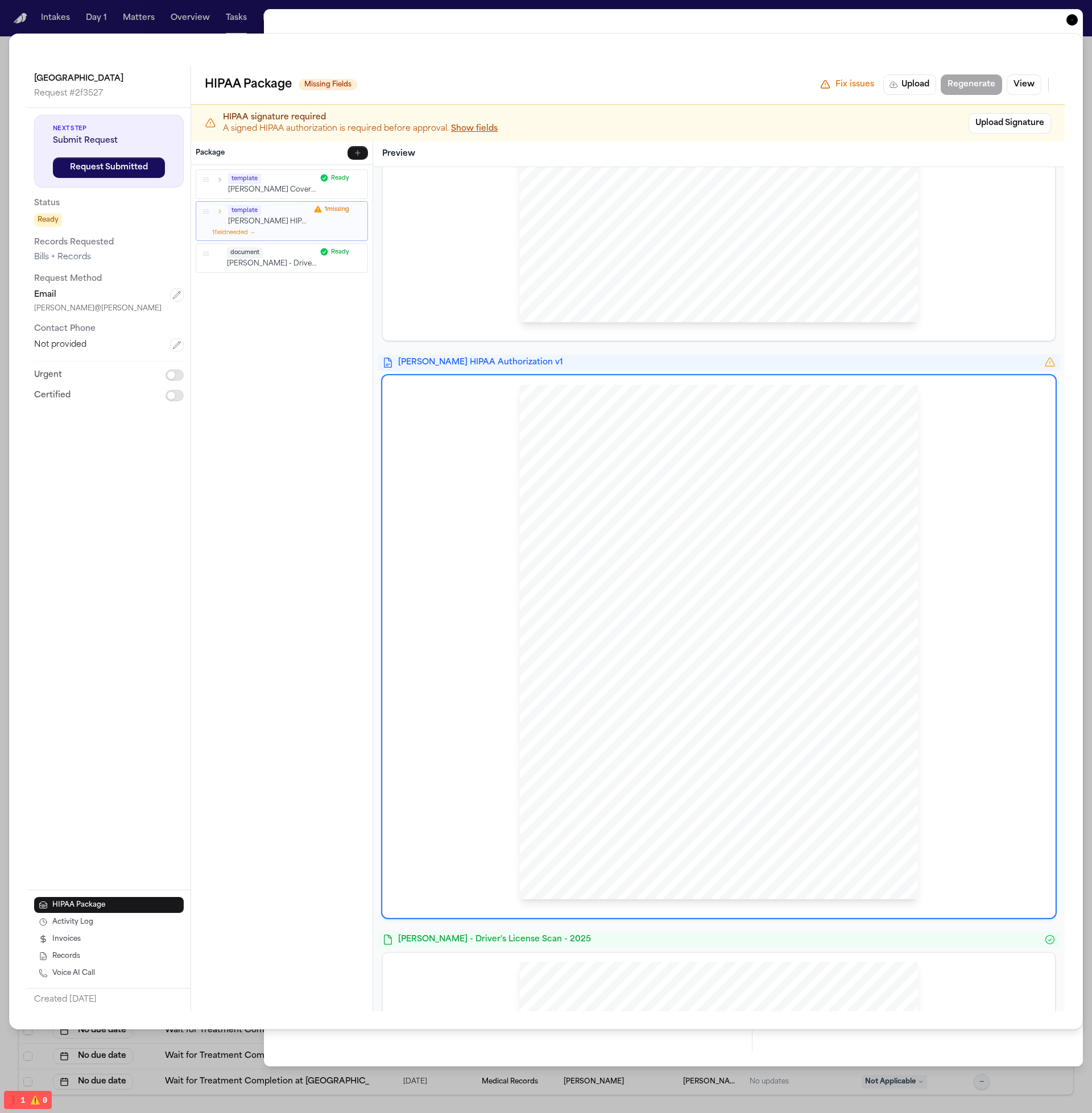
scroll to position [636, 0]
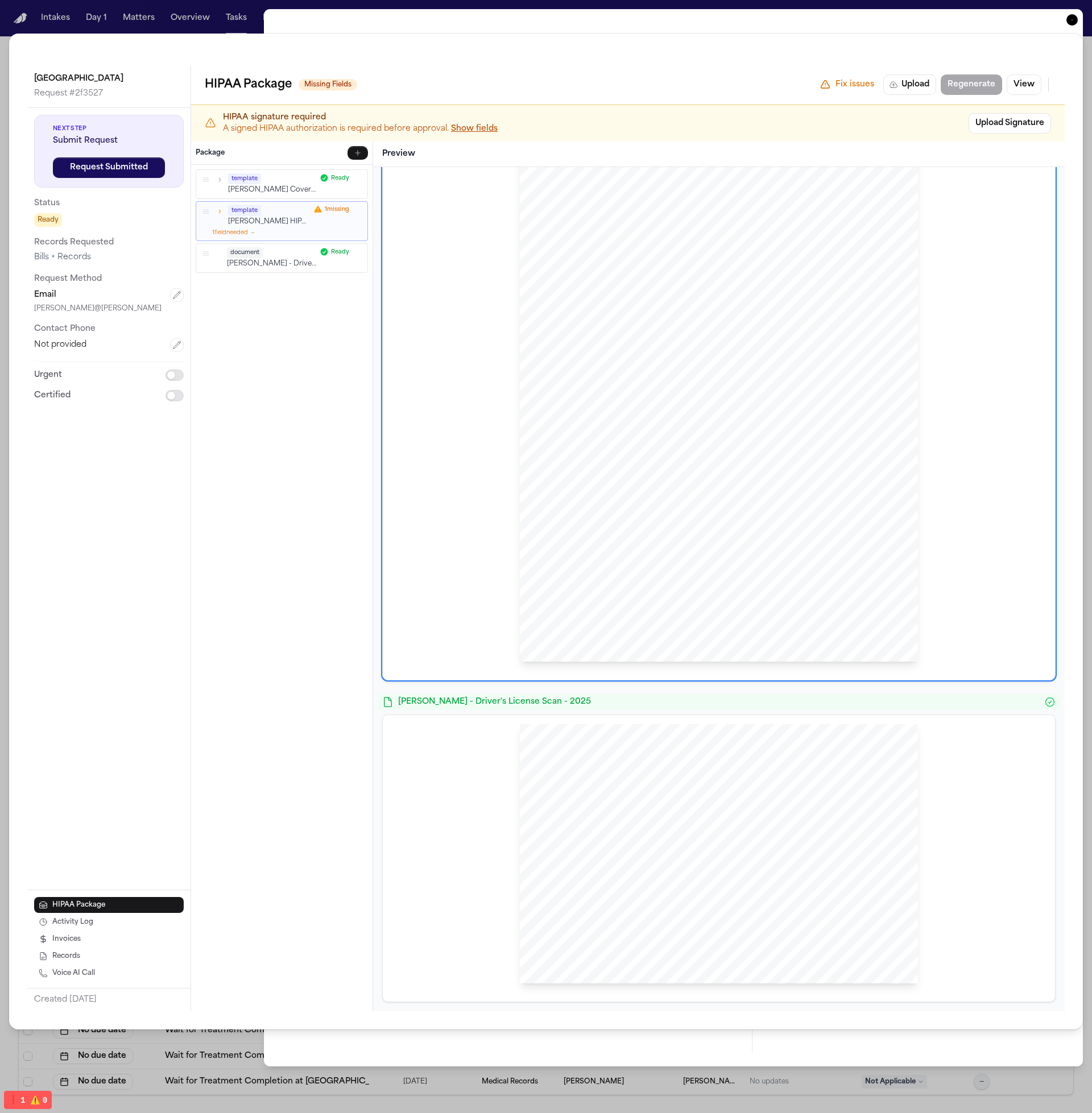
click at [452, 708] on span "L. Rada - Driver's License Scan - 2025" at bounding box center [719, 702] width 641 height 11
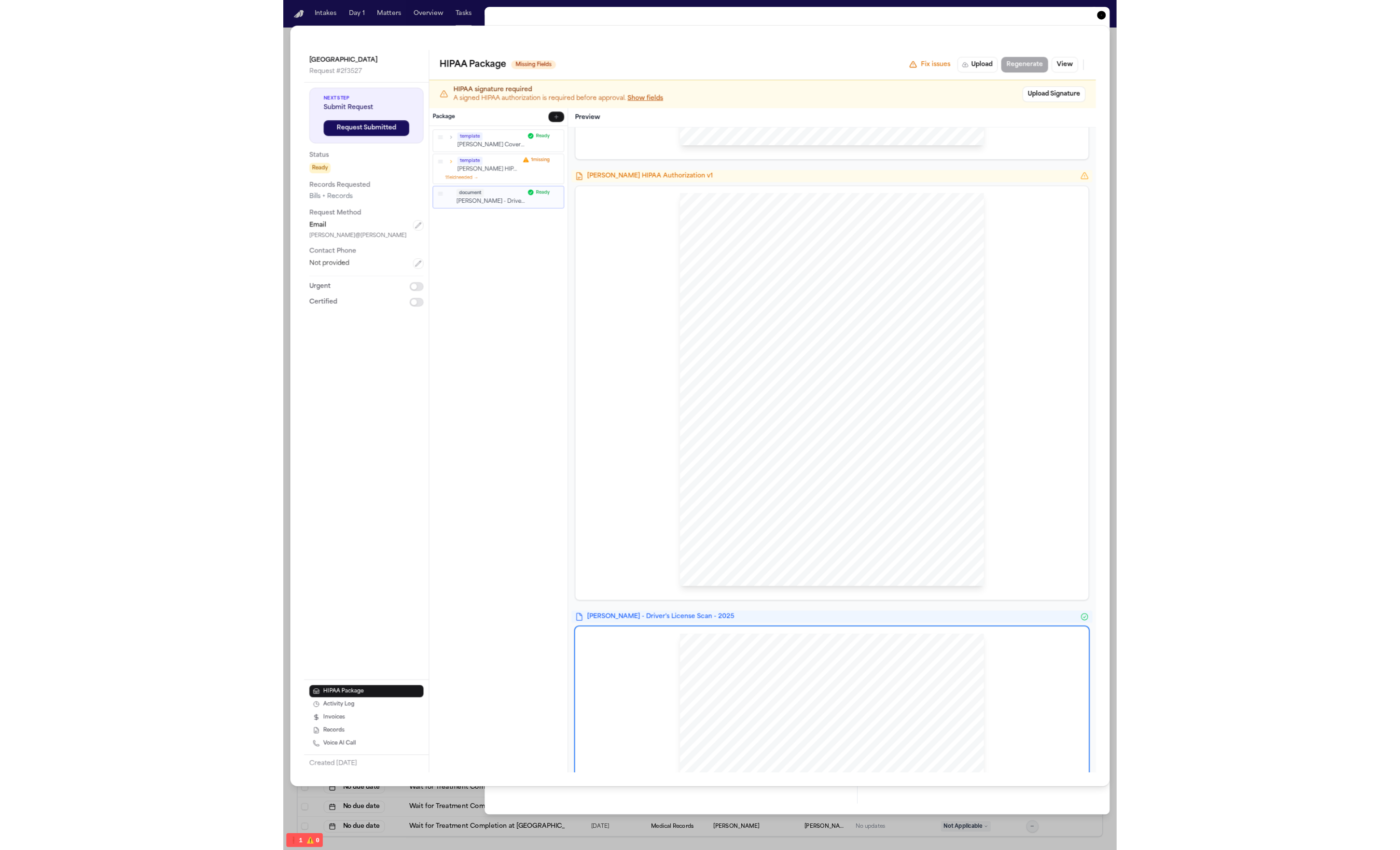
scroll to position [113, 0]
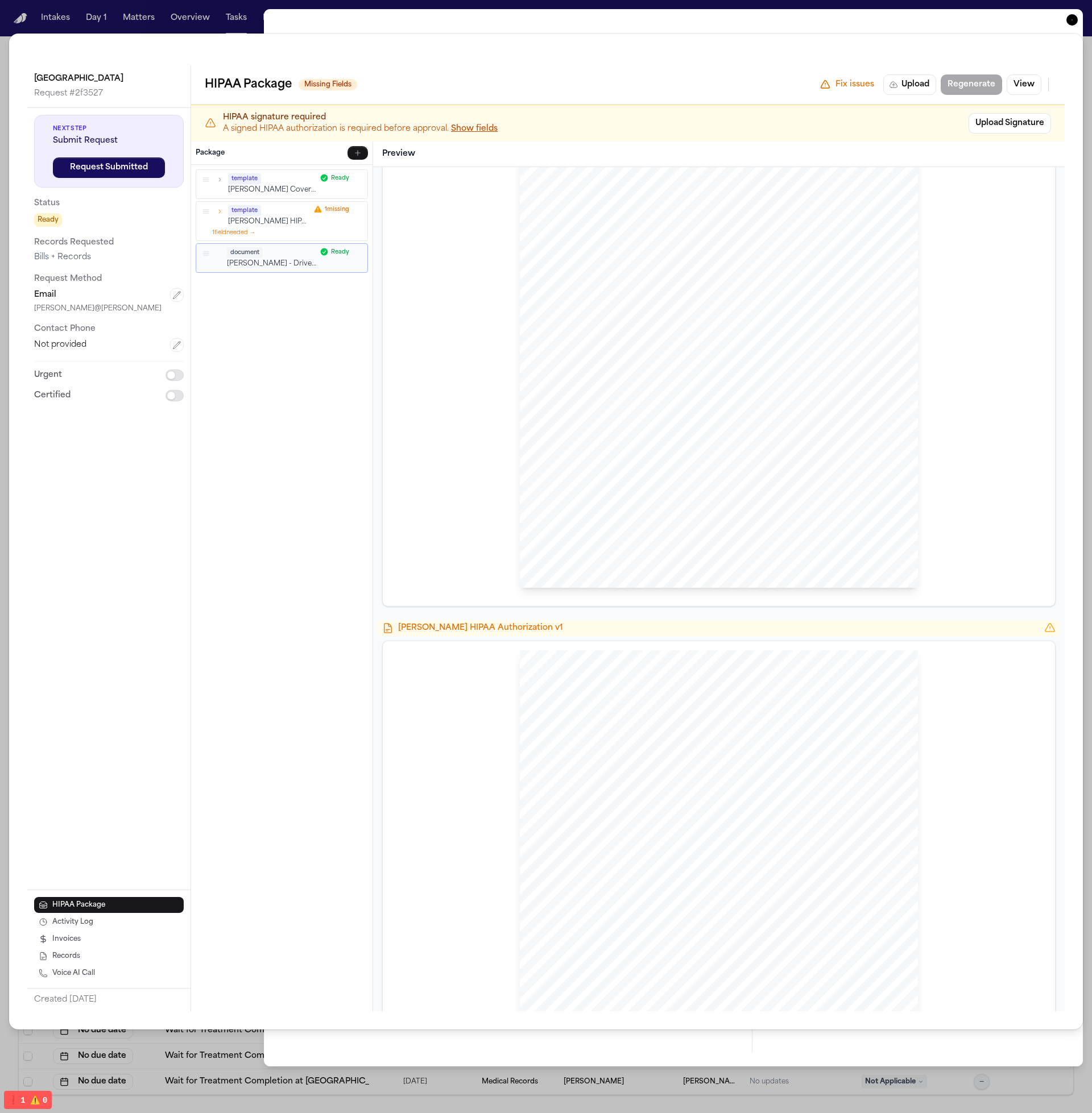
click at [244, 230] on button "1 field needed →" at bounding box center [233, 232] width 43 height 8
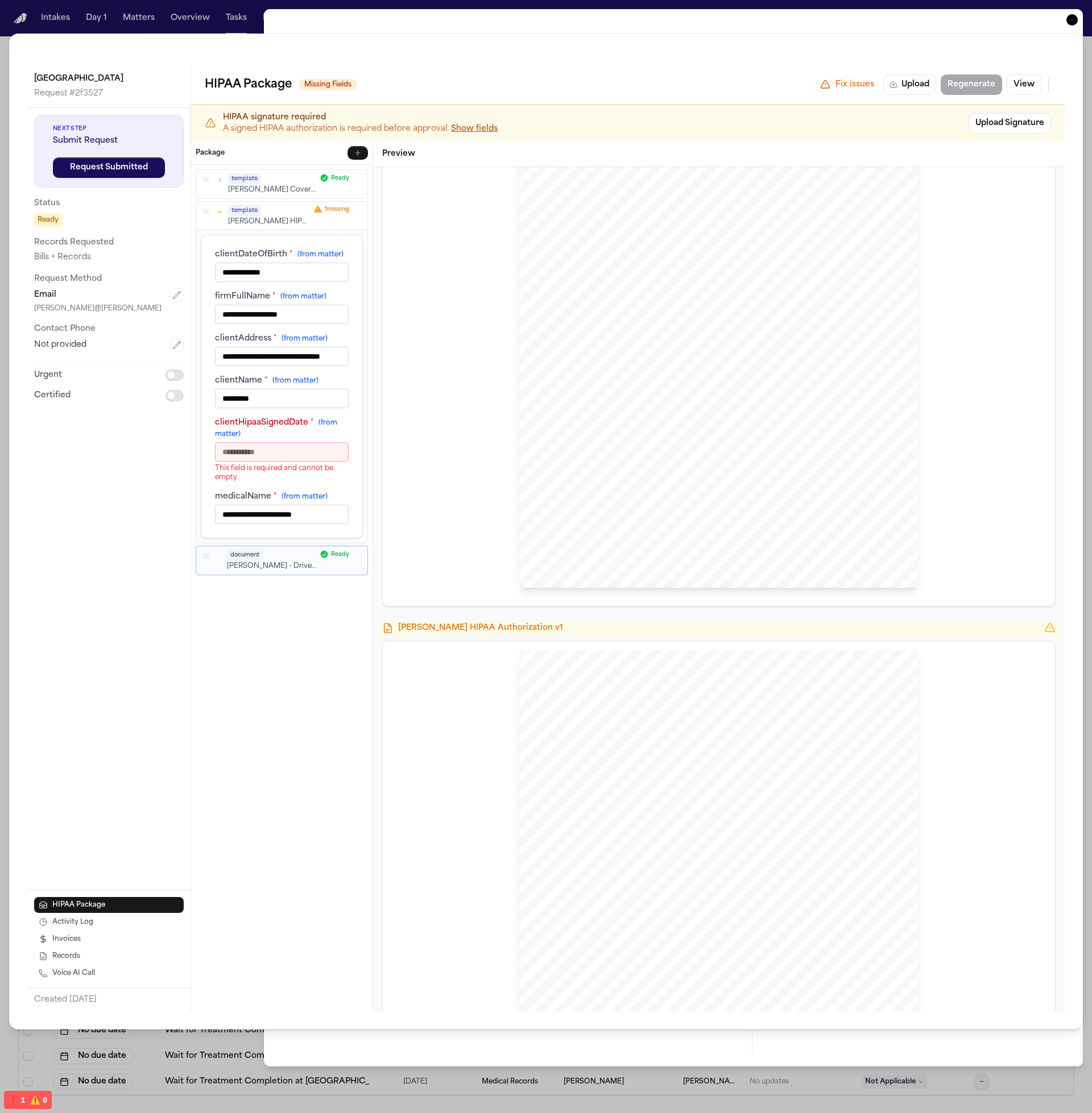
click at [222, 212] on icon "button" at bounding box center [219, 211] width 8 height 8
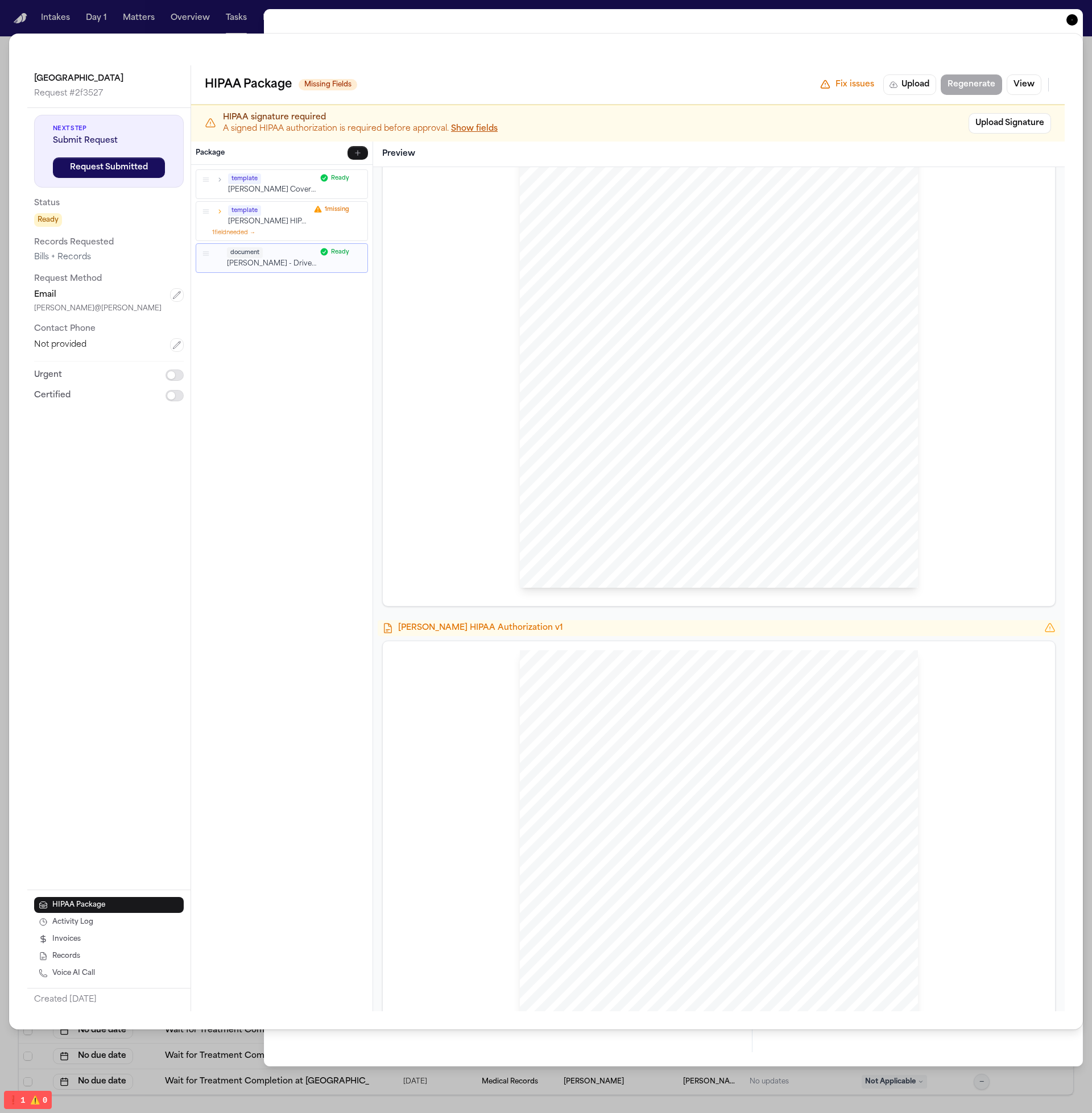
click at [262, 234] on div "template Hecht HIPAA Authorization v1 1 missing 1 field needed →" at bounding box center [282, 222] width 172 height 39
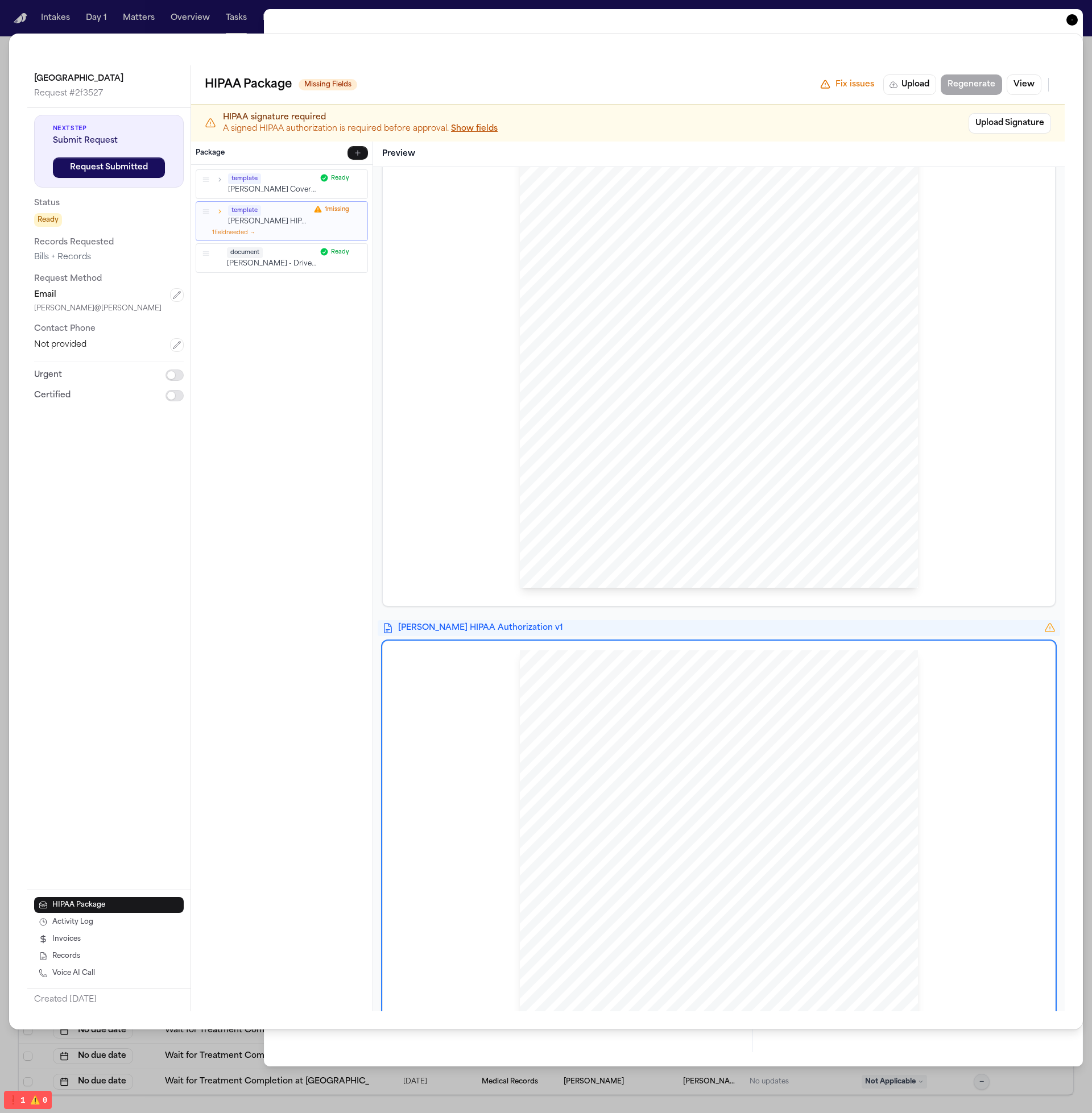
click at [253, 235] on button "1 field needed →" at bounding box center [233, 232] width 43 height 8
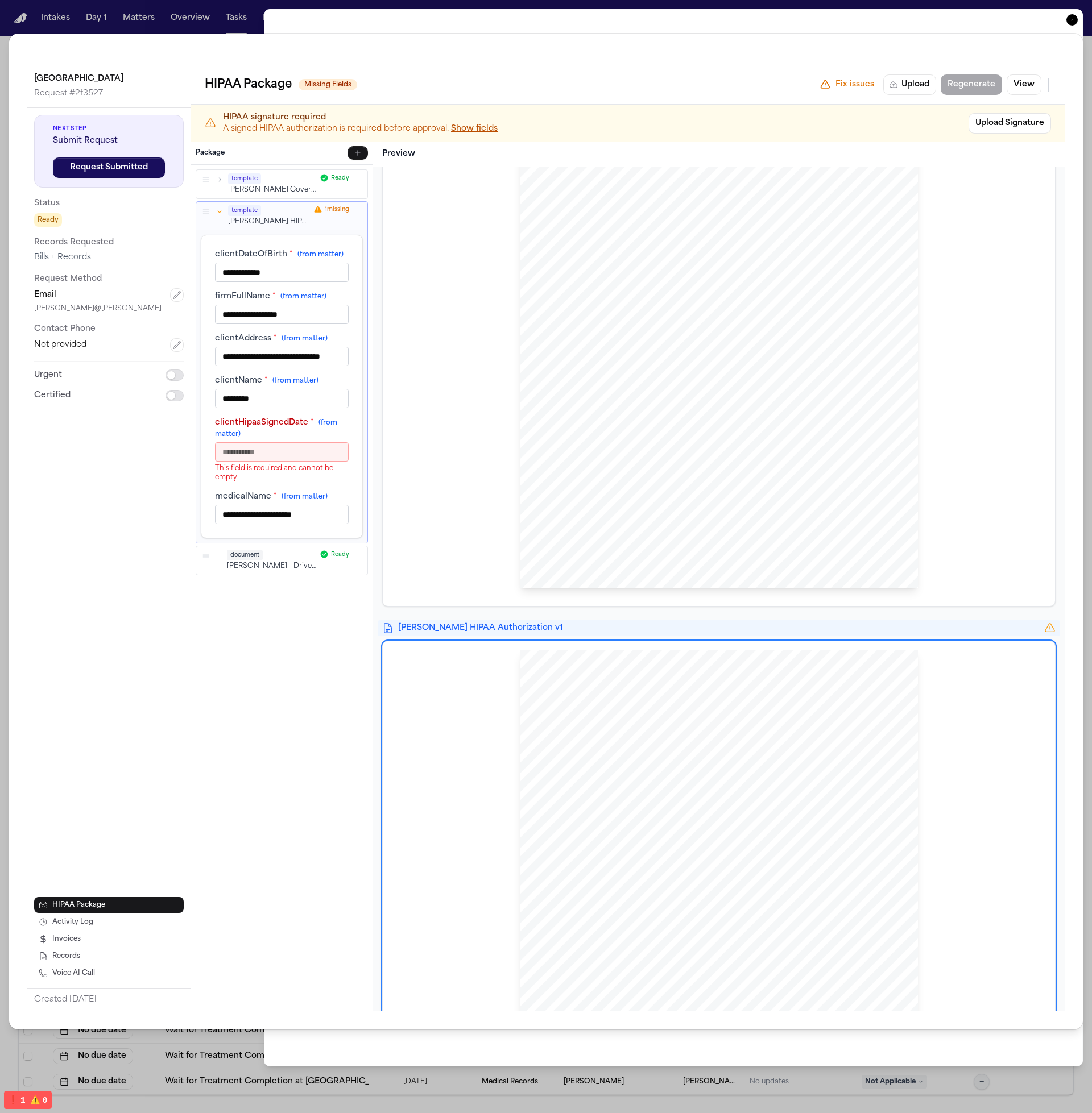
click at [219, 211] on icon "button" at bounding box center [219, 211] width 8 height 8
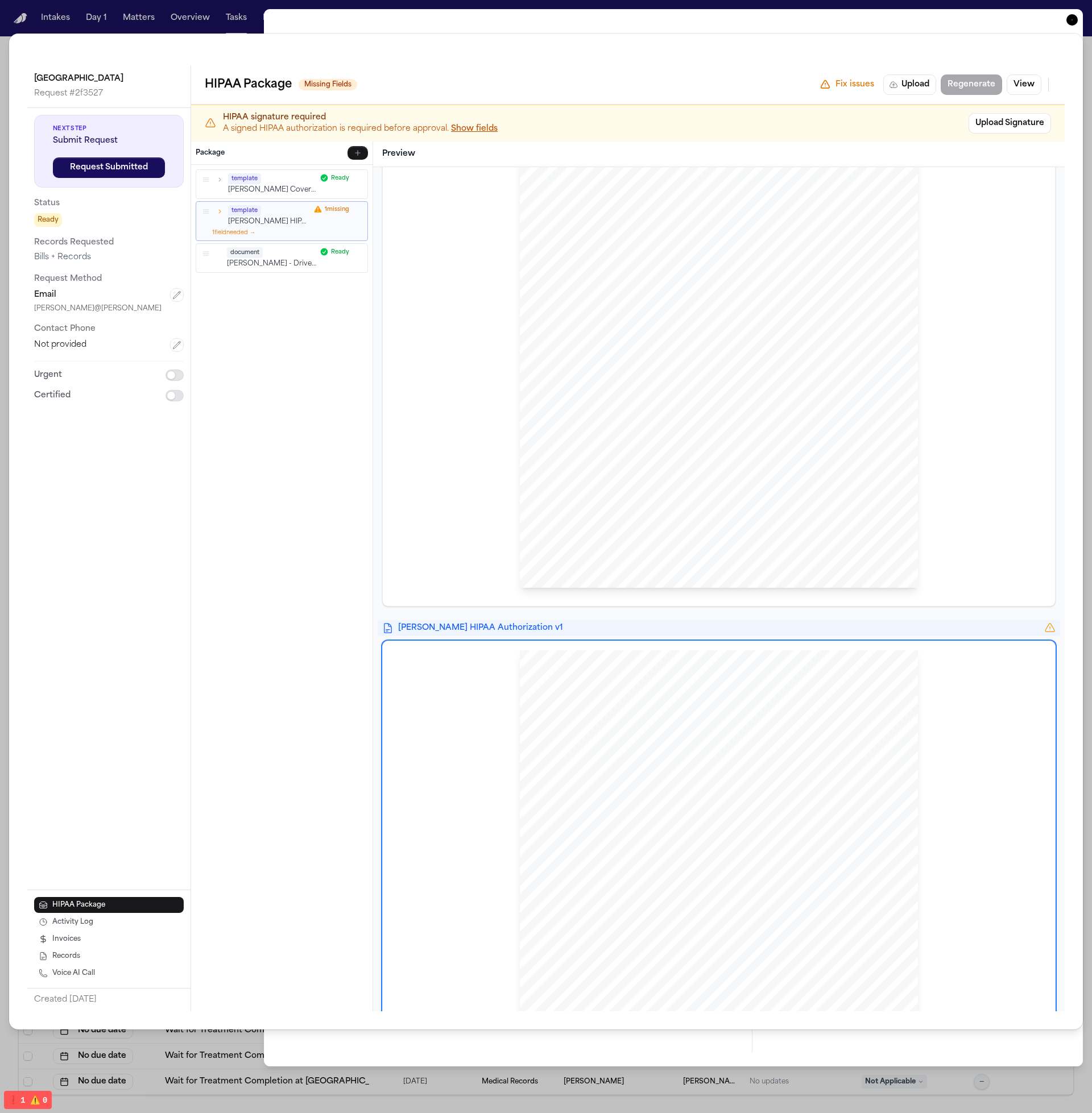
click at [233, 241] on div "template Hecht Cover Sheet v1 Ready template Hecht HIPAA Authorization v1 1 mis…" at bounding box center [282, 221] width 172 height 103
click at [246, 259] on p "L. Rada - Driver's License Scan - 2025" at bounding box center [272, 264] width 90 height 10
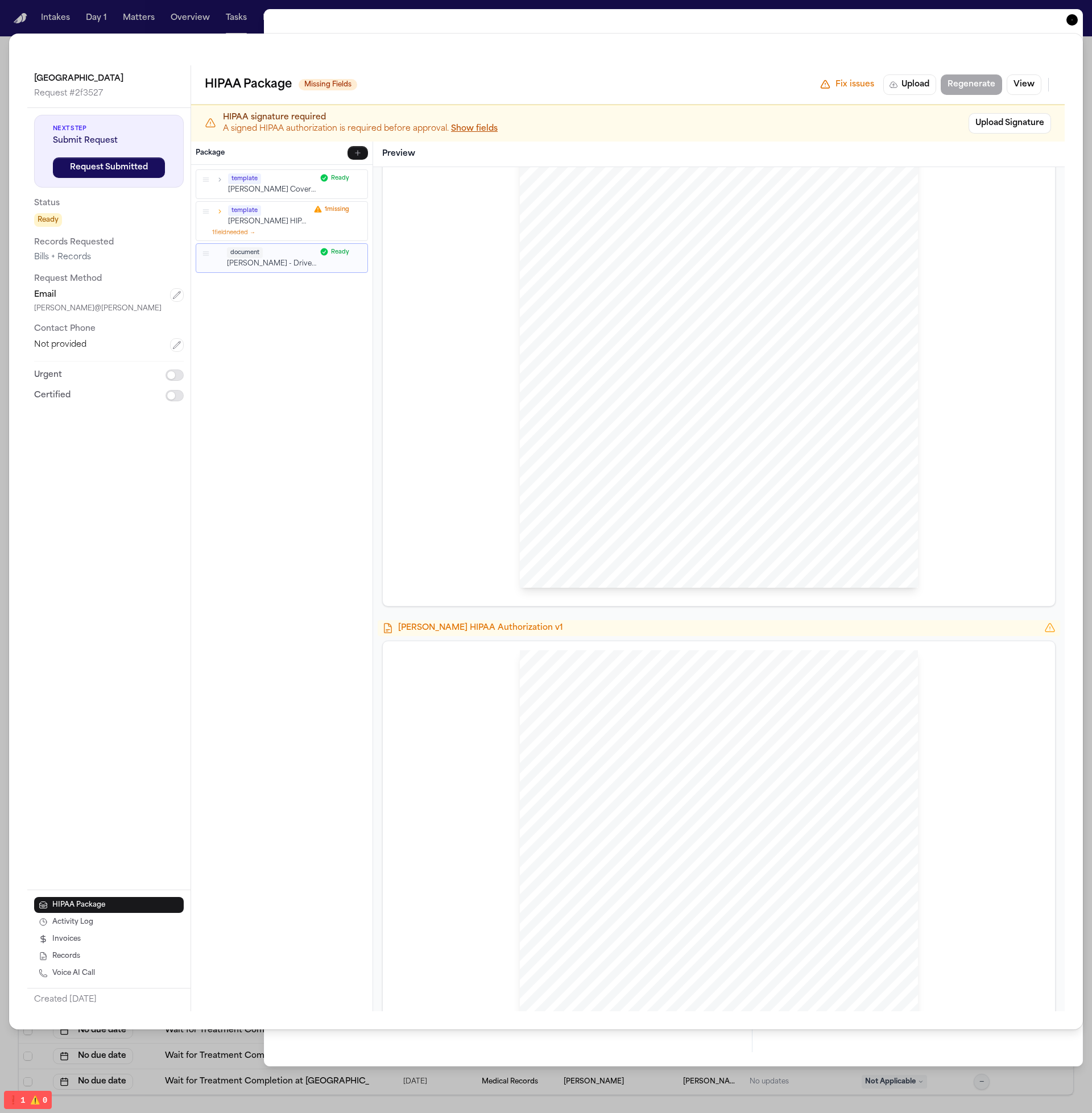
click at [286, 174] on div "template" at bounding box center [272, 179] width 88 height 11
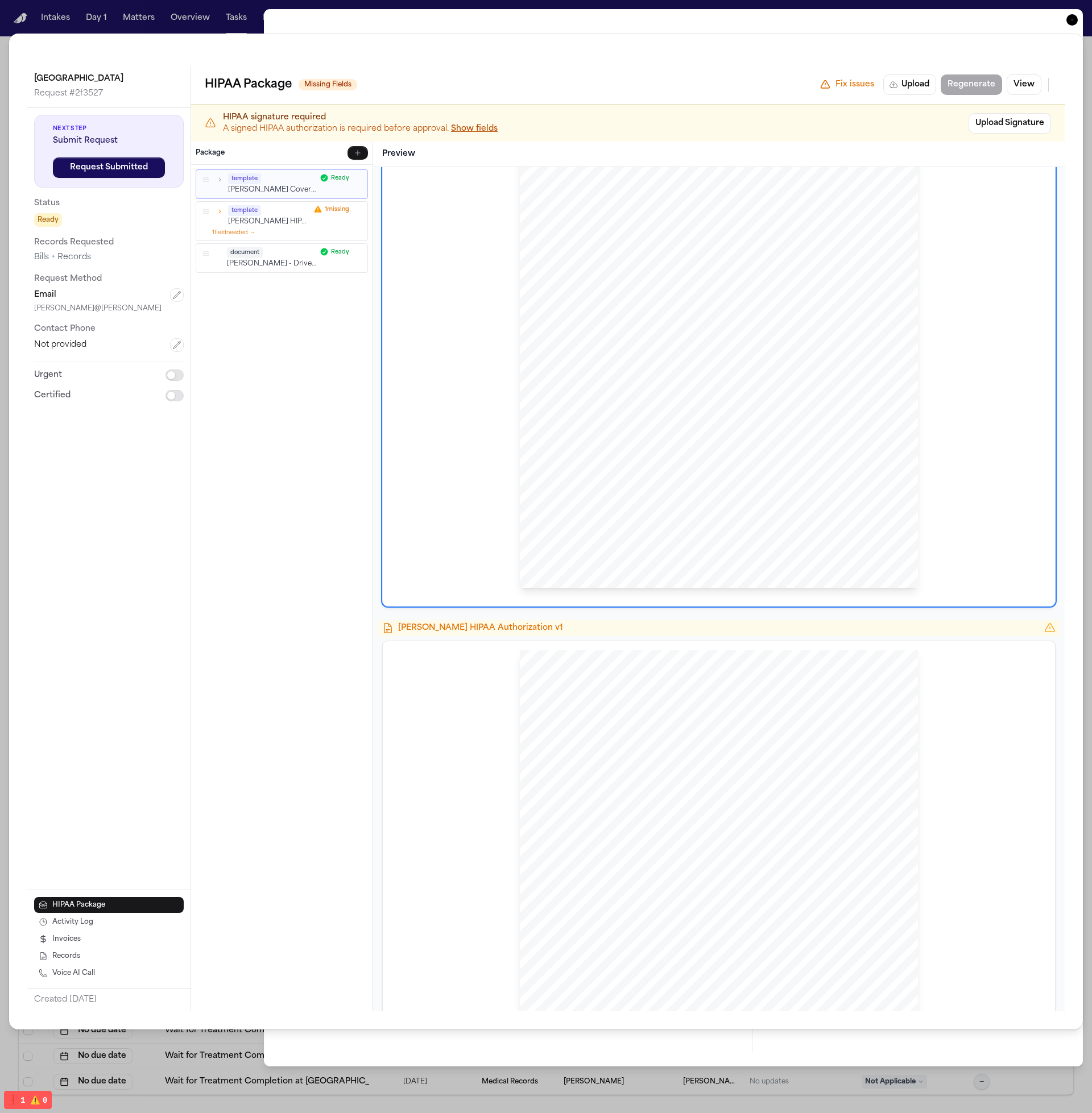
click at [282, 247] on div "document" at bounding box center [272, 253] width 90 height 11
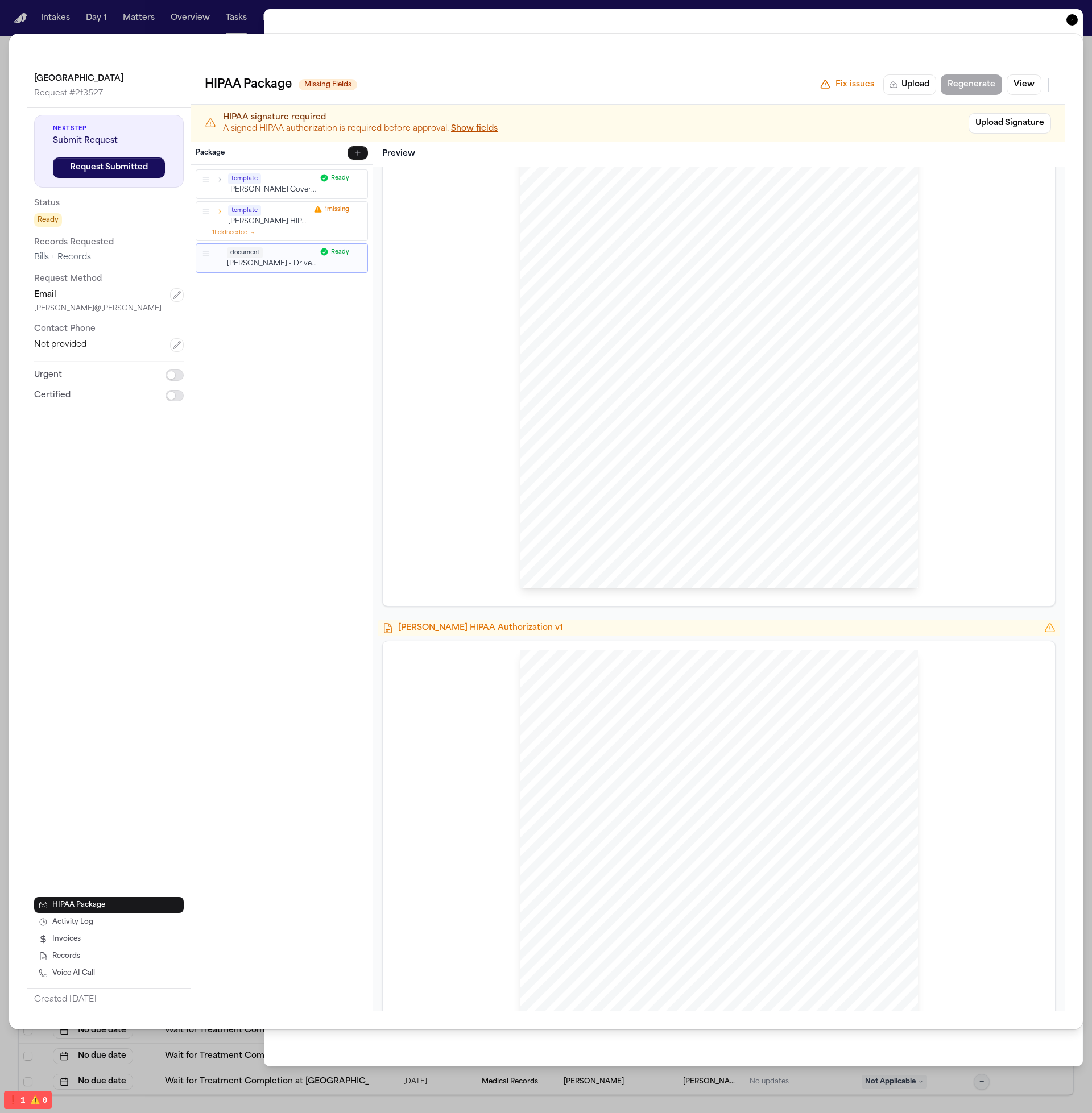
click at [280, 265] on p "L. Rada - Driver's License Scan - 2025" at bounding box center [272, 264] width 90 height 10
click at [271, 222] on p "Hecht HIPAA Authorization v1" at bounding box center [269, 222] width 82 height 10
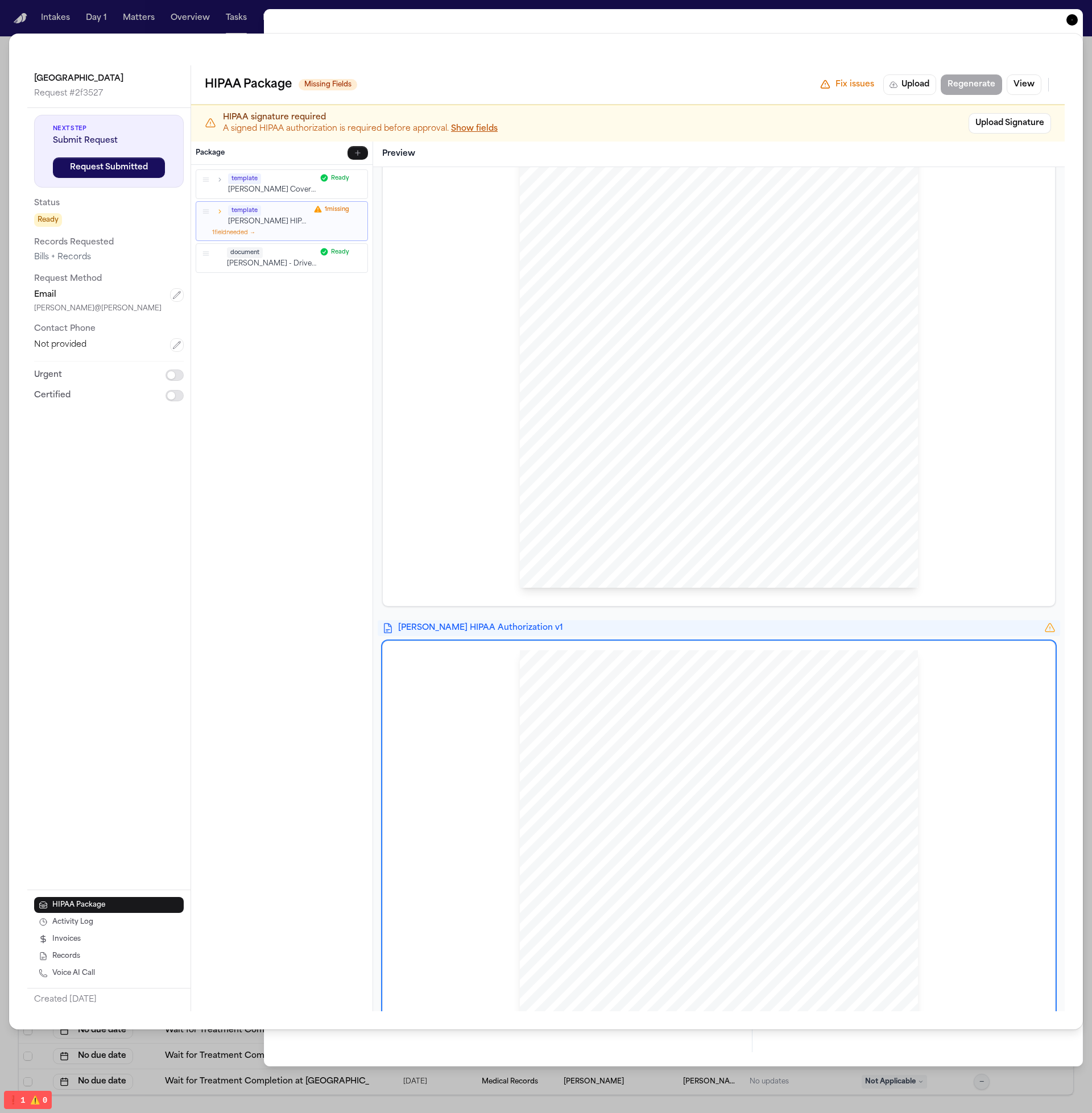
click at [266, 183] on div "template" at bounding box center [272, 179] width 88 height 11
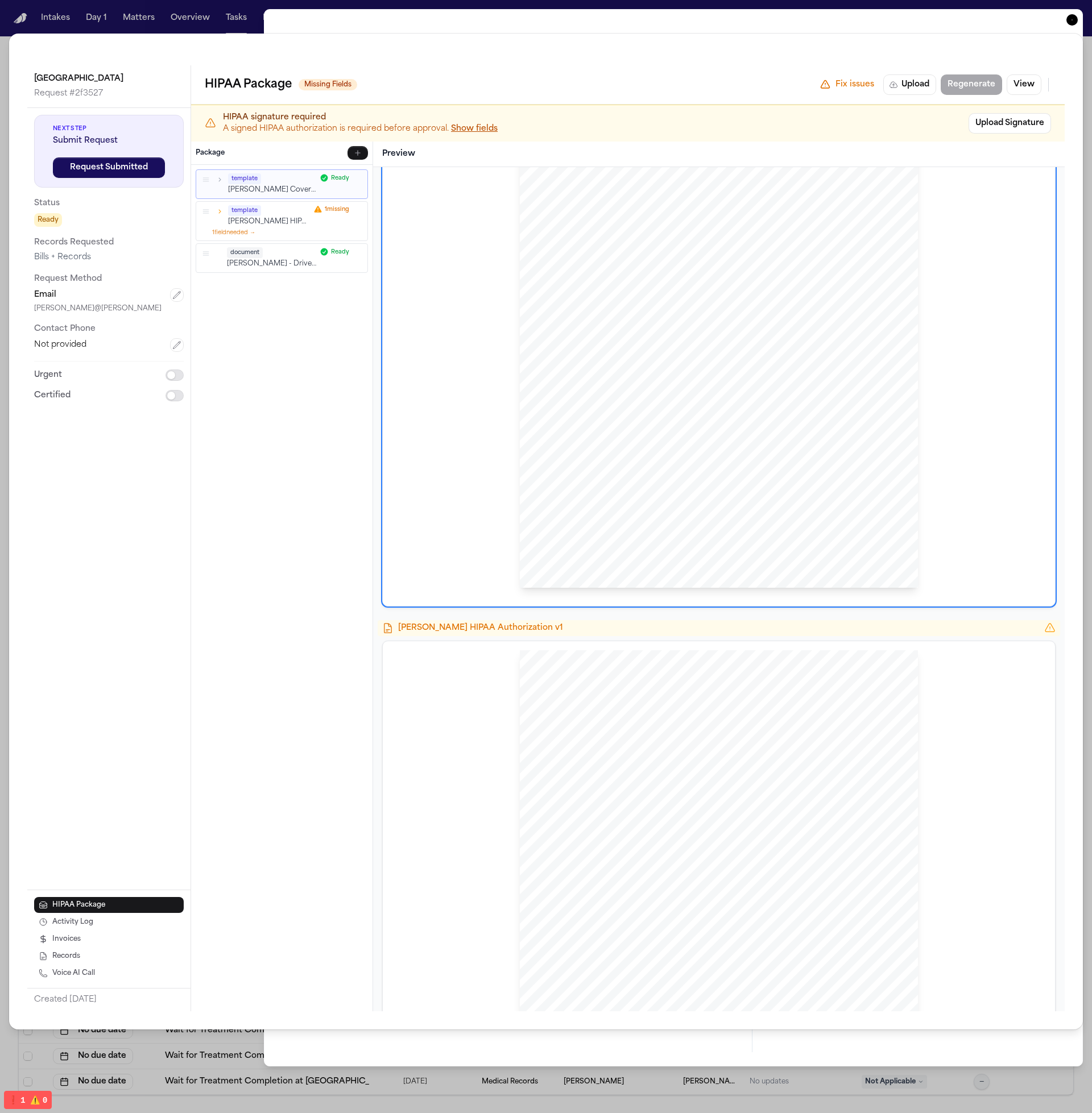
click at [272, 239] on div "template Hecht HIPAA Authorization v1 1 missing 1 field needed →" at bounding box center [282, 222] width 172 height 39
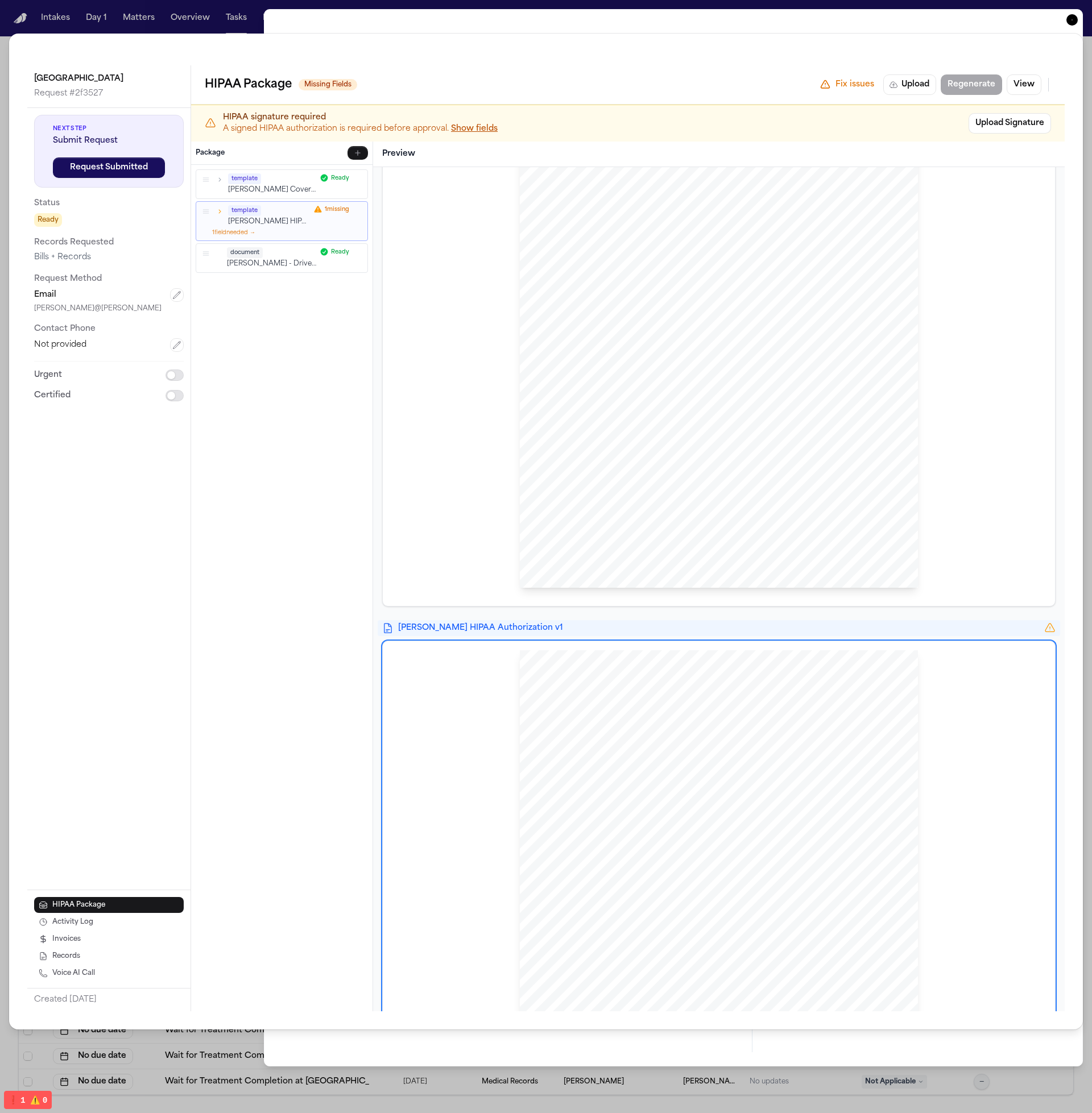
click at [275, 279] on div "template Hecht Cover Sheet v1 Ready template Hecht HIPAA Authorization v1 1 mis…" at bounding box center [282, 588] width 181 height 847
click at [275, 272] on div "document L. Rada - Driver's License Scan - 2025 Ready" at bounding box center [282, 257] width 172 height 28
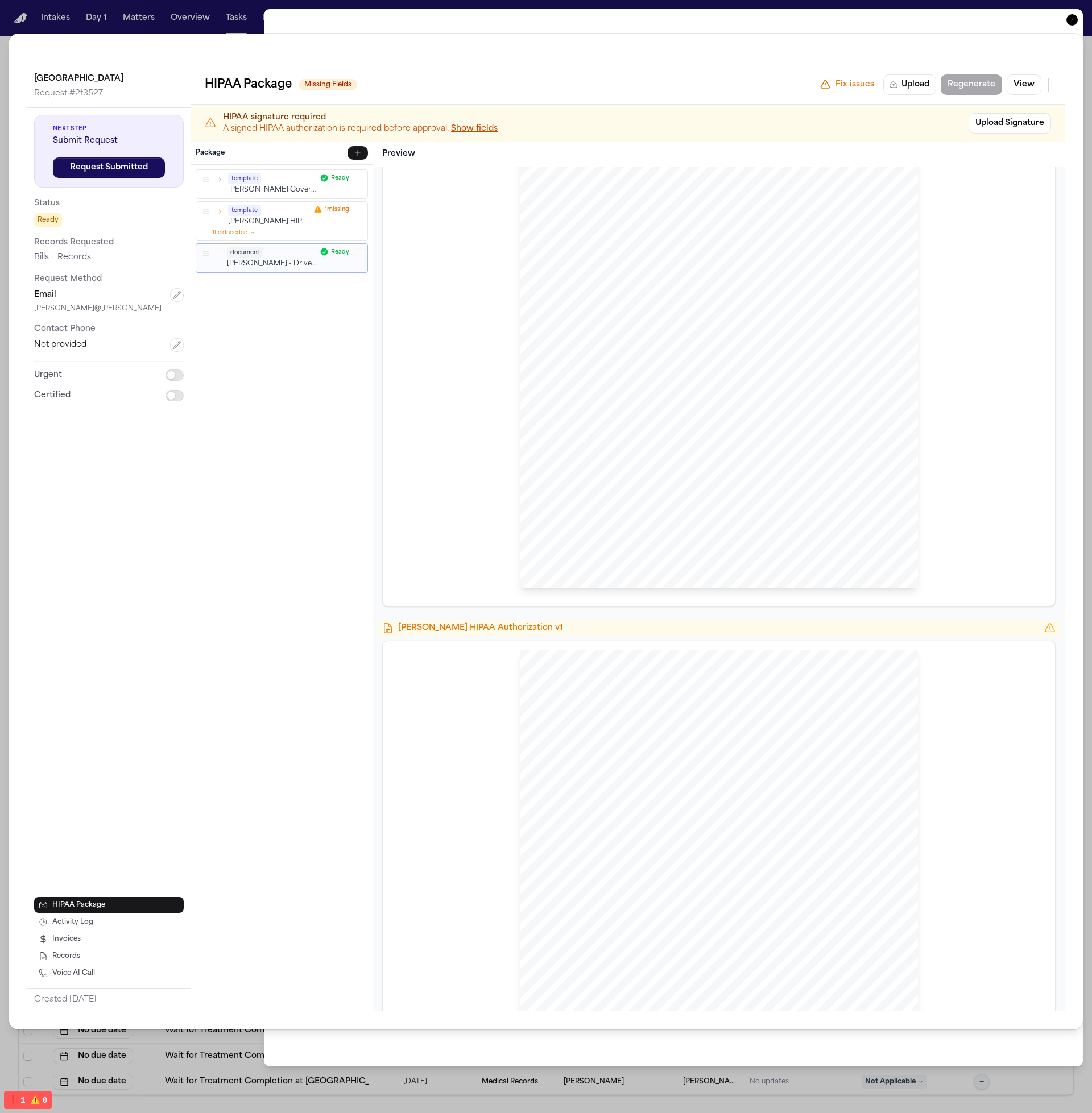
click at [282, 186] on p "Hecht Cover Sheet v1" at bounding box center [272, 190] width 88 height 10
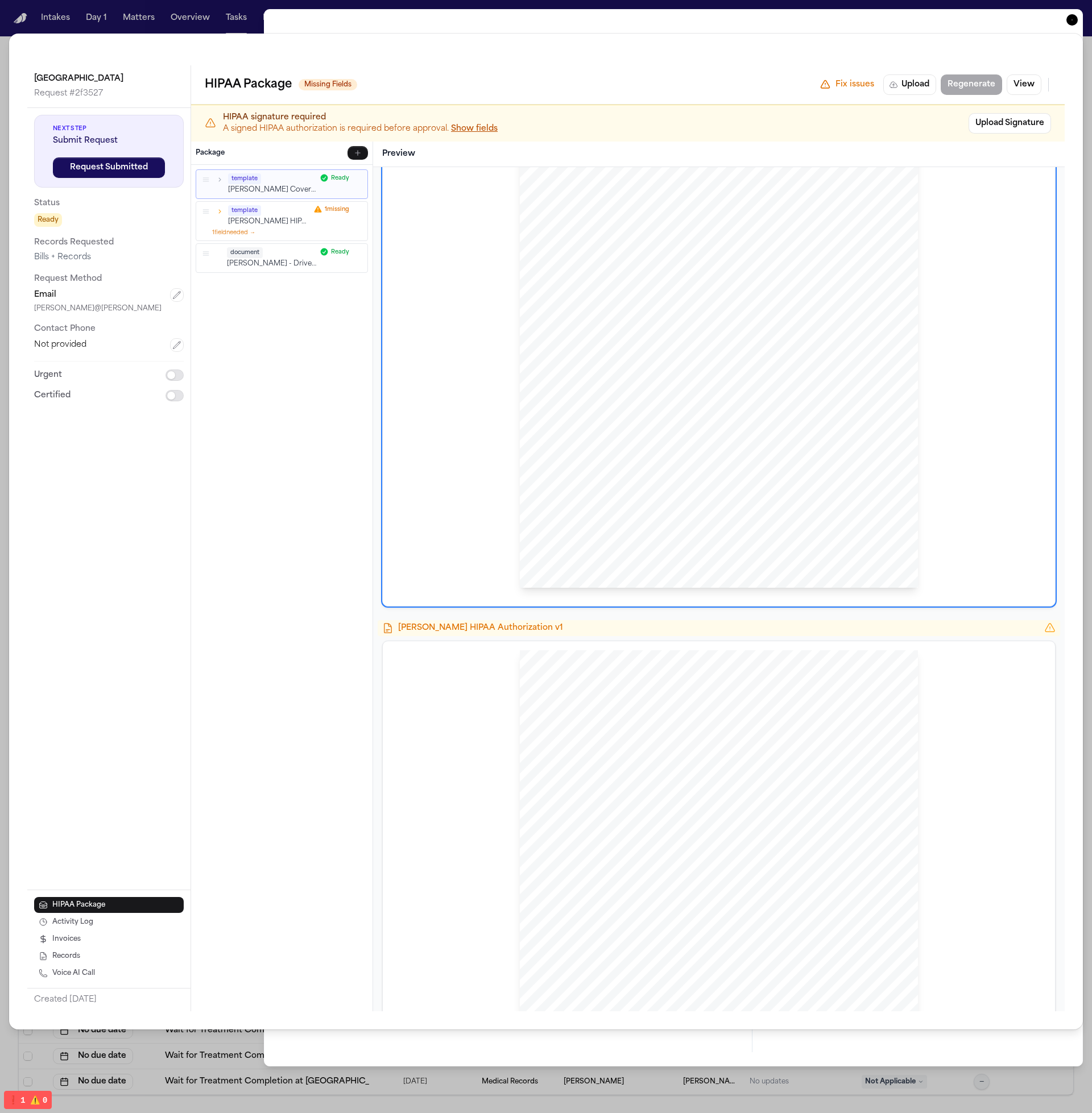
click at [273, 225] on p "Hecht HIPAA Authorization v1" at bounding box center [269, 222] width 82 height 10
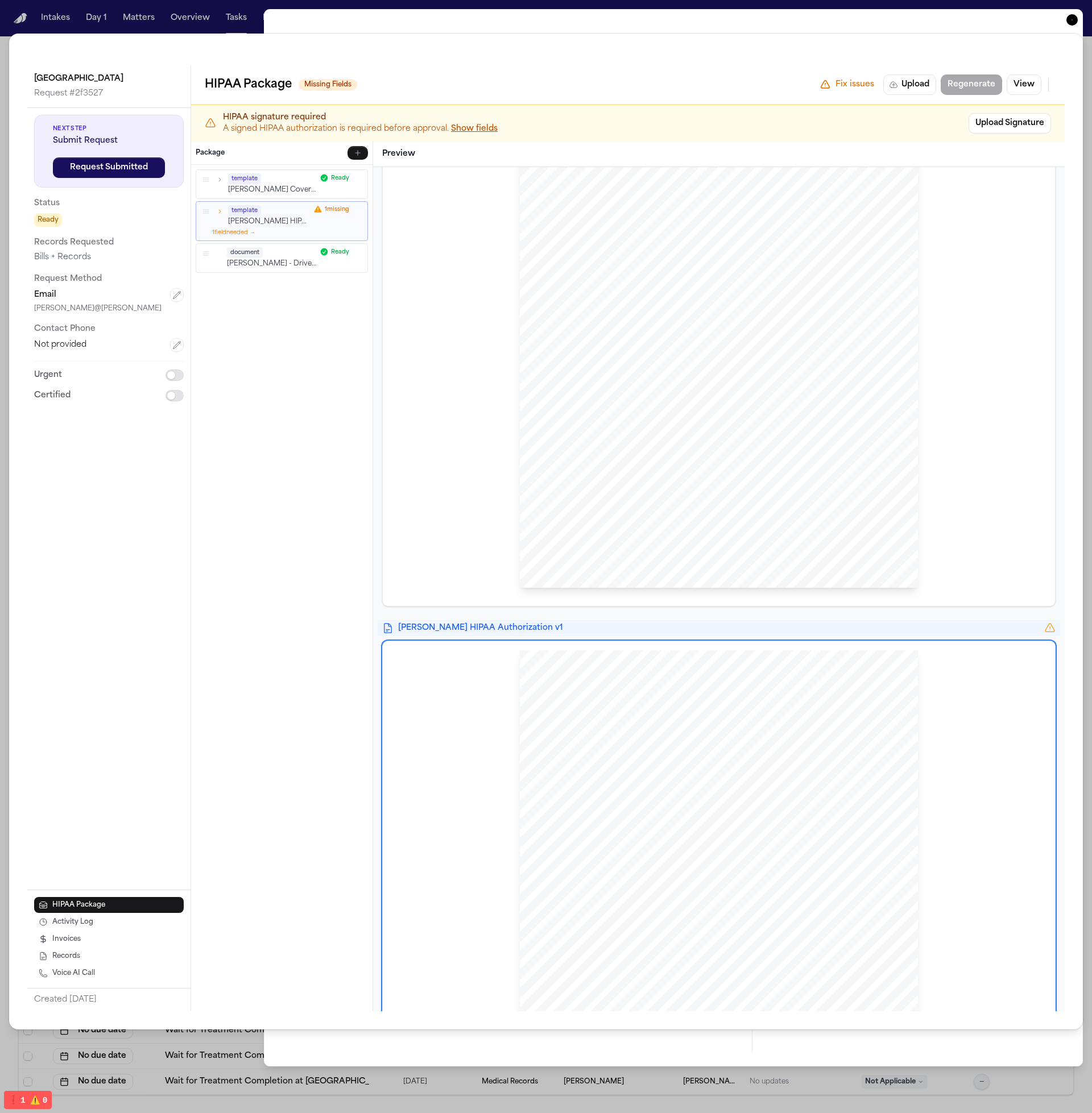
click at [272, 264] on p "L. Rada - Driver's License Scan - 2025" at bounding box center [272, 264] width 90 height 10
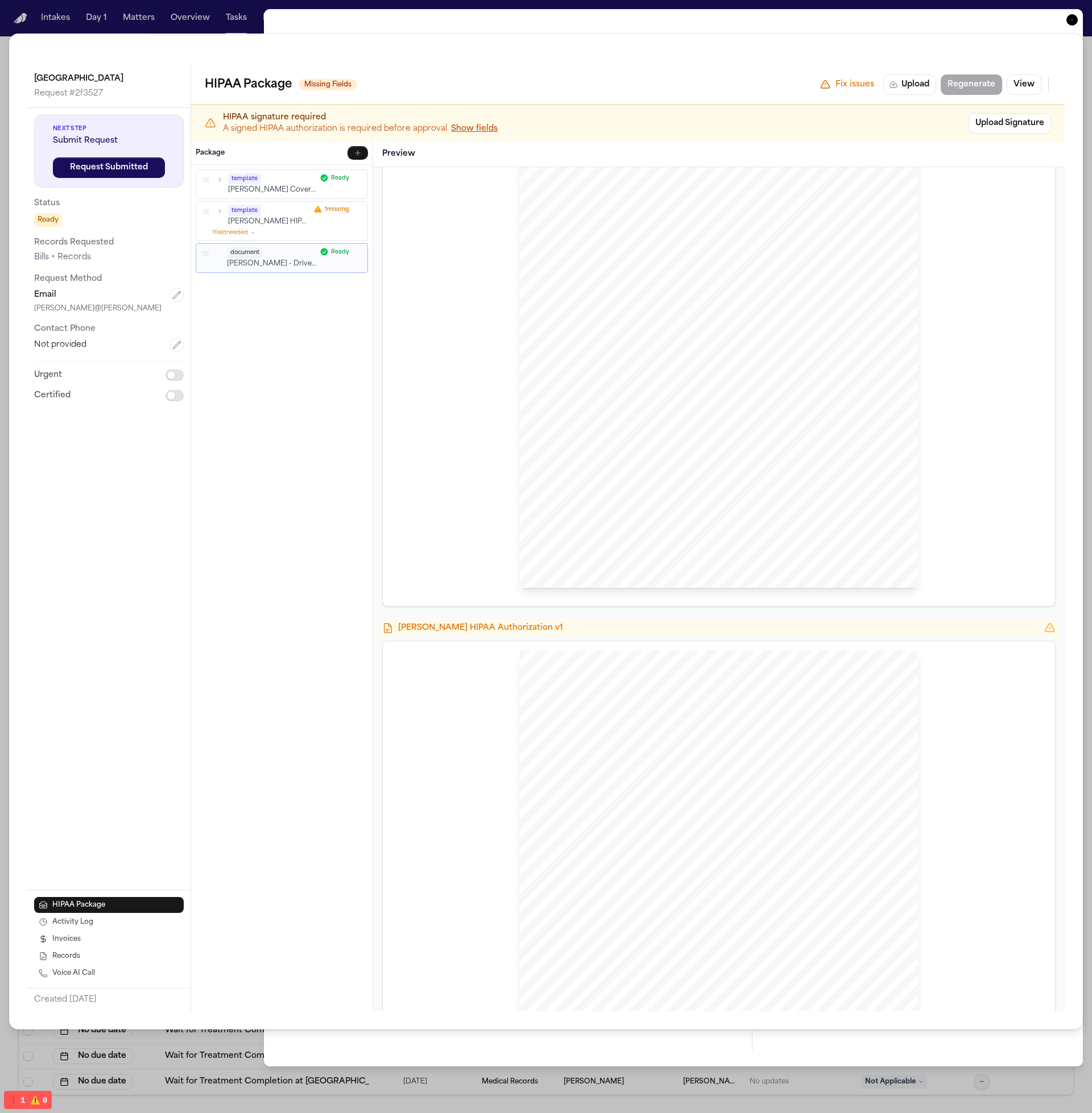
click at [275, 271] on div "document L. Rada - Driver's License Scan - 2025 Ready" at bounding box center [282, 257] width 172 height 28
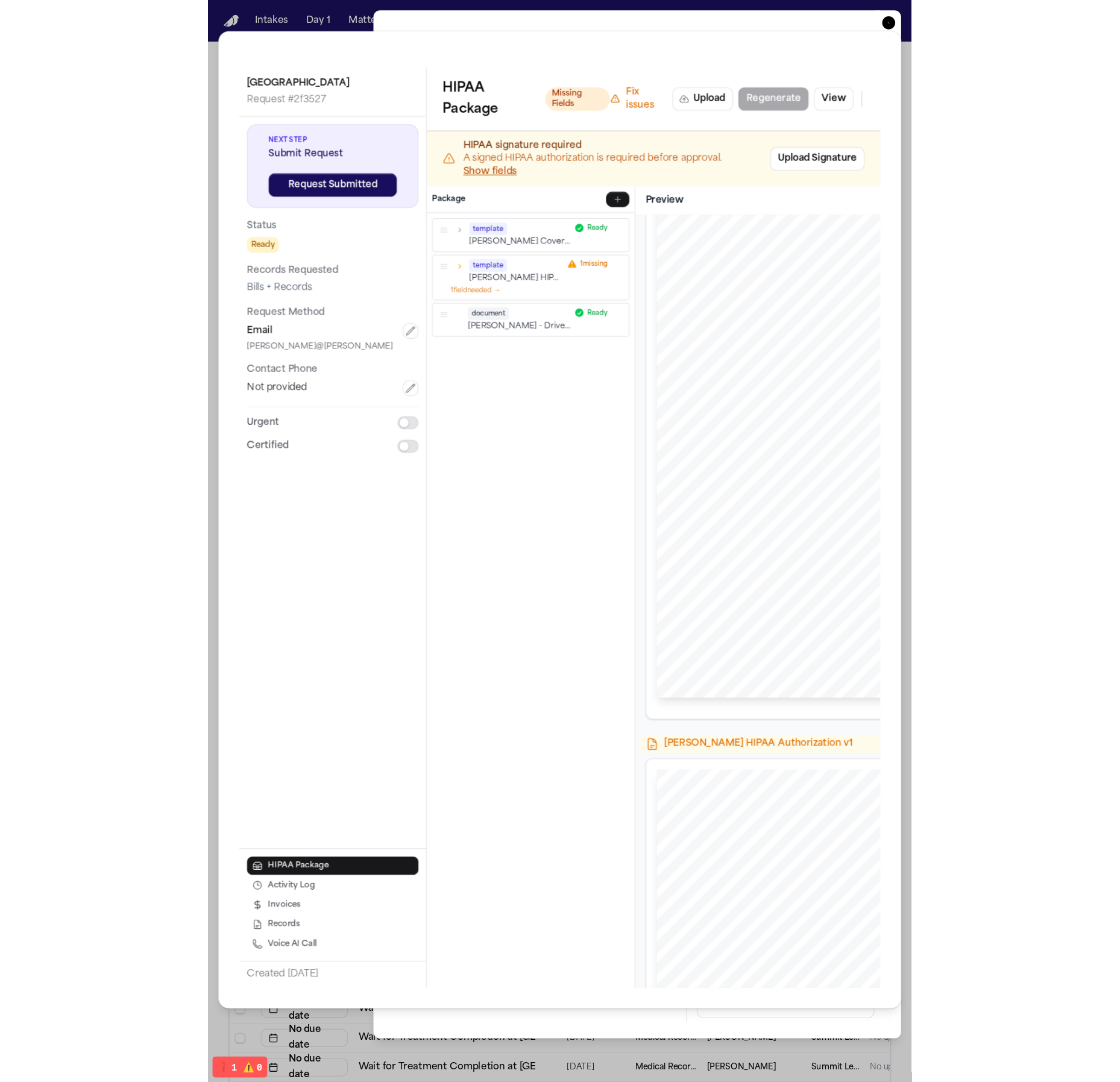
scroll to position [72, 0]
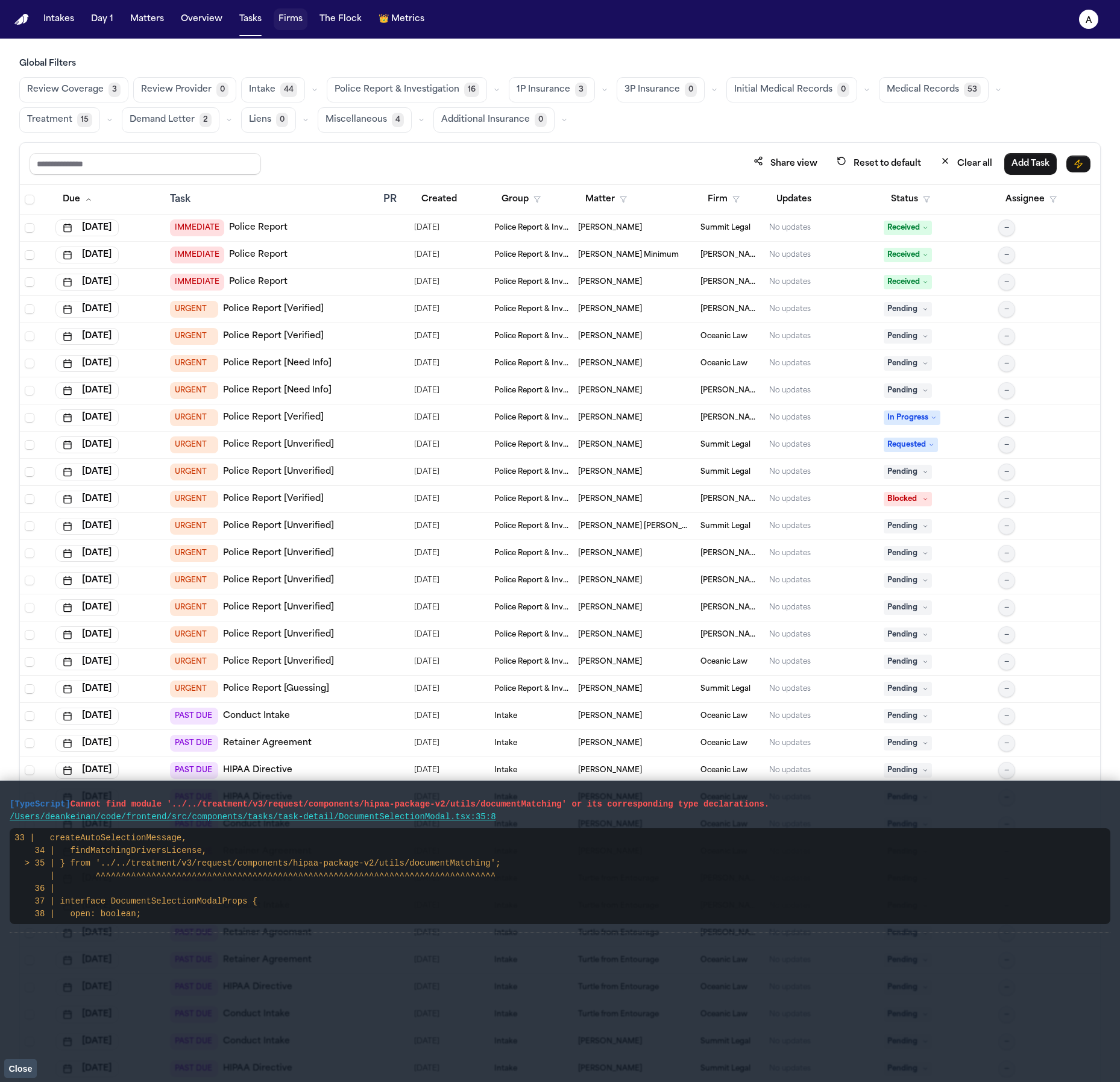
click at [297, 22] on button "Firms" at bounding box center [290, 19] width 34 height 22
